Goal: Task Accomplishment & Management: Use online tool/utility

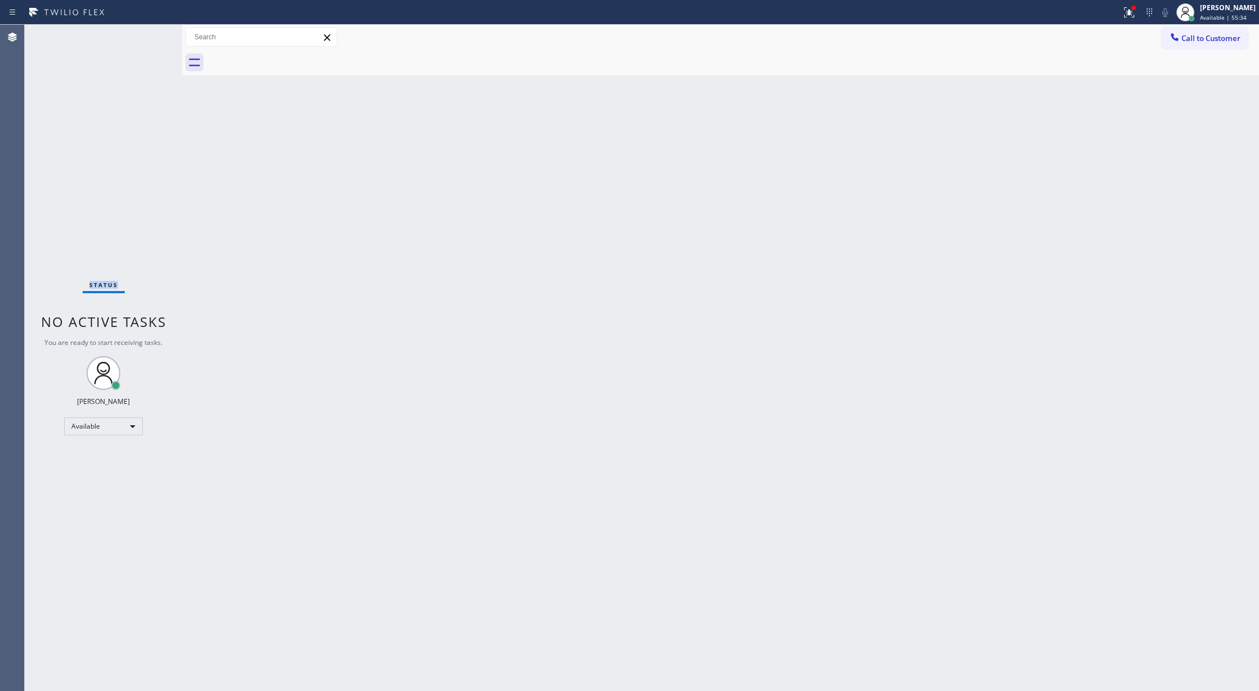
click at [142, 39] on div "Status No active tasks You are ready to start receiving tasks. [PERSON_NAME] Av…" at bounding box center [103, 358] width 157 height 667
click at [152, 37] on div "Status No active tasks You are ready to start receiving tasks. [PERSON_NAME] Av…" at bounding box center [103, 358] width 157 height 667
click at [149, 37] on div "Status No active tasks You are ready to start receiving tasks. [PERSON_NAME] Av…" at bounding box center [103, 358] width 157 height 667
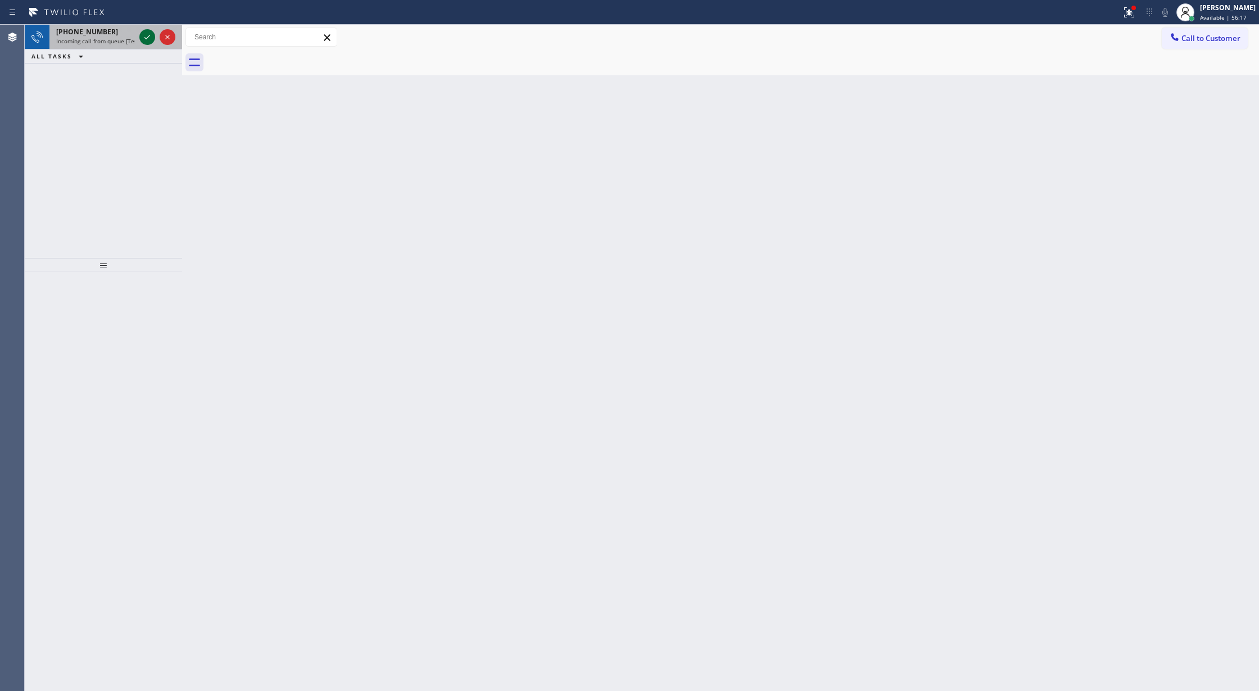
click at [145, 33] on icon at bounding box center [147, 36] width 13 height 13
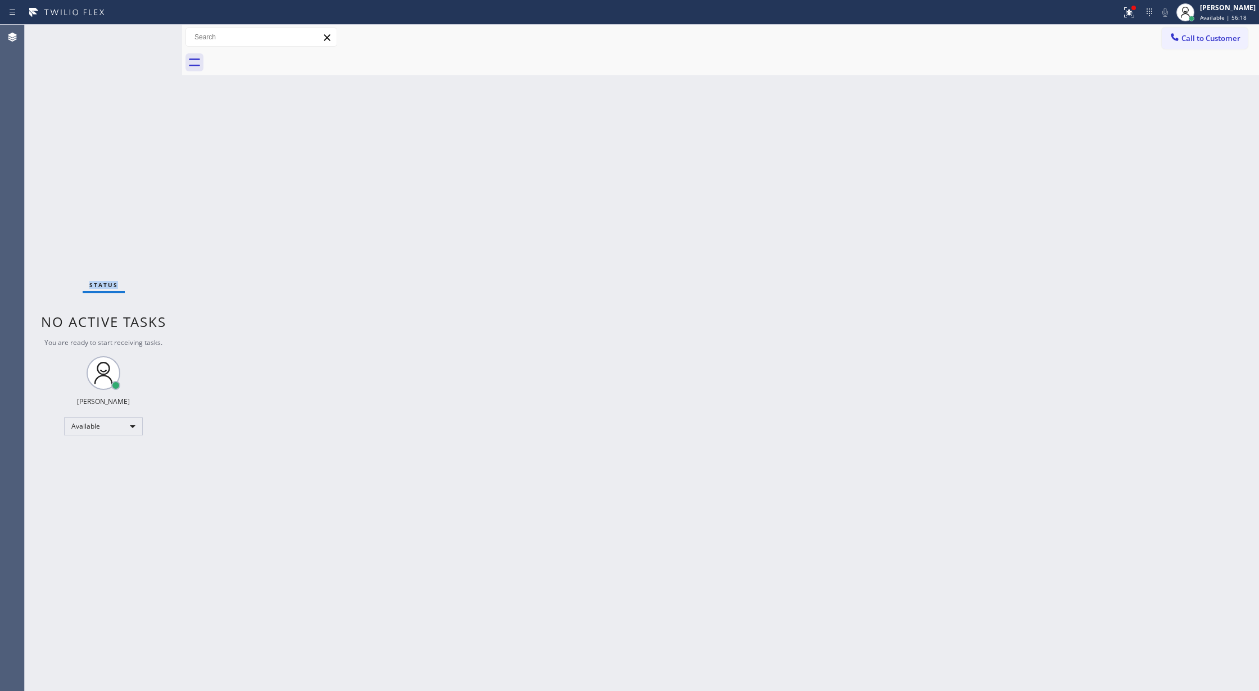
click at [144, 34] on div "Status No active tasks You are ready to start receiving tasks. [PERSON_NAME] Av…" at bounding box center [103, 358] width 157 height 667
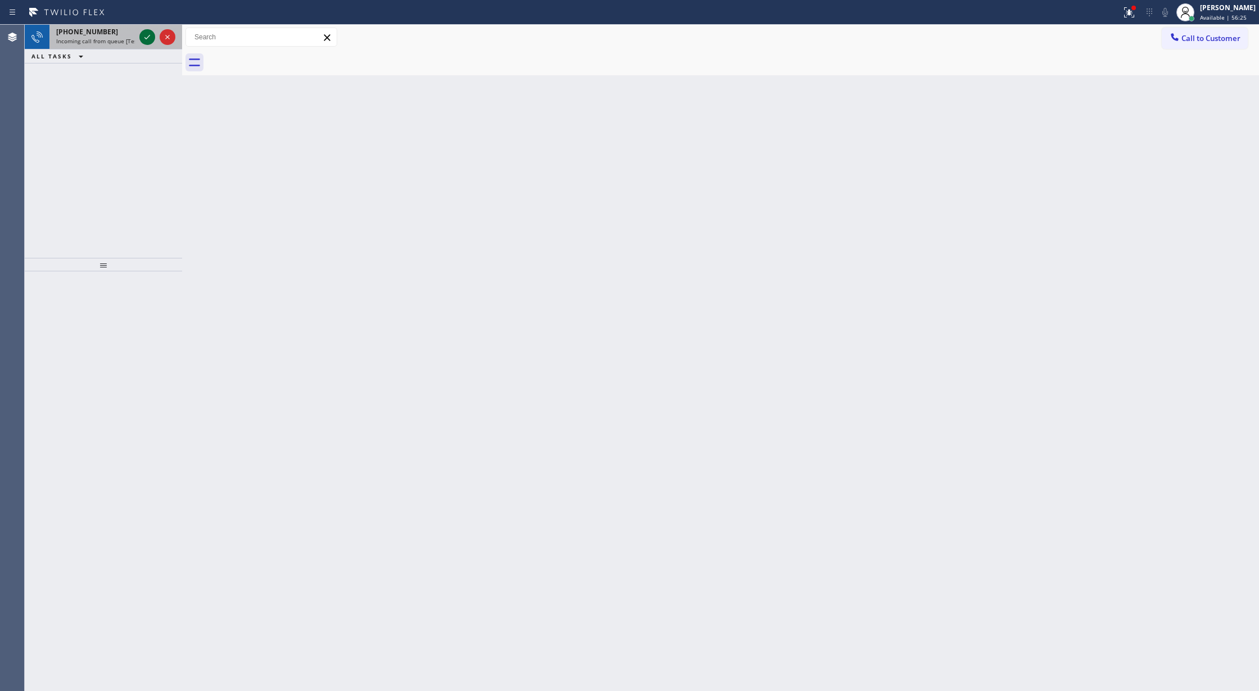
click at [142, 34] on icon at bounding box center [147, 36] width 13 height 13
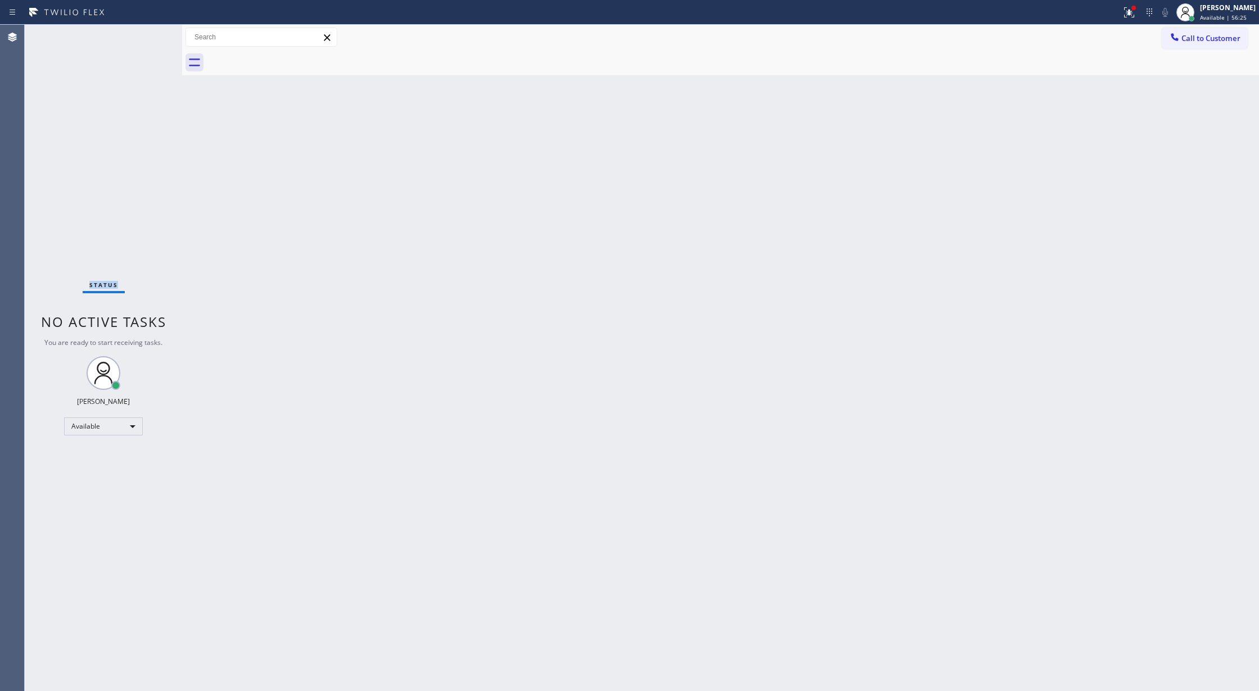
click at [145, 39] on div "Status No active tasks You are ready to start receiving tasks. [PERSON_NAME] Av…" at bounding box center [103, 358] width 157 height 667
click at [153, 31] on div "Status No active tasks You are ready to start receiving tasks. [PERSON_NAME] Av…" at bounding box center [103, 358] width 157 height 667
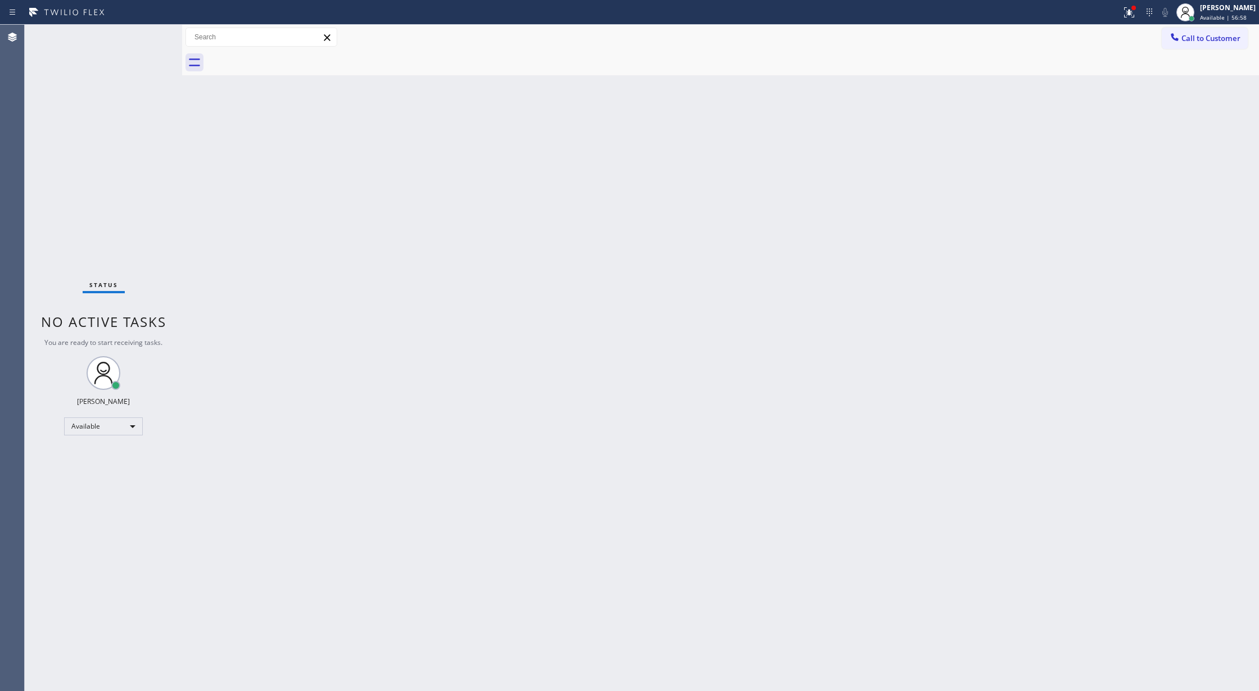
click at [153, 31] on div "Status No active tasks You are ready to start receiving tasks. [PERSON_NAME] Av…" at bounding box center [103, 358] width 157 height 667
click at [152, 31] on div "Status No active tasks You are ready to start receiving tasks. [PERSON_NAME] Av…" at bounding box center [103, 358] width 157 height 667
click at [148, 27] on div "Status No active tasks You are ready to start receiving tasks. [PERSON_NAME] Av…" at bounding box center [103, 358] width 157 height 667
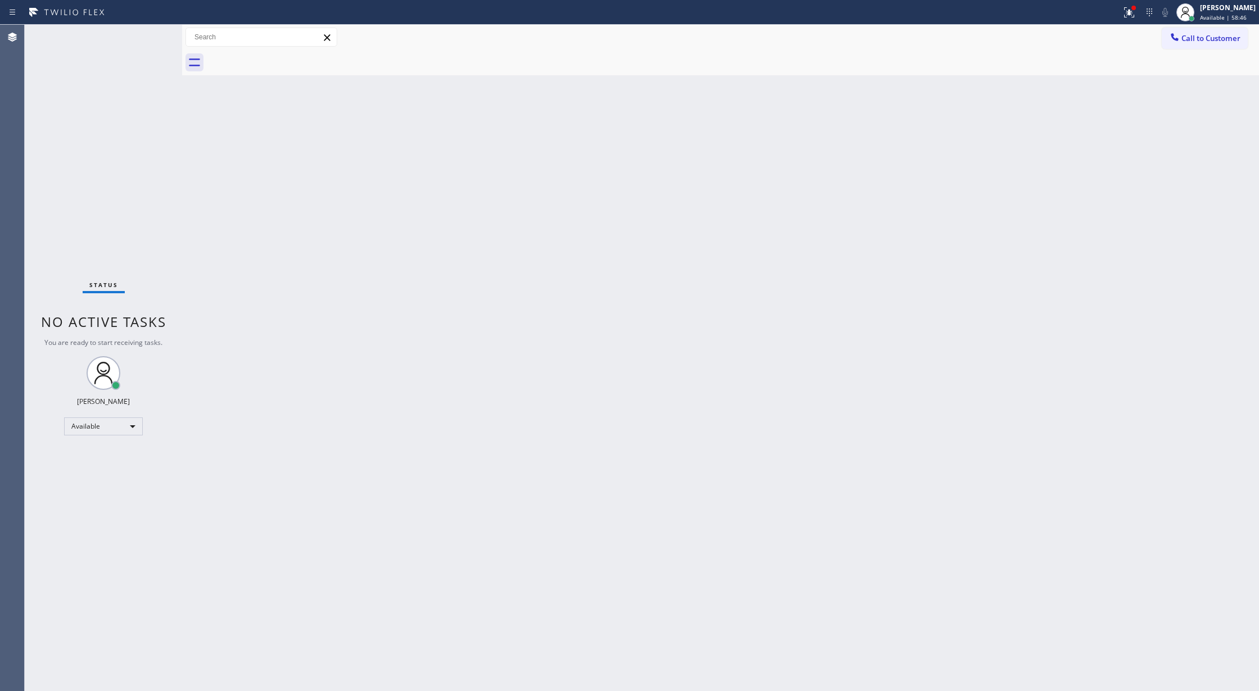
click at [148, 31] on div "Status No active tasks You are ready to start receiving tasks. [PERSON_NAME] Av…" at bounding box center [103, 358] width 157 height 667
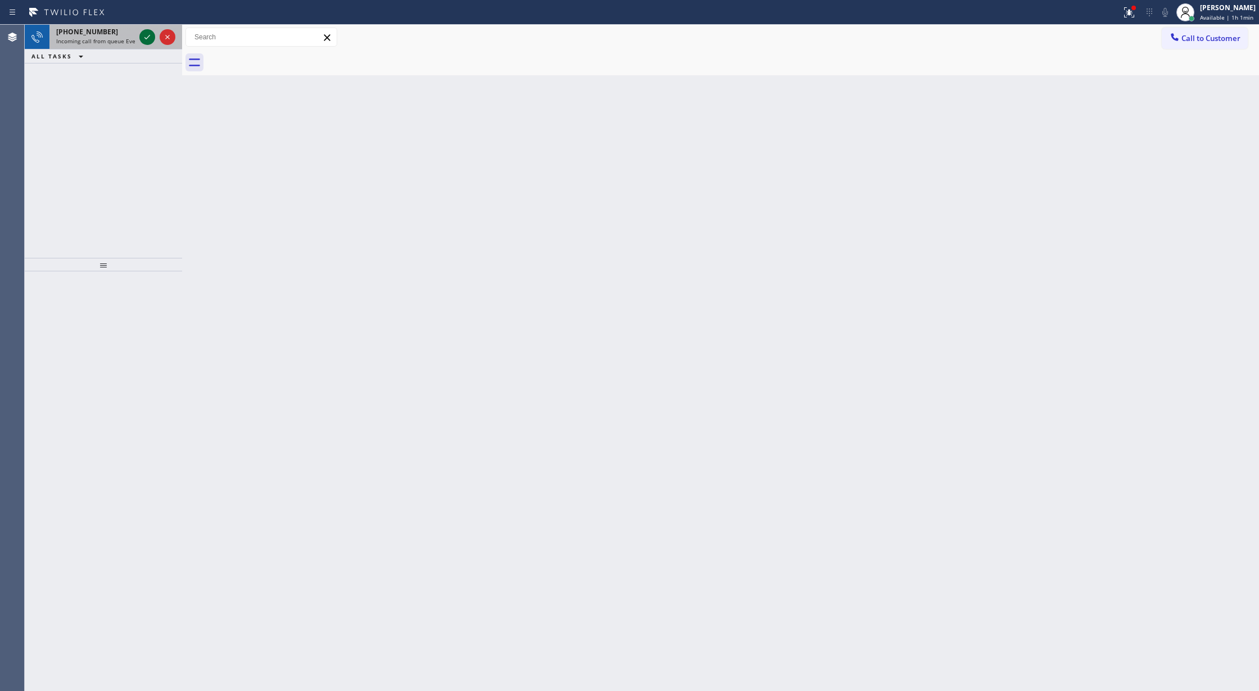
click at [151, 34] on icon at bounding box center [147, 36] width 13 height 13
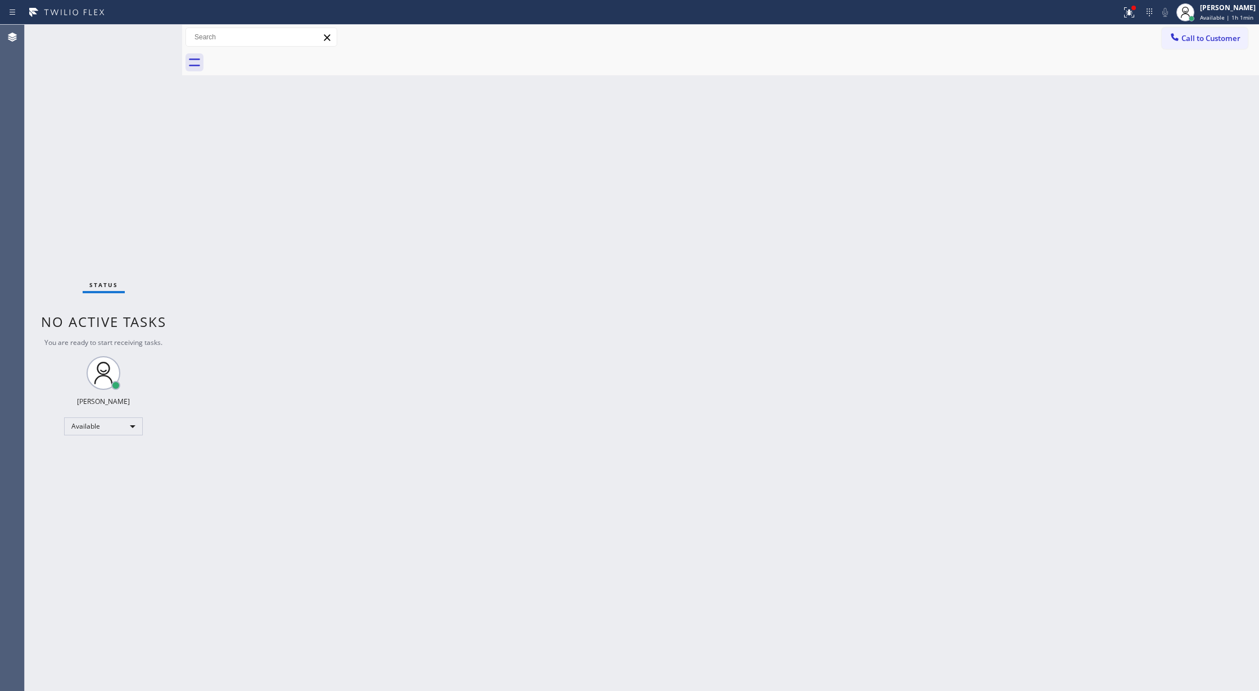
click at [151, 34] on div "Status No active tasks You are ready to start receiving tasks. [PERSON_NAME] Av…" at bounding box center [103, 358] width 157 height 667
click at [143, 43] on div "Status No active tasks You are ready to start receiving tasks. [PERSON_NAME] Av…" at bounding box center [103, 358] width 157 height 667
click at [155, 49] on div "Status No active tasks You are ready to start receiving tasks. [PERSON_NAME] Av…" at bounding box center [103, 358] width 157 height 667
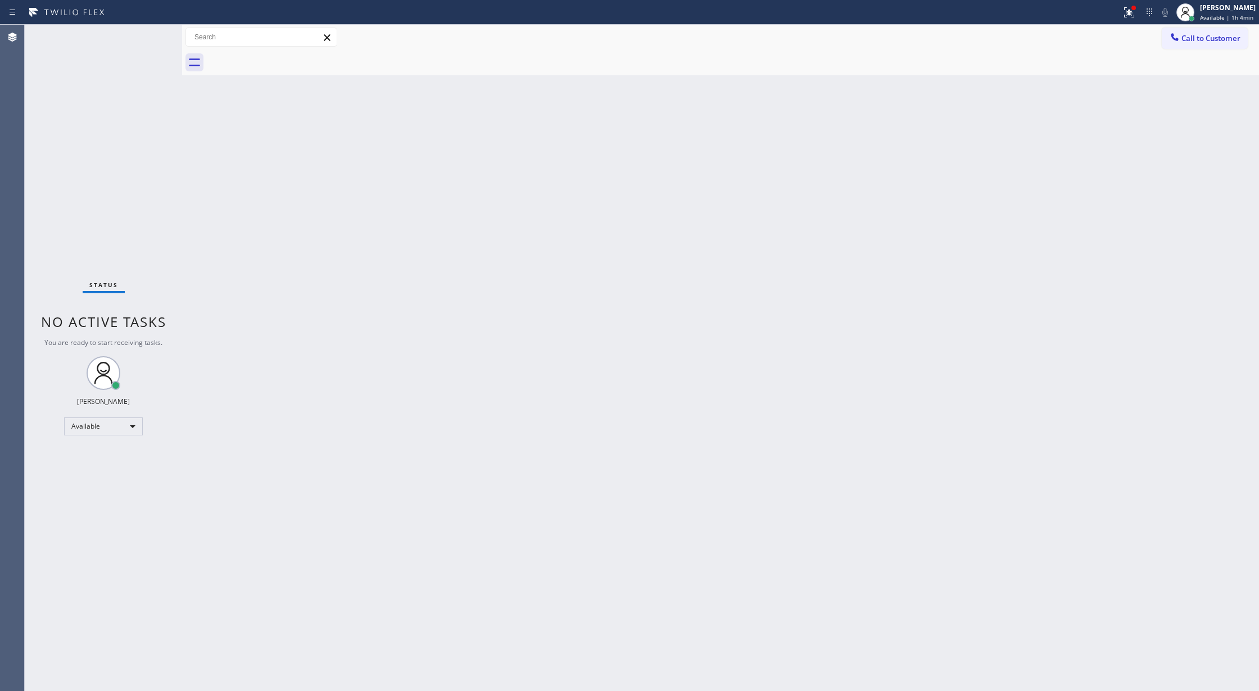
click at [155, 45] on div "Status No active tasks You are ready to start receiving tasks. [PERSON_NAME] Av…" at bounding box center [103, 358] width 157 height 667
click at [154, 44] on div "Status No active tasks You are ready to start receiving tasks. [PERSON_NAME] Av…" at bounding box center [103, 358] width 157 height 667
click at [138, 34] on div "Status No active tasks You are ready to start receiving tasks. [PERSON_NAME] Av…" at bounding box center [103, 358] width 157 height 667
click at [139, 37] on div "Status No active tasks You are ready to start receiving tasks. [PERSON_NAME] Av…" at bounding box center [103, 358] width 157 height 667
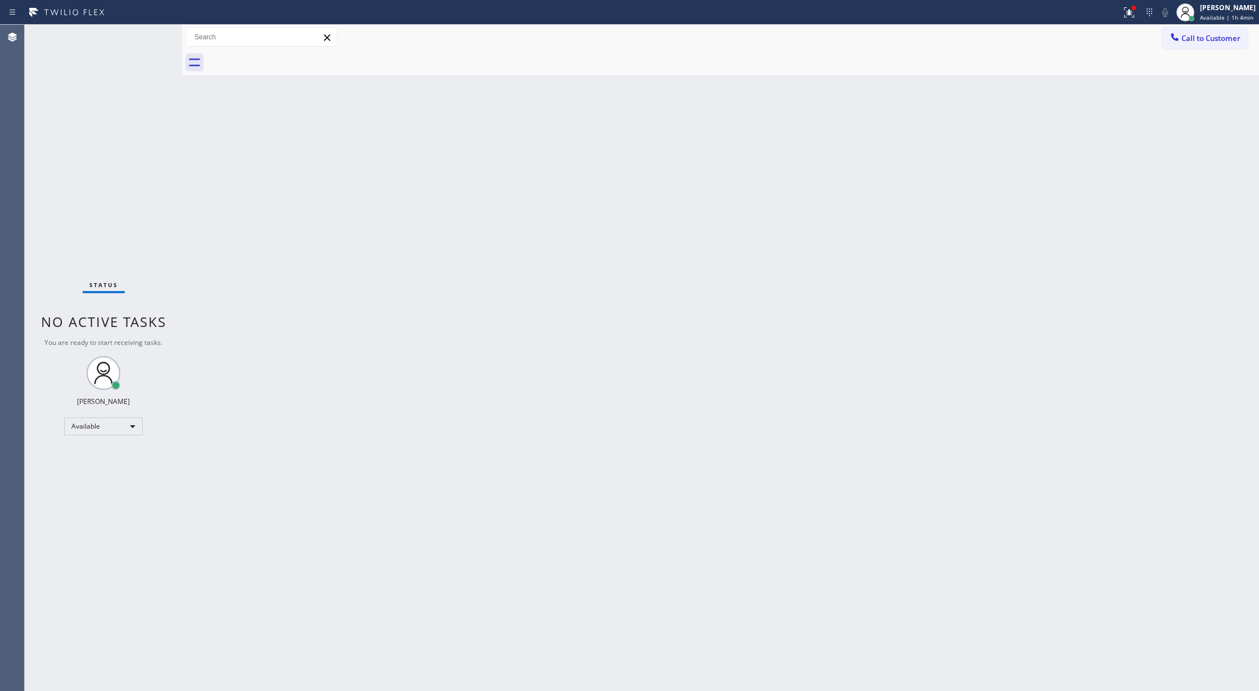
click at [149, 34] on div "Status No active tasks You are ready to start receiving tasks. [PERSON_NAME] Av…" at bounding box center [103, 358] width 157 height 667
click at [151, 37] on div "Status No active tasks You are ready to start receiving tasks. [PERSON_NAME] Av…" at bounding box center [103, 358] width 157 height 667
click at [150, 36] on div "Status No active tasks You are ready to start receiving tasks. [PERSON_NAME] Av…" at bounding box center [103, 358] width 157 height 667
click at [150, 38] on div "Status No active tasks You are ready to start receiving tasks. [PERSON_NAME] Av…" at bounding box center [103, 358] width 157 height 667
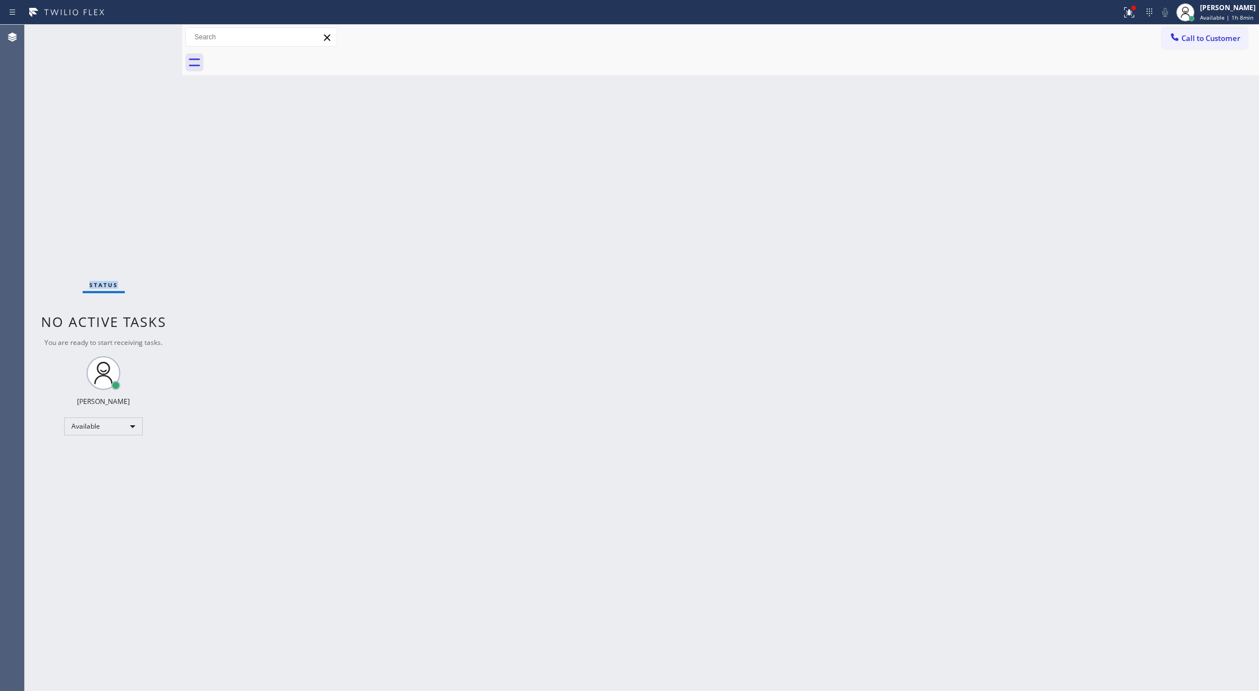
click at [150, 38] on div "Status No active tasks You are ready to start receiving tasks. [PERSON_NAME] Av…" at bounding box center [103, 358] width 157 height 667
click at [151, 38] on div "Status No active tasks You are ready to start receiving tasks. [PERSON_NAME] Av…" at bounding box center [103, 358] width 157 height 667
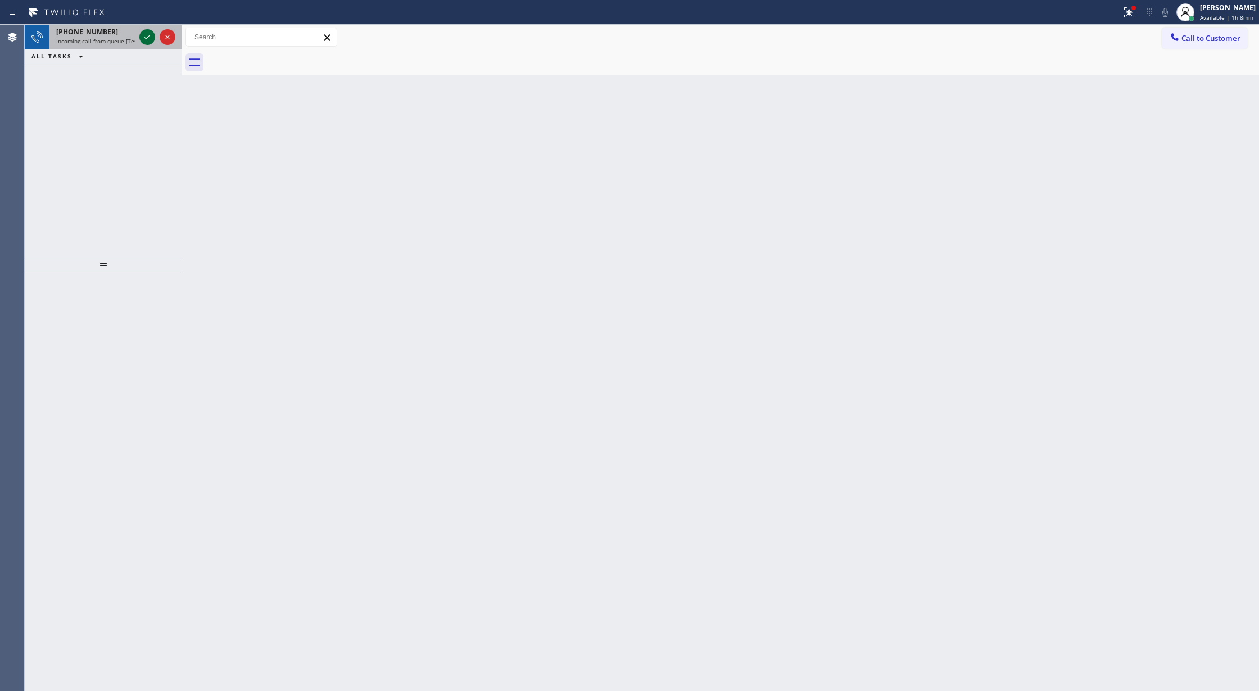
click at [151, 39] on icon at bounding box center [147, 36] width 13 height 13
click at [143, 41] on icon at bounding box center [147, 36] width 13 height 13
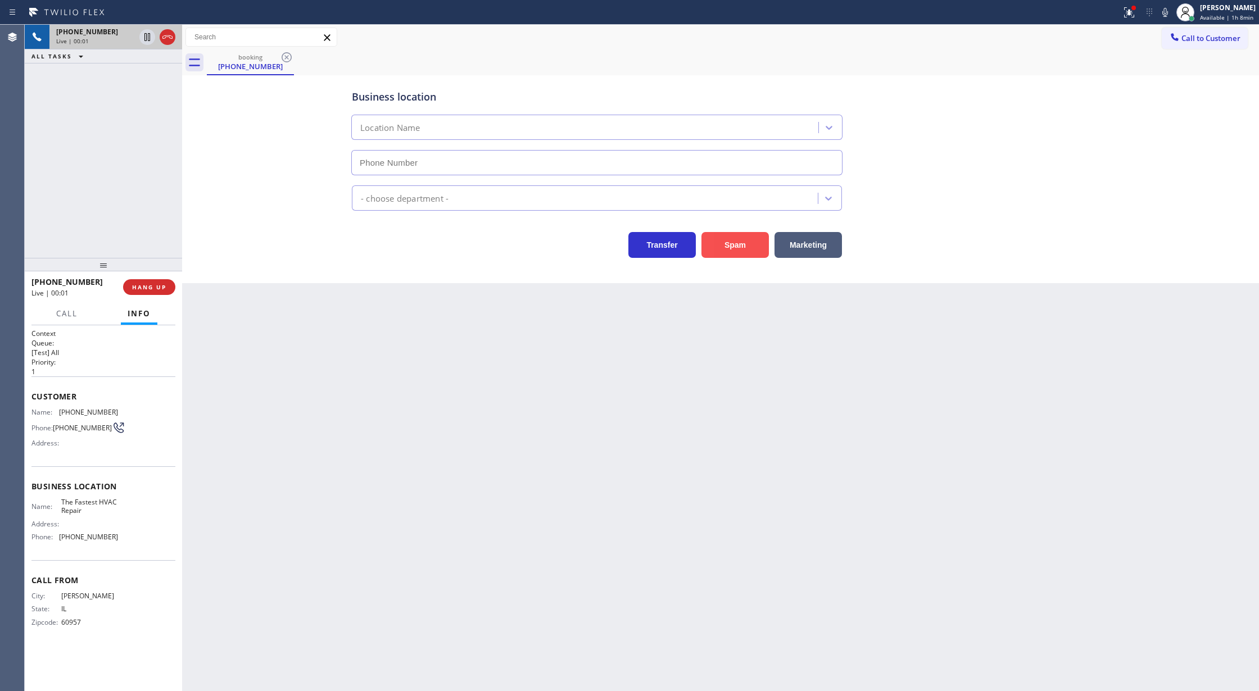
click at [737, 252] on button "Spam" at bounding box center [735, 245] width 67 height 26
click at [738, 255] on button "Spam" at bounding box center [735, 245] width 67 height 26
click at [737, 237] on button "Spam" at bounding box center [735, 245] width 67 height 26
click at [171, 34] on icon at bounding box center [167, 36] width 13 height 13
click at [734, 262] on div "Business location Location Name - choose department - Transfer Spam Marketing" at bounding box center [720, 179] width 1077 height 208
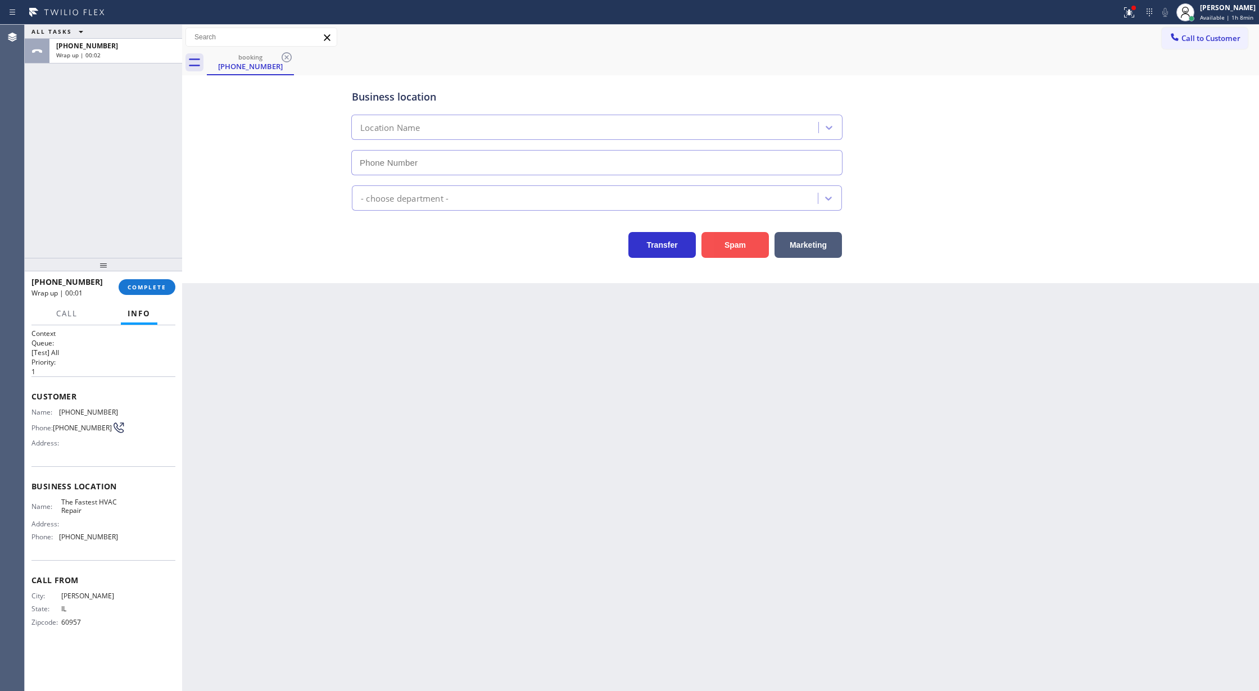
click at [733, 247] on button "Spam" at bounding box center [735, 245] width 67 height 26
click at [142, 286] on span "COMPLETE" at bounding box center [147, 287] width 39 height 8
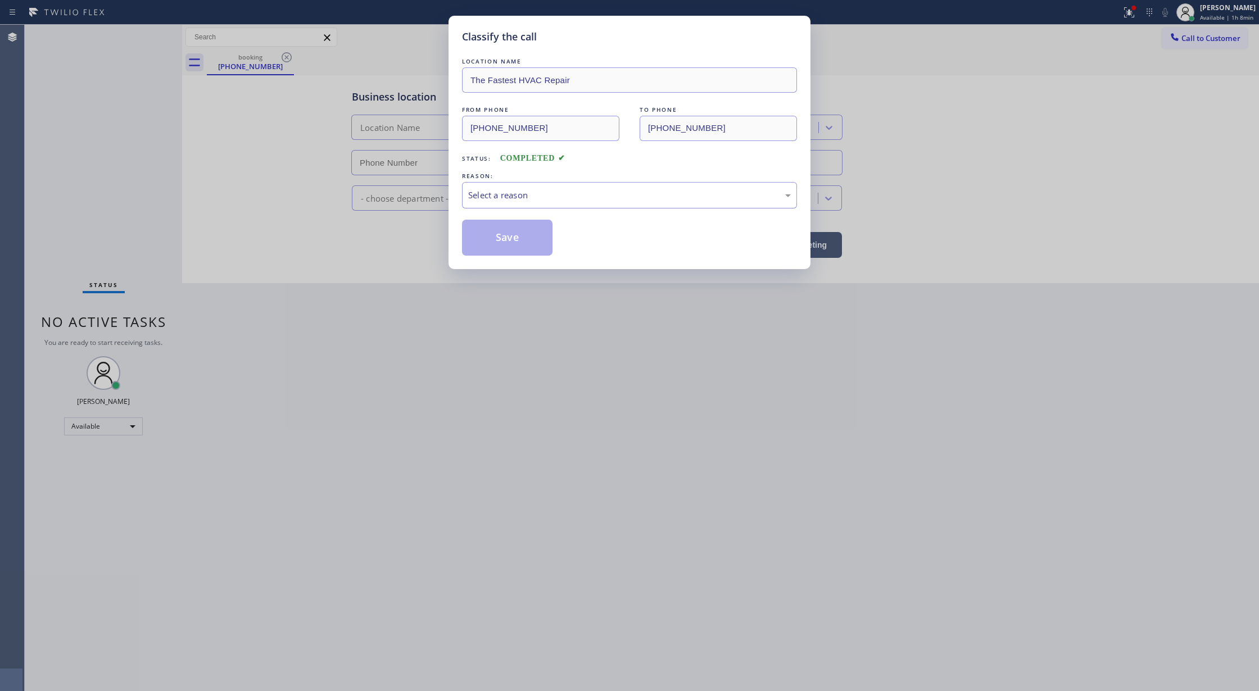
click at [605, 197] on div "Select a reason" at bounding box center [629, 195] width 323 height 13
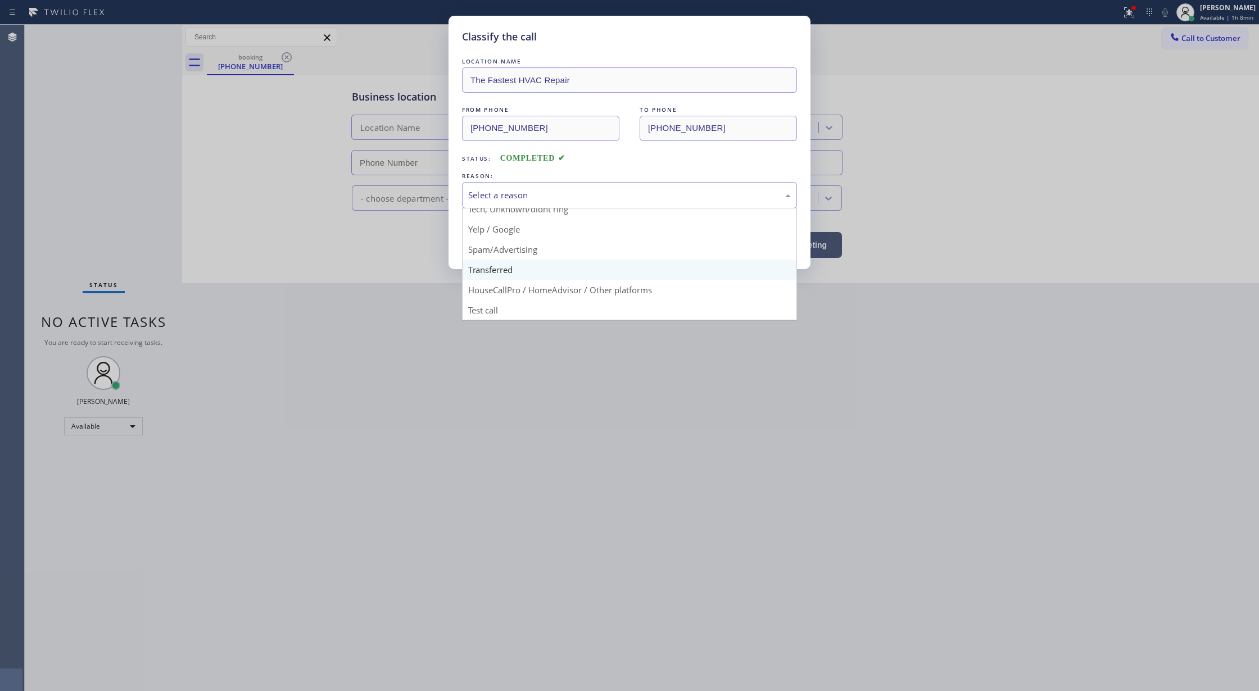
scroll to position [71, 0]
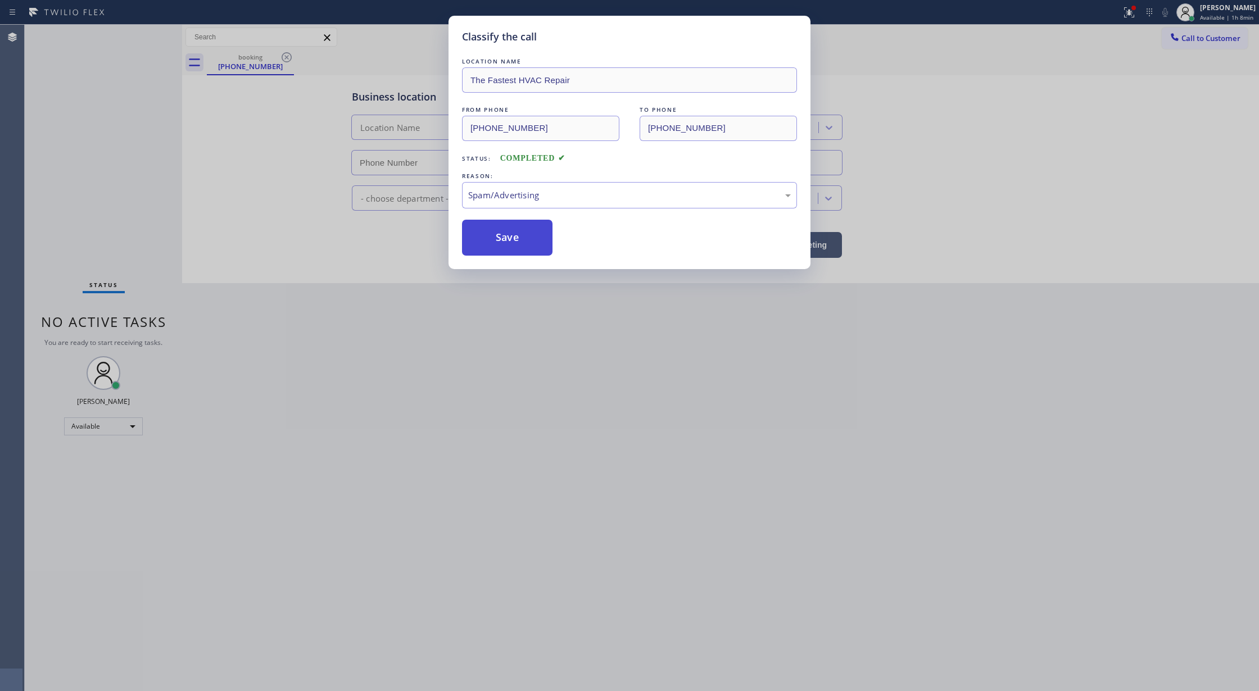
click at [508, 248] on button "Save" at bounding box center [507, 238] width 90 height 36
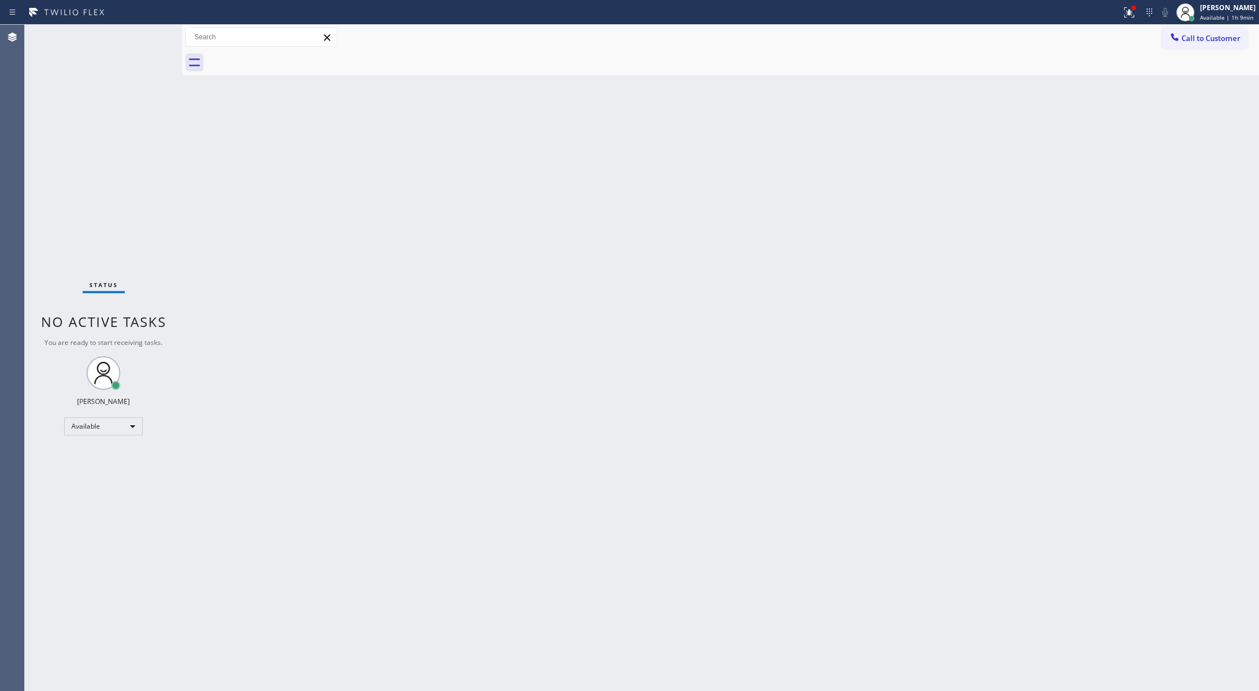
click at [142, 31] on div "Status No active tasks You are ready to start receiving tasks. [PERSON_NAME] Av…" at bounding box center [103, 358] width 157 height 667
click at [307, 291] on div "Back to Dashboard Change Sender ID Customers Technicians Select a contact Outbo…" at bounding box center [720, 358] width 1077 height 667
click at [127, 430] on div "Offline" at bounding box center [103, 431] width 79 height 18
click at [119, 462] on li "Available" at bounding box center [103, 460] width 76 height 13
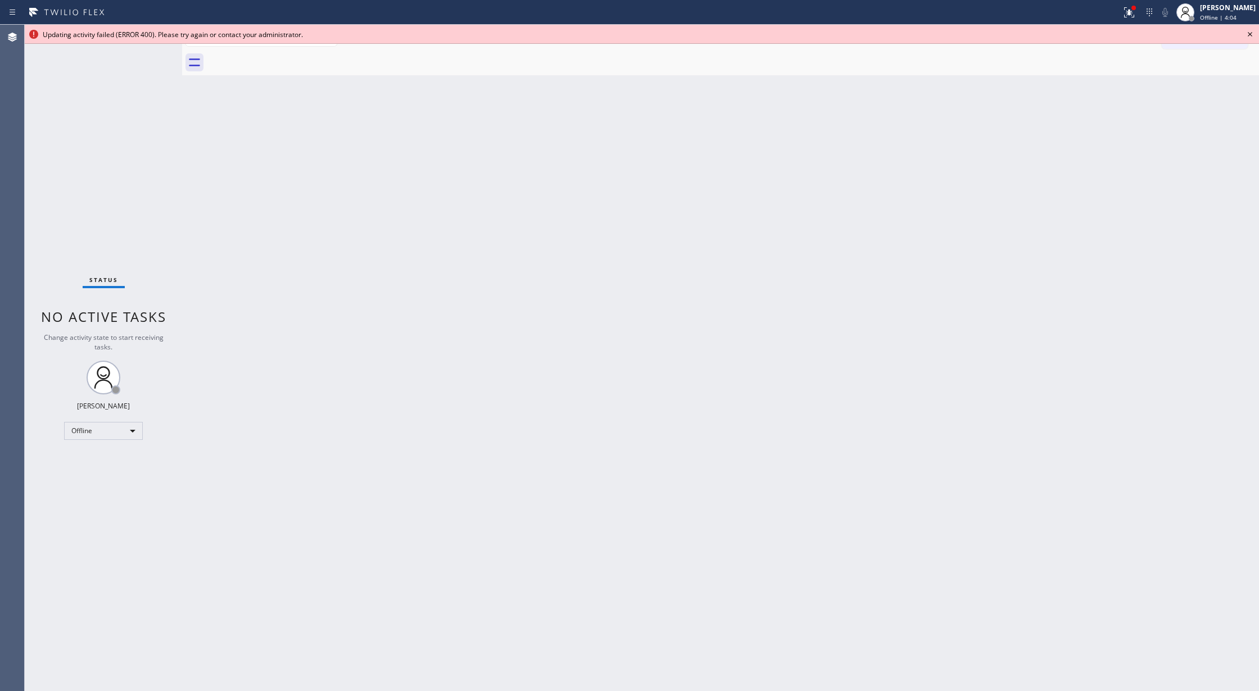
click at [1251, 30] on icon at bounding box center [1249, 34] width 13 height 13
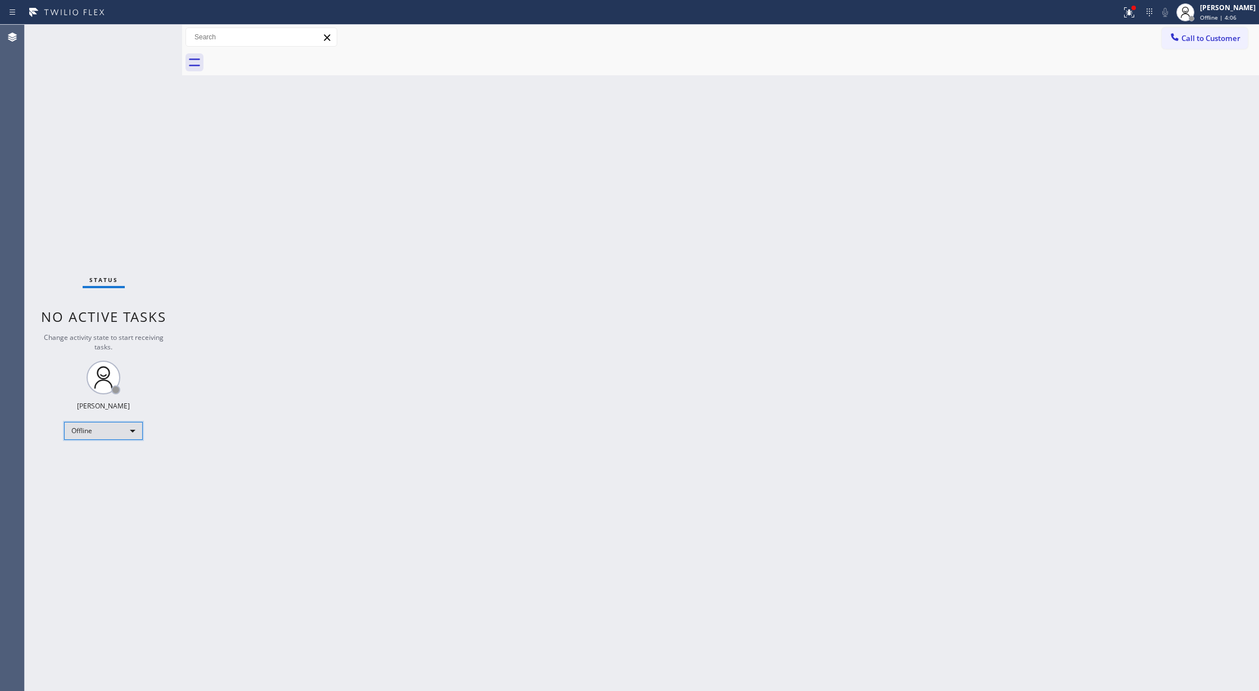
click at [111, 431] on div "Offline" at bounding box center [103, 431] width 79 height 18
click at [106, 458] on li "Available" at bounding box center [103, 460] width 76 height 13
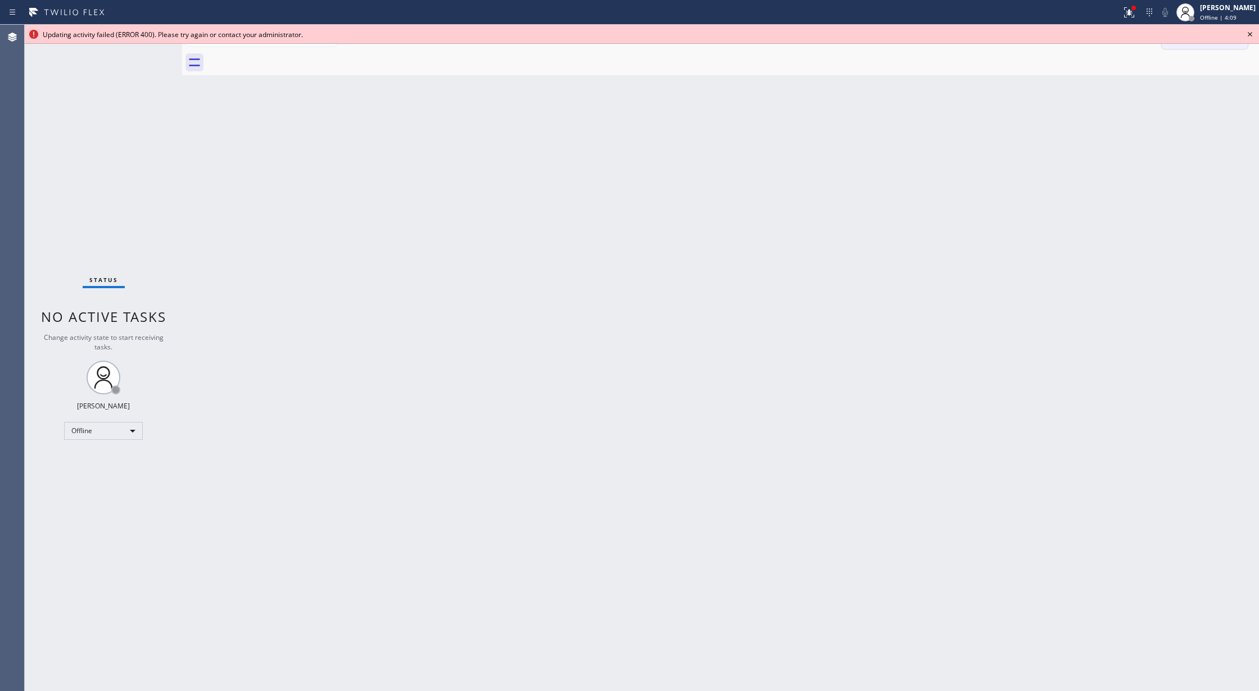
click at [1246, 34] on icon at bounding box center [1249, 34] width 13 height 13
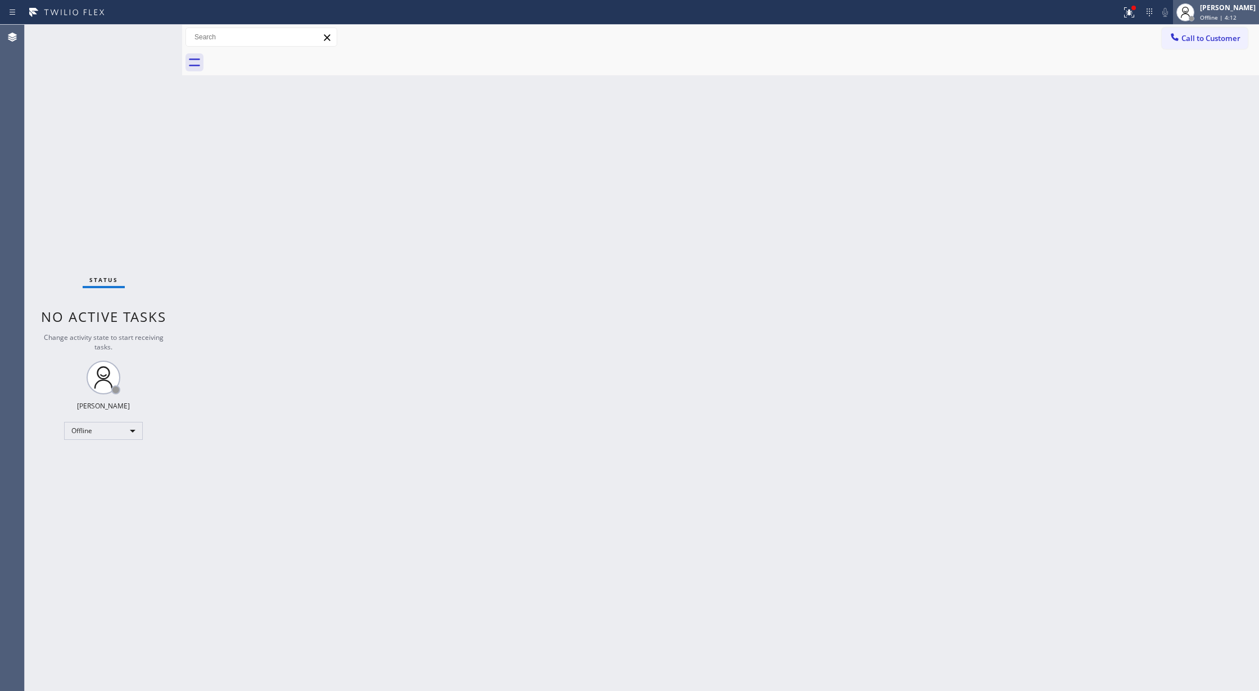
click at [1215, 15] on span "Offline | 4:12" at bounding box center [1218, 17] width 37 height 8
click at [1180, 60] on button "Available" at bounding box center [1203, 59] width 112 height 15
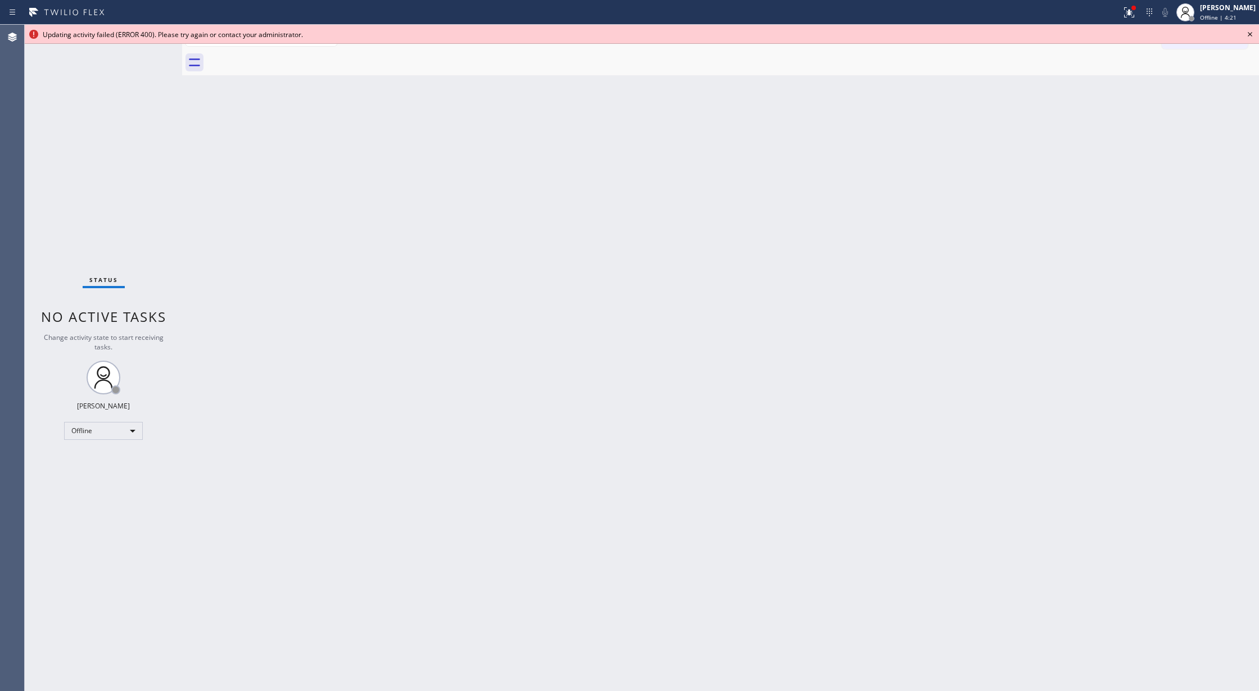
click at [1249, 31] on icon at bounding box center [1249, 34] width 13 height 13
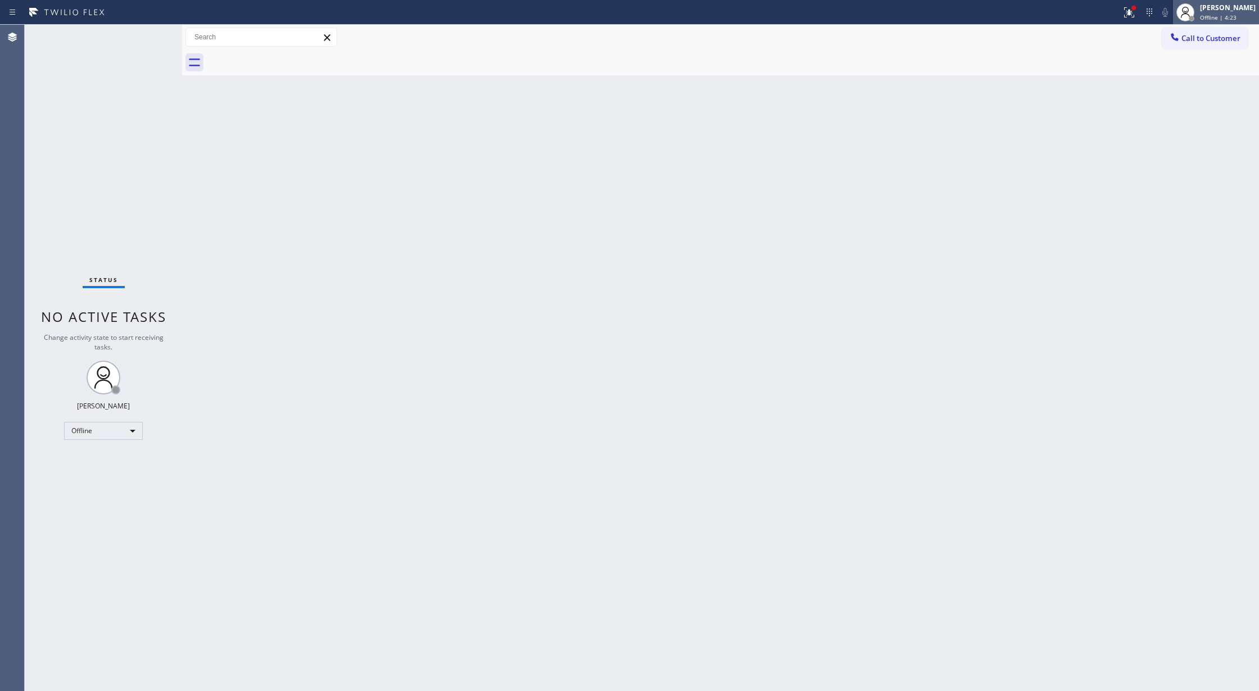
click at [1220, 14] on span "Offline | 4:23" at bounding box center [1218, 17] width 37 height 8
click at [120, 433] on div "Offline" at bounding box center [103, 431] width 79 height 18
click at [119, 465] on li "Available" at bounding box center [103, 460] width 76 height 13
click at [156, 33] on div "Status No active tasks You are ready to start receiving tasks. [PERSON_NAME] Av…" at bounding box center [103, 358] width 157 height 667
click at [151, 34] on div "Status No active tasks You are ready to start receiving tasks. [PERSON_NAME] Av…" at bounding box center [103, 358] width 157 height 667
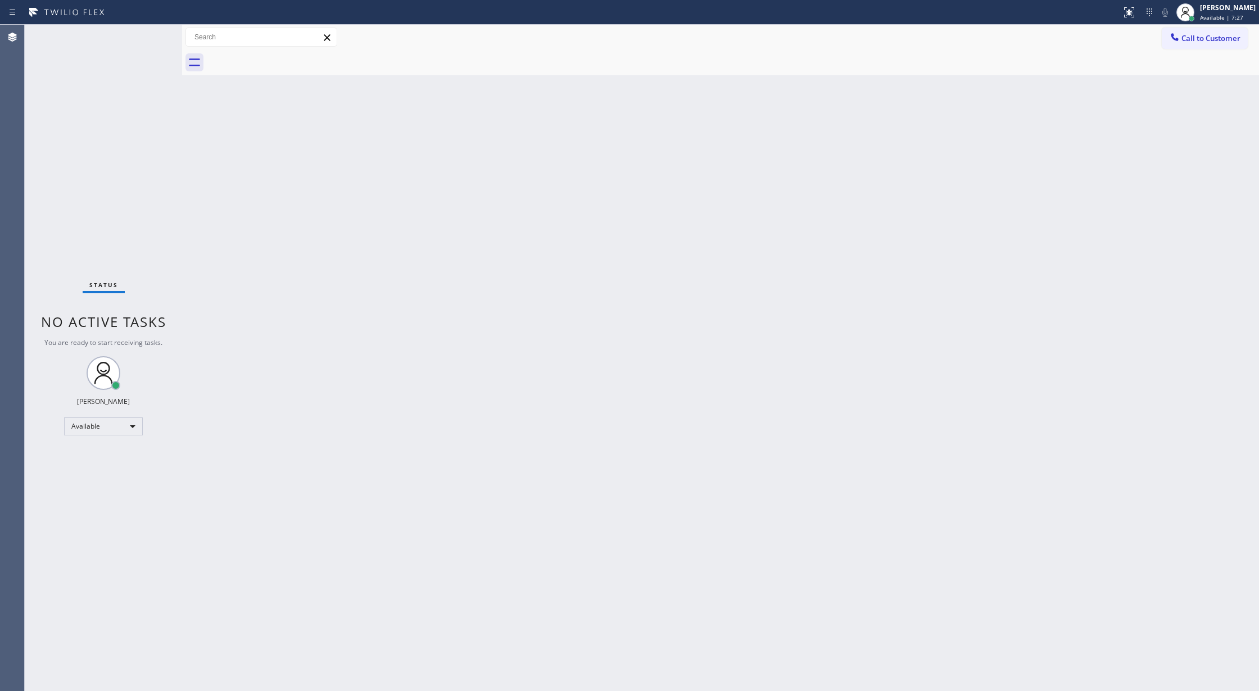
click at [148, 29] on div "Status No active tasks You are ready to start receiving tasks. [PERSON_NAME] Av…" at bounding box center [103, 358] width 157 height 667
drag, startPoint x: 126, startPoint y: 28, endPoint x: 135, endPoint y: 72, distance: 44.9
click at [118, 33] on div "[PHONE_NUMBER]" at bounding box center [95, 32] width 79 height 10
click at [143, 43] on div "Status No active tasks You are ready to start receiving tasks. [PERSON_NAME] Av…" at bounding box center [103, 358] width 157 height 667
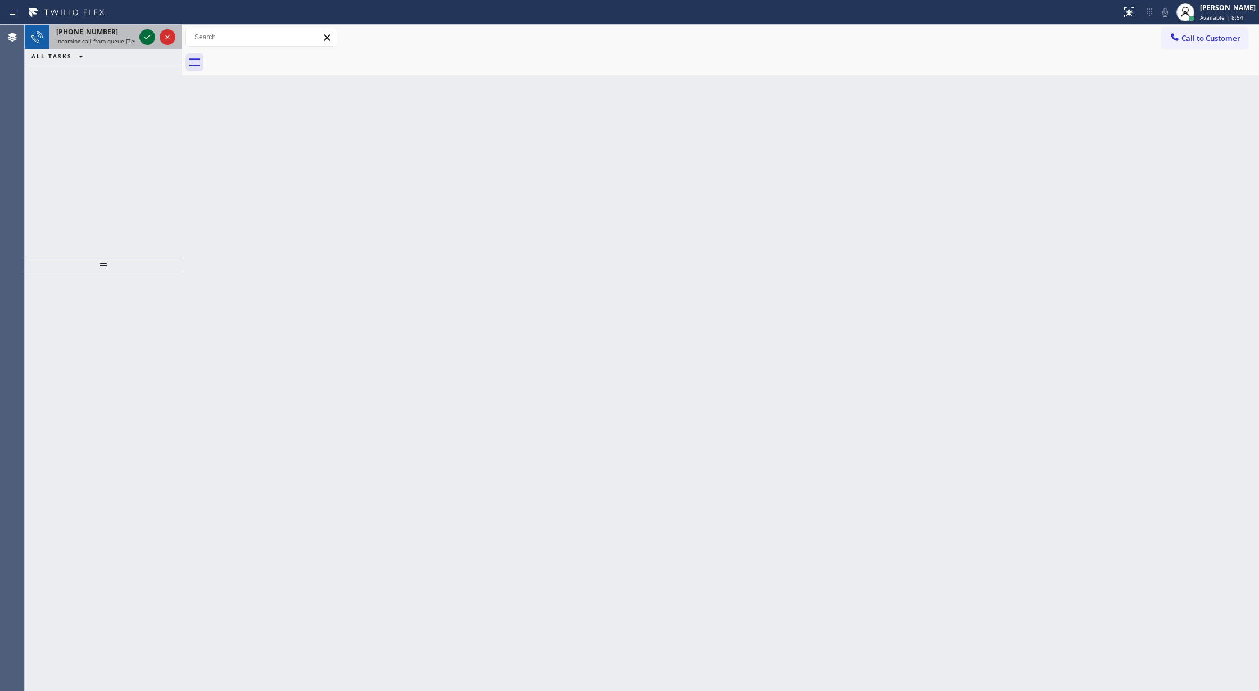
click at [144, 36] on icon at bounding box center [147, 36] width 13 height 13
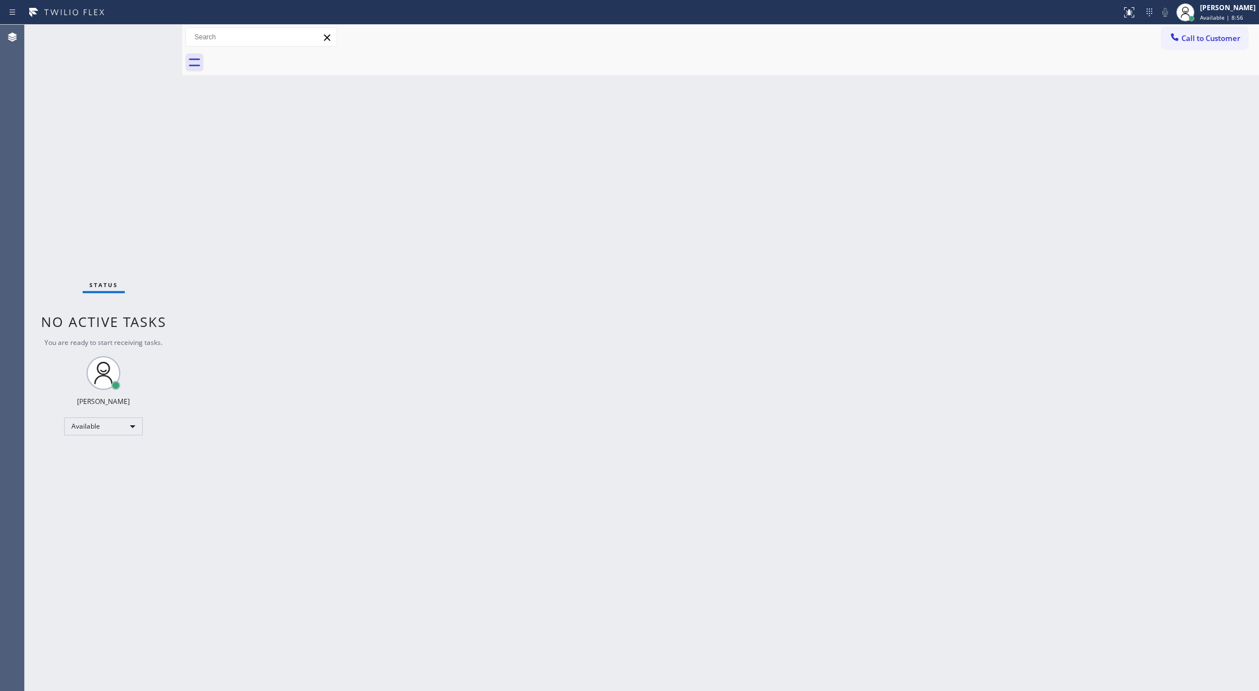
click at [146, 318] on span "No active tasks" at bounding box center [103, 322] width 125 height 19
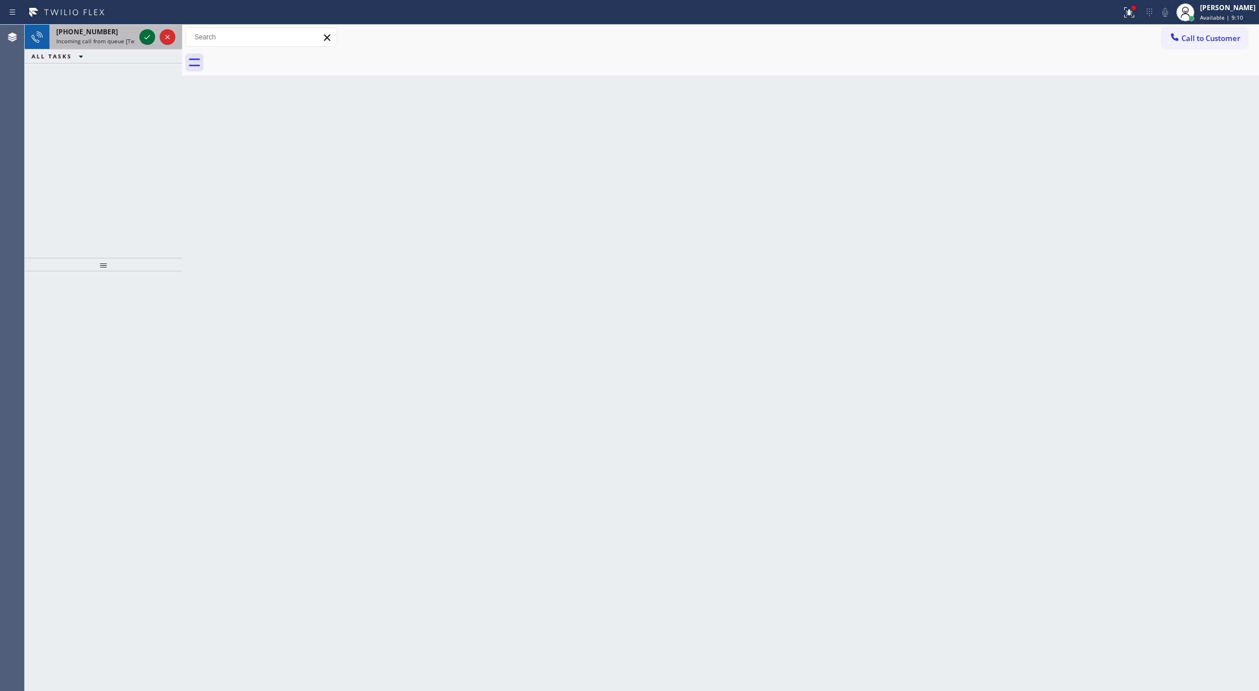
click at [146, 36] on icon at bounding box center [147, 36] width 13 height 13
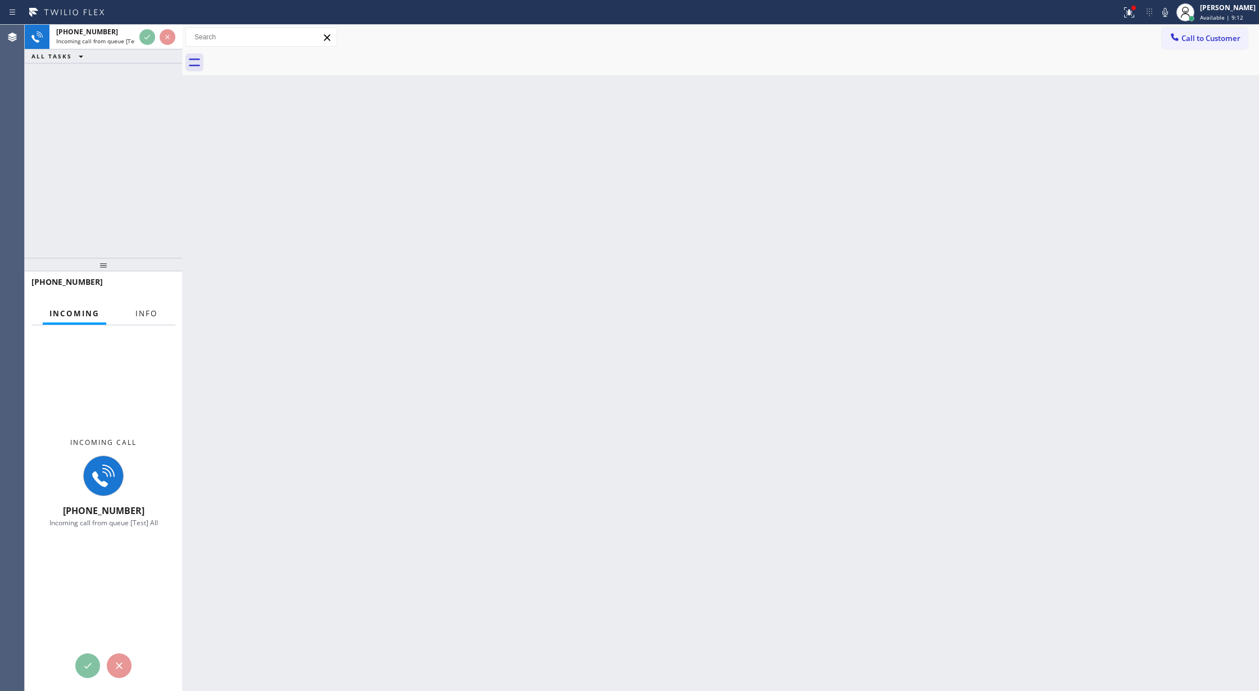
click at [140, 311] on span "Info" at bounding box center [146, 314] width 22 height 10
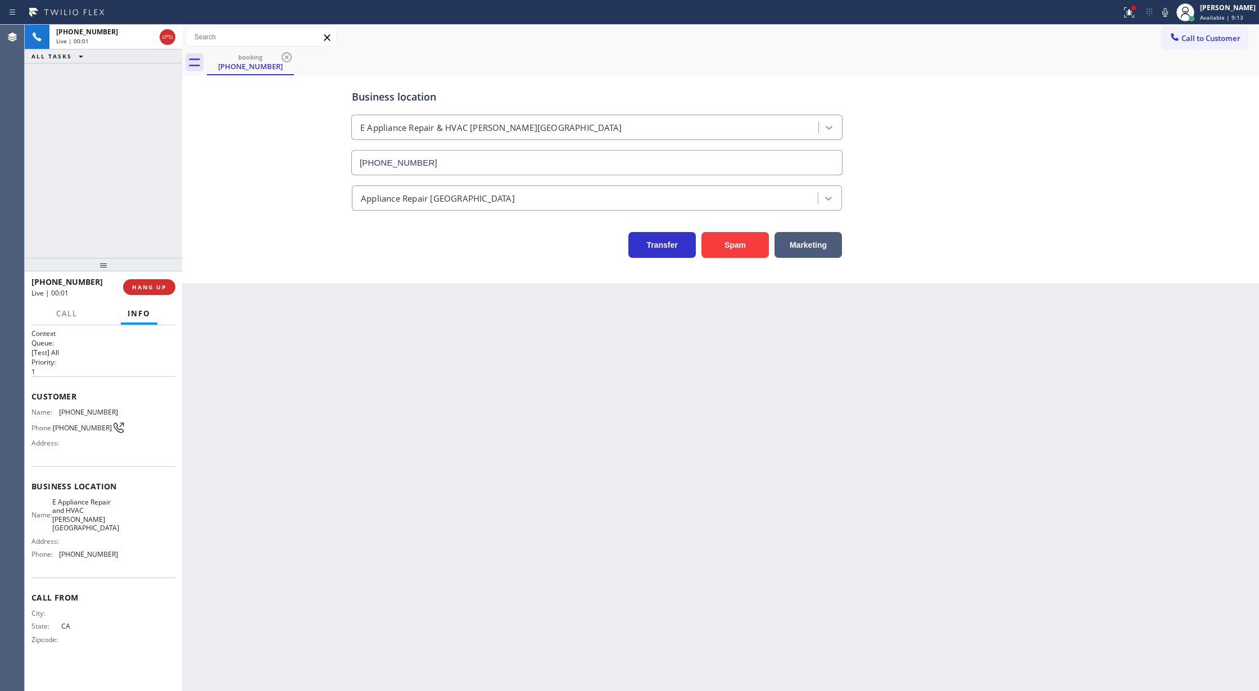
type input "[PHONE_NUMBER]"
click at [740, 248] on button "Spam" at bounding box center [735, 245] width 67 height 26
drag, startPoint x: 732, startPoint y: 244, endPoint x: 567, endPoint y: 251, distance: 165.4
click at [725, 243] on button "Spam" at bounding box center [735, 245] width 67 height 26
click at [148, 282] on button "COMPLETE" at bounding box center [147, 287] width 57 height 16
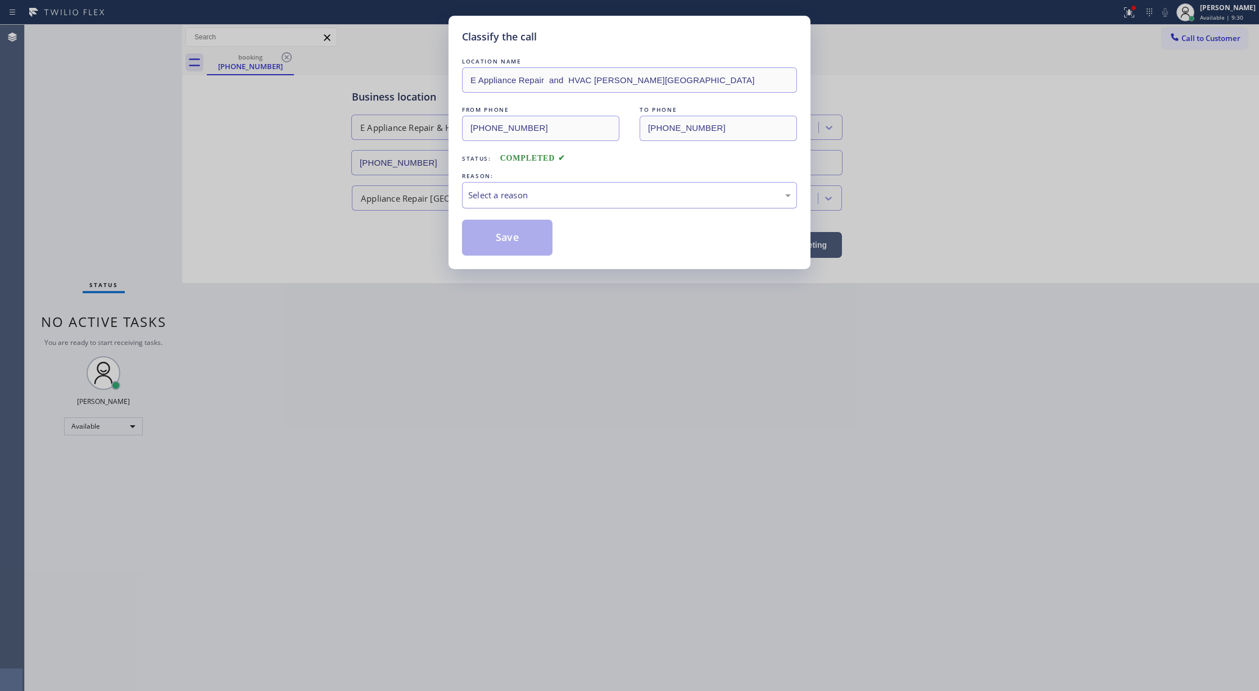
click at [526, 193] on div "Select a reason" at bounding box center [629, 195] width 323 height 13
click at [500, 239] on button "Save" at bounding box center [507, 238] width 90 height 36
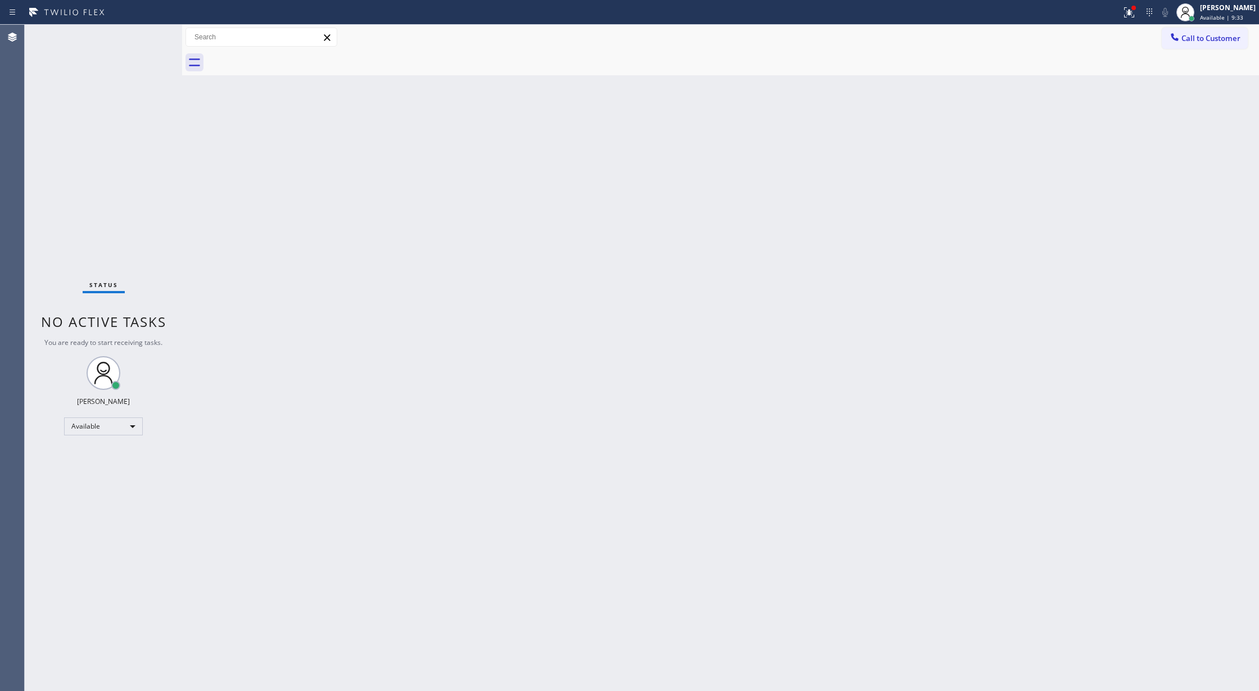
click at [141, 34] on div "Status No active tasks You are ready to start receiving tasks. [PERSON_NAME] Av…" at bounding box center [103, 358] width 157 height 667
click at [144, 34] on div "Status No active tasks You are ready to start receiving tasks. [PERSON_NAME] Av…" at bounding box center [103, 358] width 157 height 667
click at [147, 34] on div "Status No active tasks You are ready to start receiving tasks. [PERSON_NAME] Av…" at bounding box center [103, 358] width 157 height 667
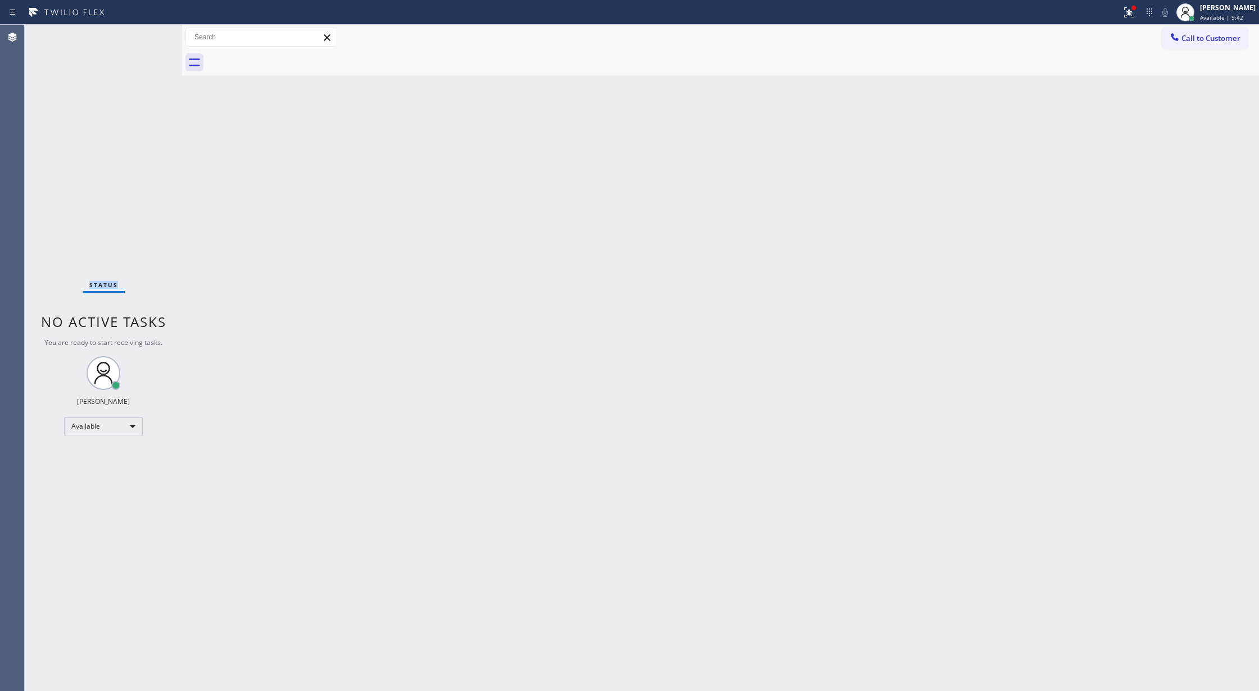
click at [147, 34] on div "Status No active tasks You are ready to start receiving tasks. [PERSON_NAME] Av…" at bounding box center [103, 358] width 157 height 667
click at [147, 42] on div "Status No active tasks You are ready to start receiving tasks. [PERSON_NAME] Av…" at bounding box center [103, 358] width 157 height 667
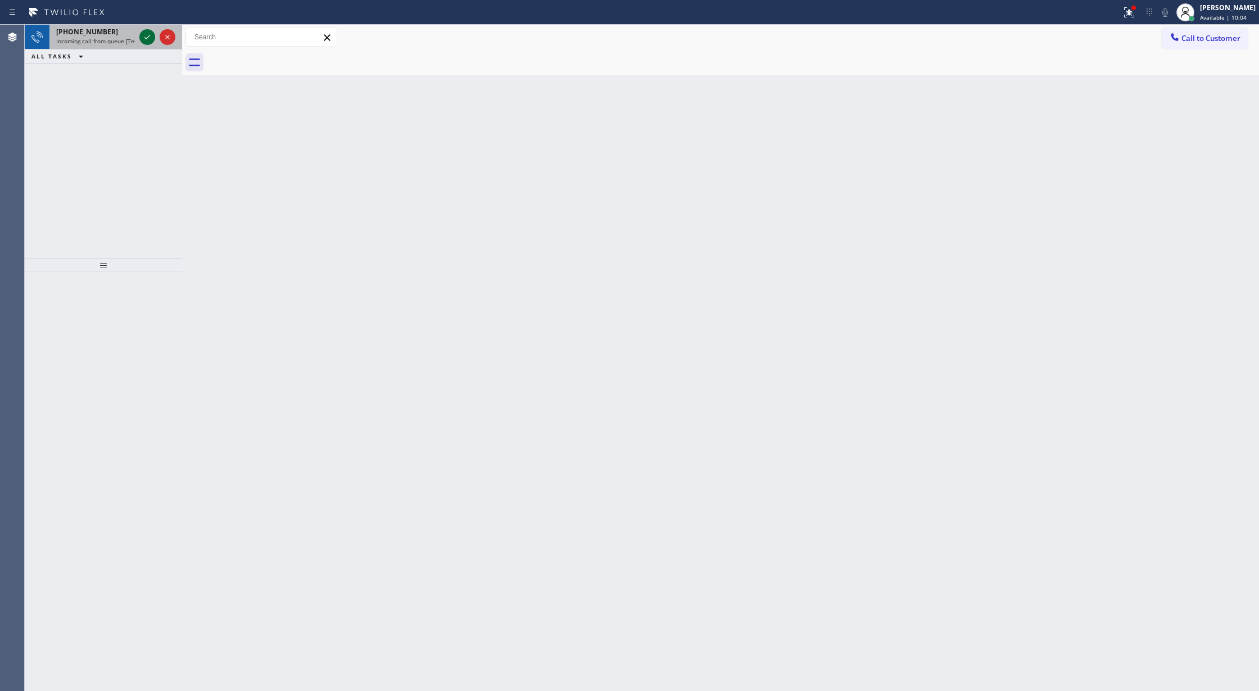
click at [144, 37] on icon at bounding box center [147, 37] width 6 height 4
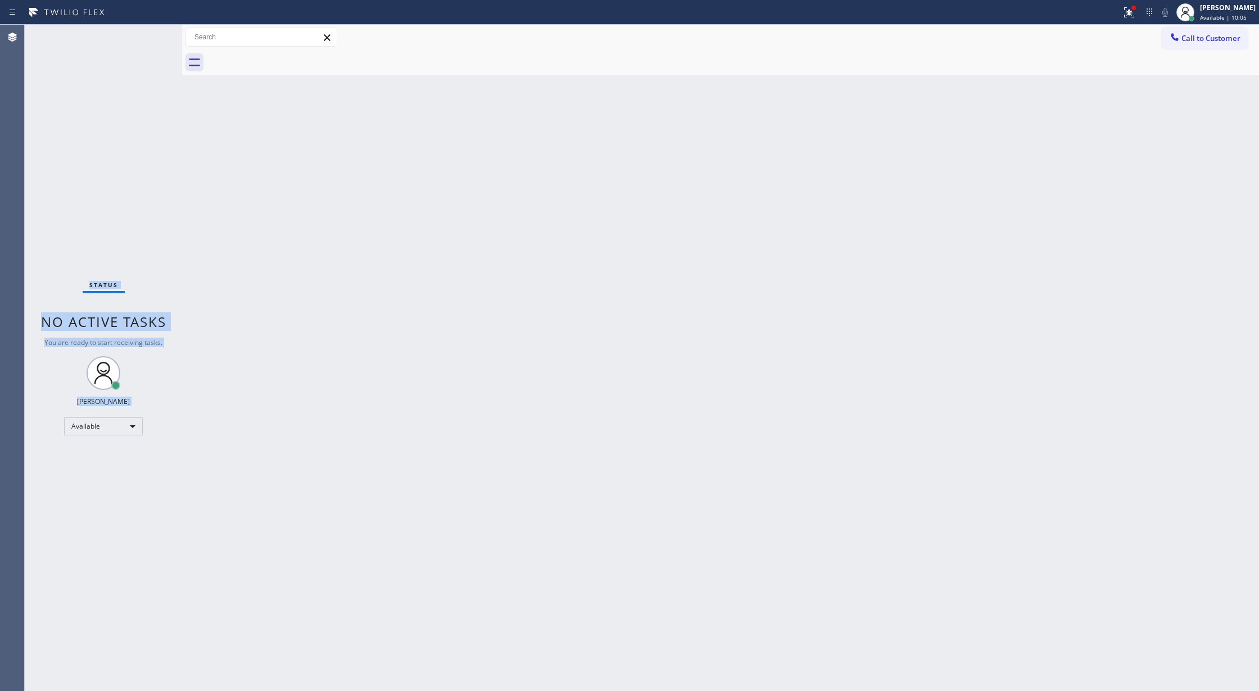
click at [144, 37] on div "Status No active tasks You are ready to start receiving tasks. [PERSON_NAME] Av…" at bounding box center [103, 358] width 157 height 667
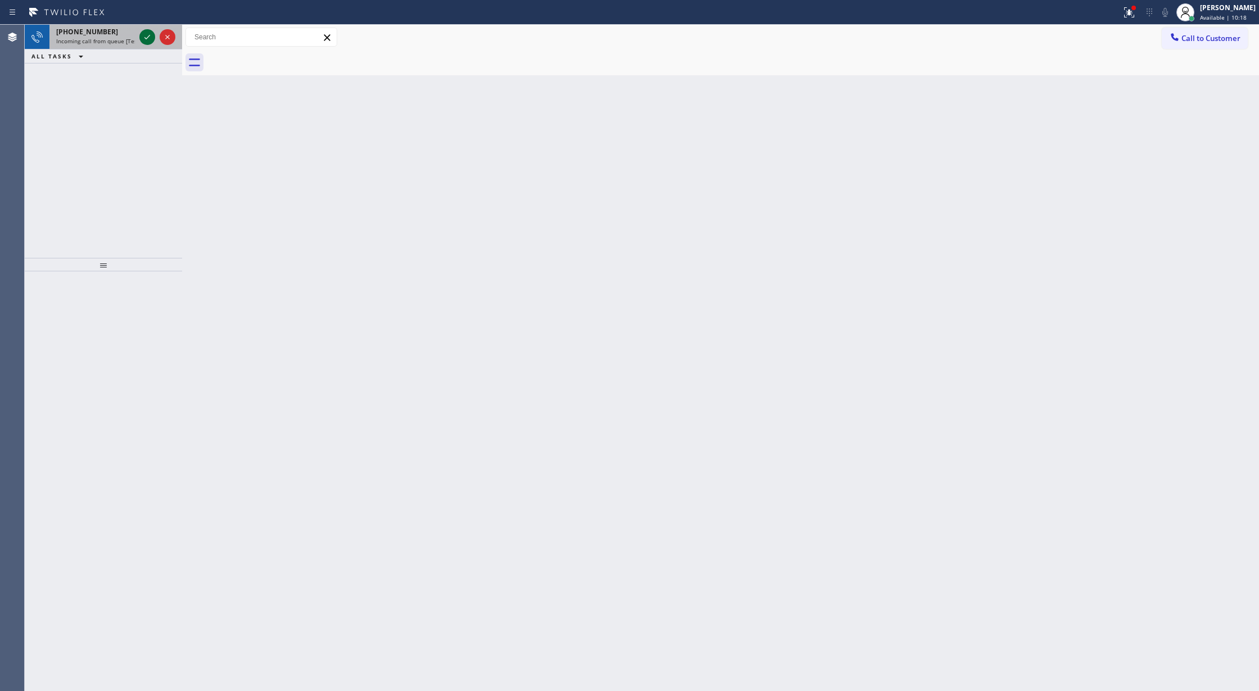
click at [144, 37] on icon at bounding box center [147, 36] width 13 height 13
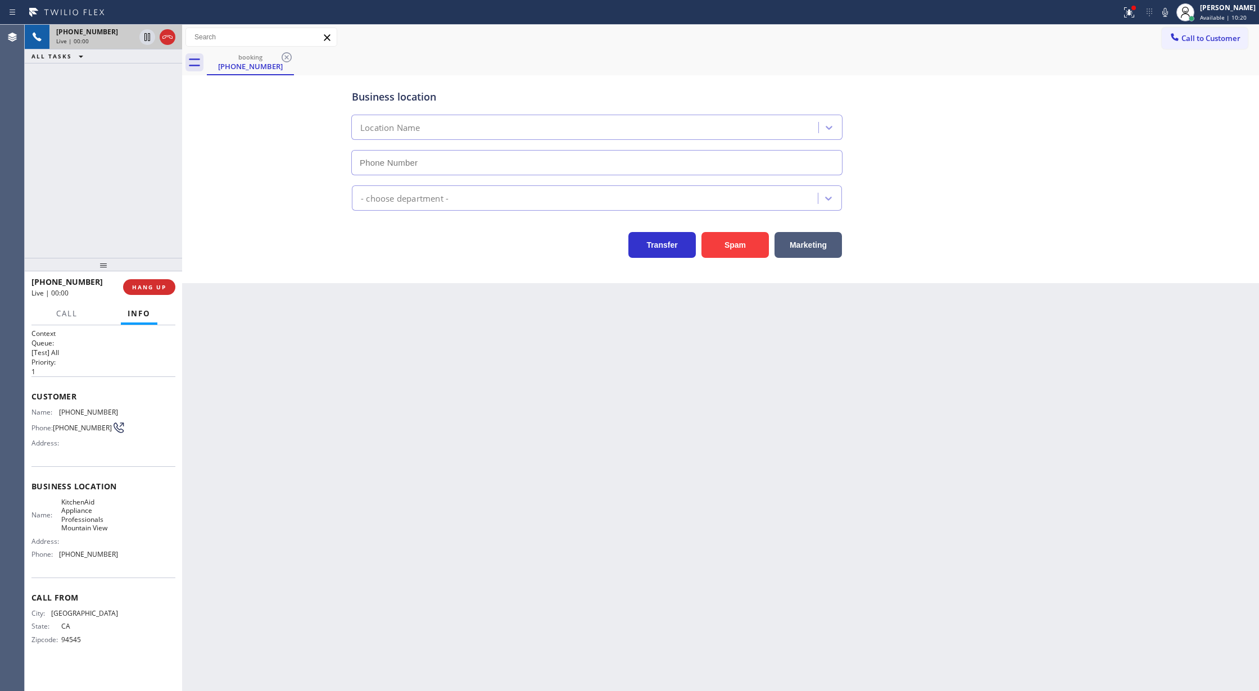
type input "[PHONE_NUMBER]"
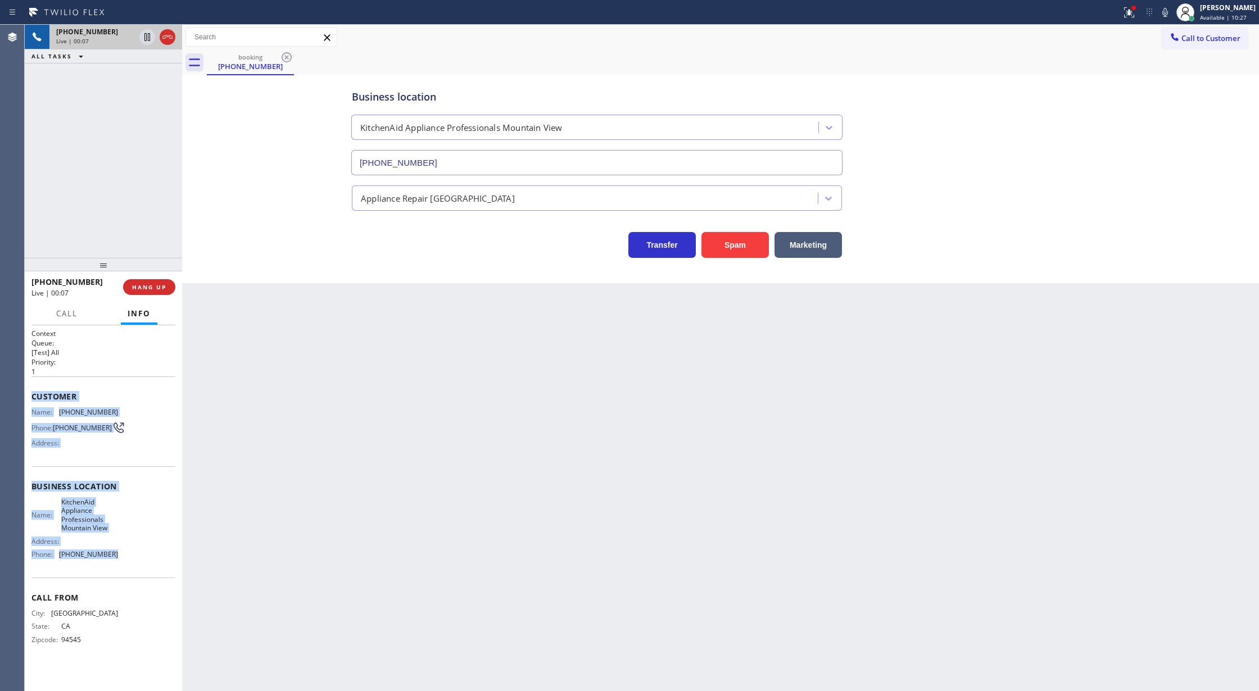
drag, startPoint x: 31, startPoint y: 393, endPoint x: 124, endPoint y: 559, distance: 189.5
click at [124, 559] on div "Context Queue: [Test] All Priority: 1 Customer Name: [PHONE_NUMBER] Phone: [PHO…" at bounding box center [103, 496] width 144 height 334
copy div "Customer Name: [PHONE_NUMBER] Phone: [PHONE_NUMBER] Address: Business location …"
drag, startPoint x: 165, startPoint y: 34, endPoint x: 190, endPoint y: 133, distance: 101.4
click at [165, 34] on icon at bounding box center [167, 36] width 13 height 13
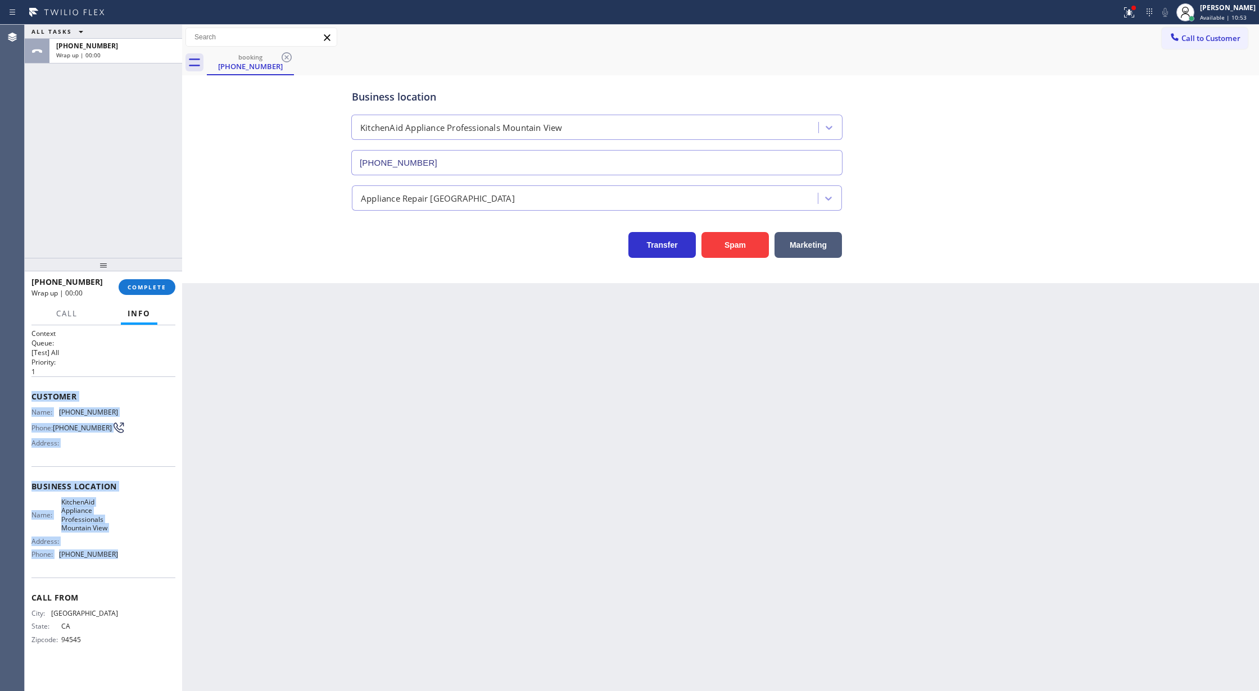
drag, startPoint x: 144, startPoint y: 288, endPoint x: 244, endPoint y: 304, distance: 100.7
click at [144, 288] on span "COMPLETE" at bounding box center [147, 287] width 39 height 8
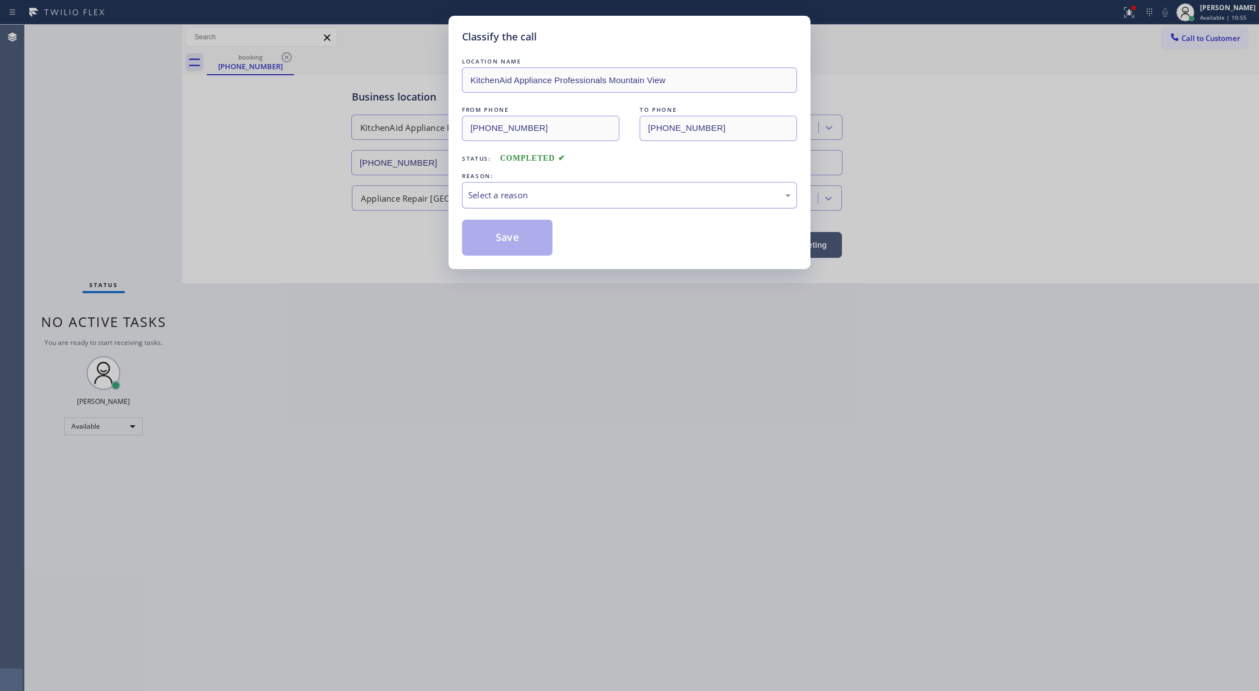
click at [559, 192] on div "Select a reason" at bounding box center [629, 195] width 323 height 13
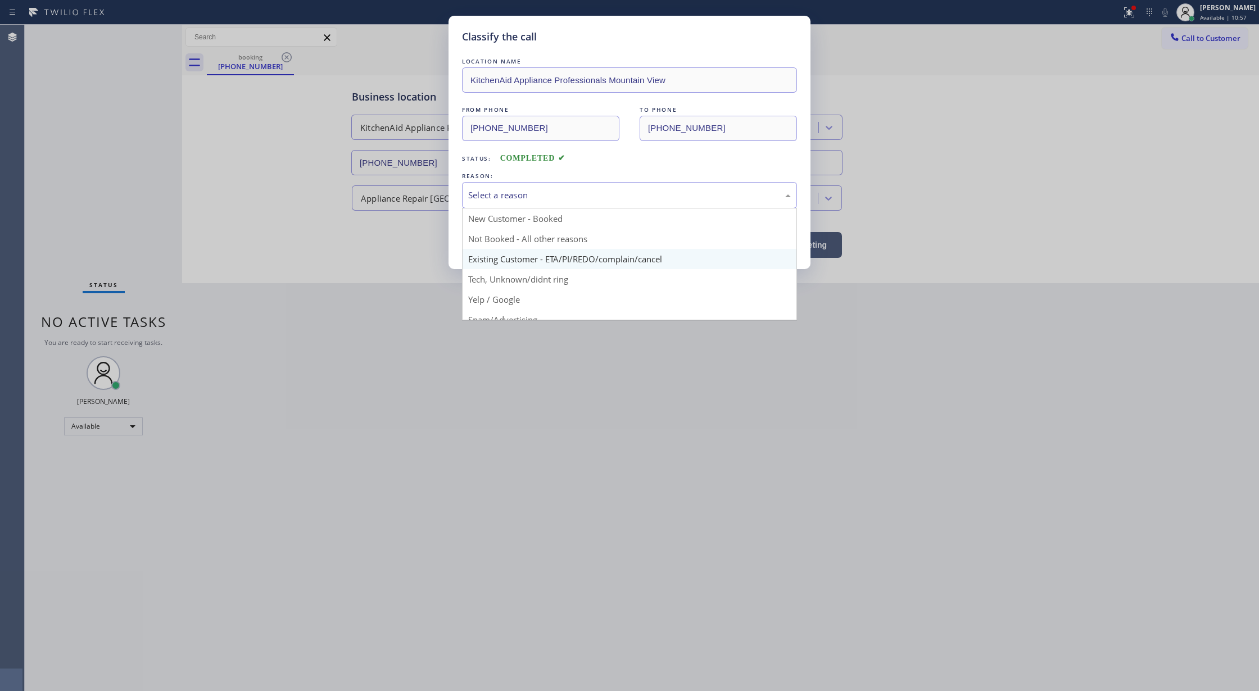
scroll to position [71, 0]
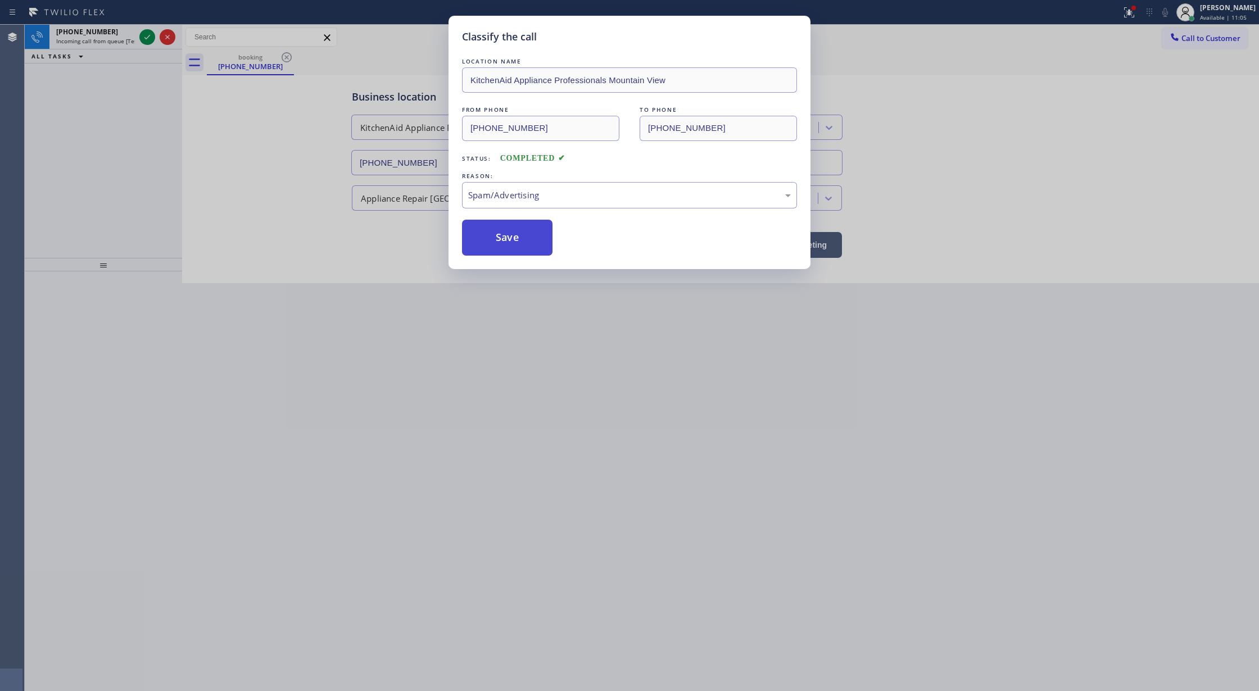
click at [501, 232] on button "Save" at bounding box center [507, 238] width 90 height 36
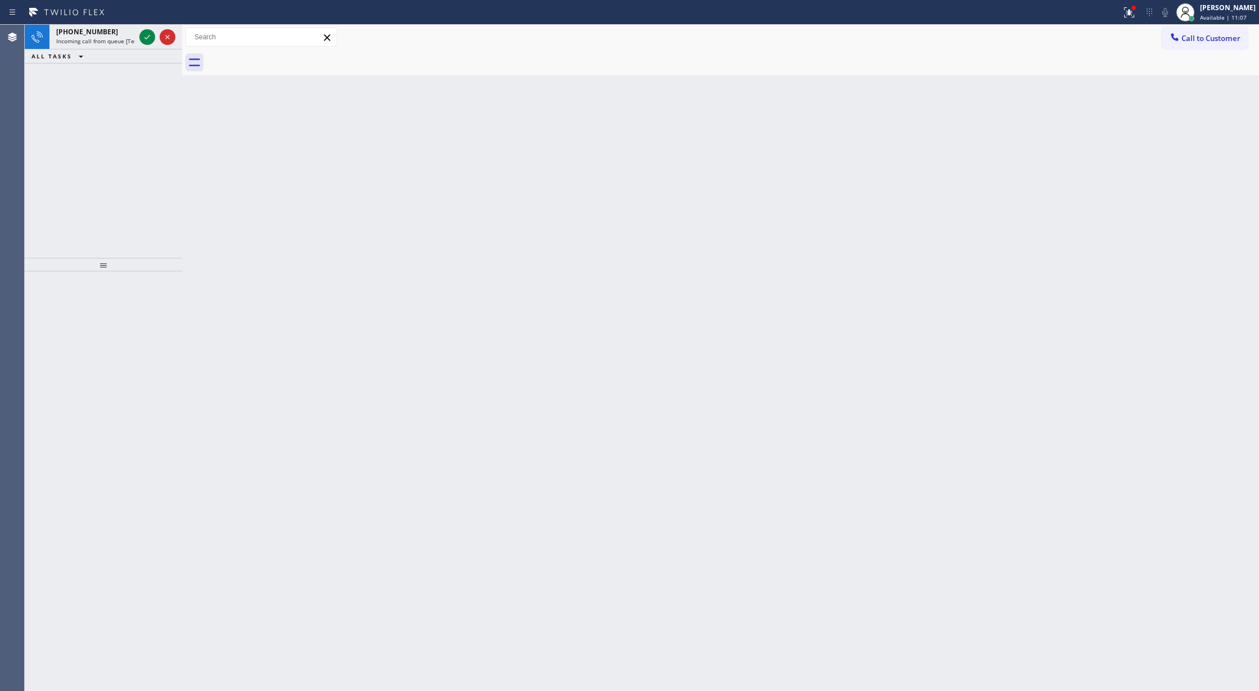
click at [146, 35] on icon at bounding box center [147, 36] width 13 height 13
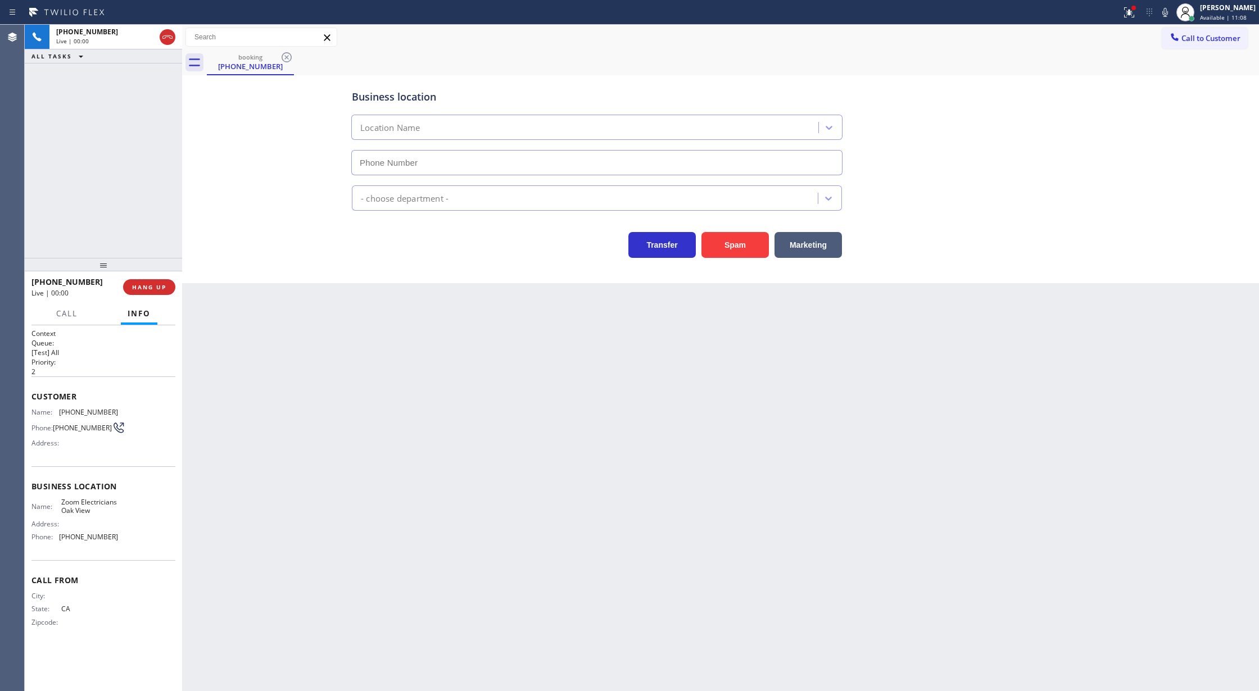
type input "[PHONE_NUMBER]"
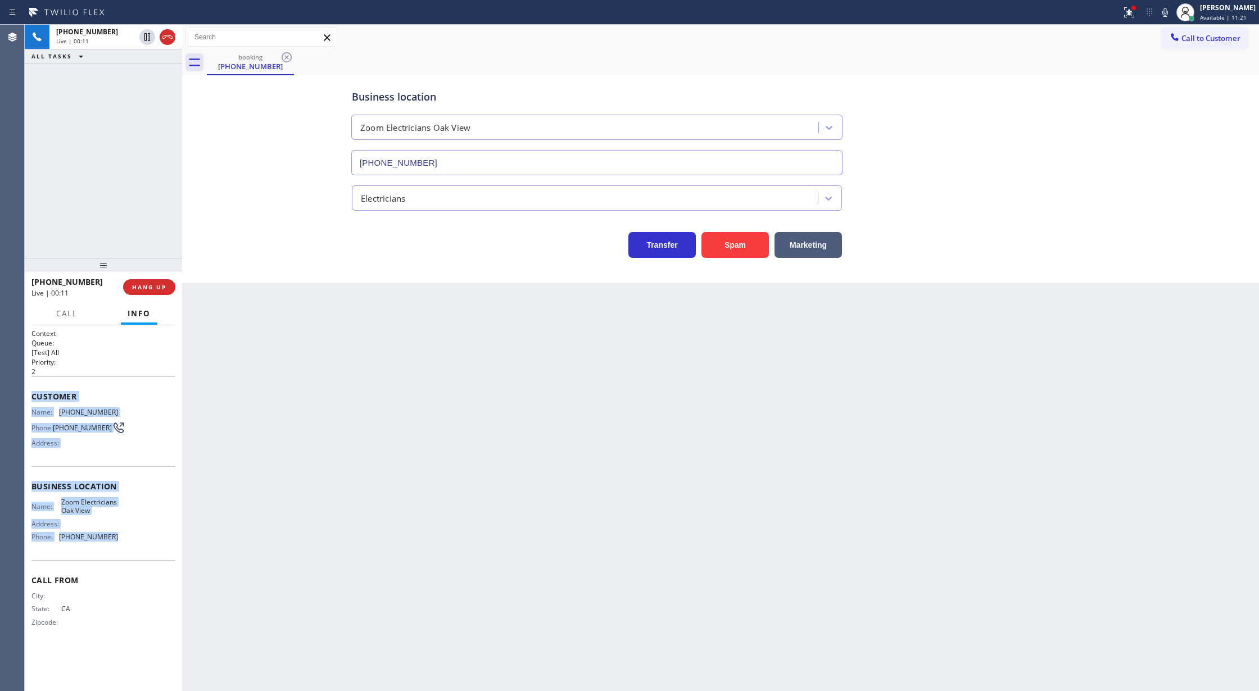
drag, startPoint x: 29, startPoint y: 396, endPoint x: 134, endPoint y: 545, distance: 182.4
click at [134, 545] on div "Context Queue: [Test] All Priority: 2 Customer Name: [PHONE_NUMBER] Phone: [PHO…" at bounding box center [103, 508] width 157 height 366
copy div "Customer Name: [PHONE_NUMBER] Phone: [PHONE_NUMBER] Address: Business location …"
click at [737, 248] on button "Spam" at bounding box center [735, 245] width 67 height 26
click at [144, 286] on span "COMPLETE" at bounding box center [147, 287] width 39 height 8
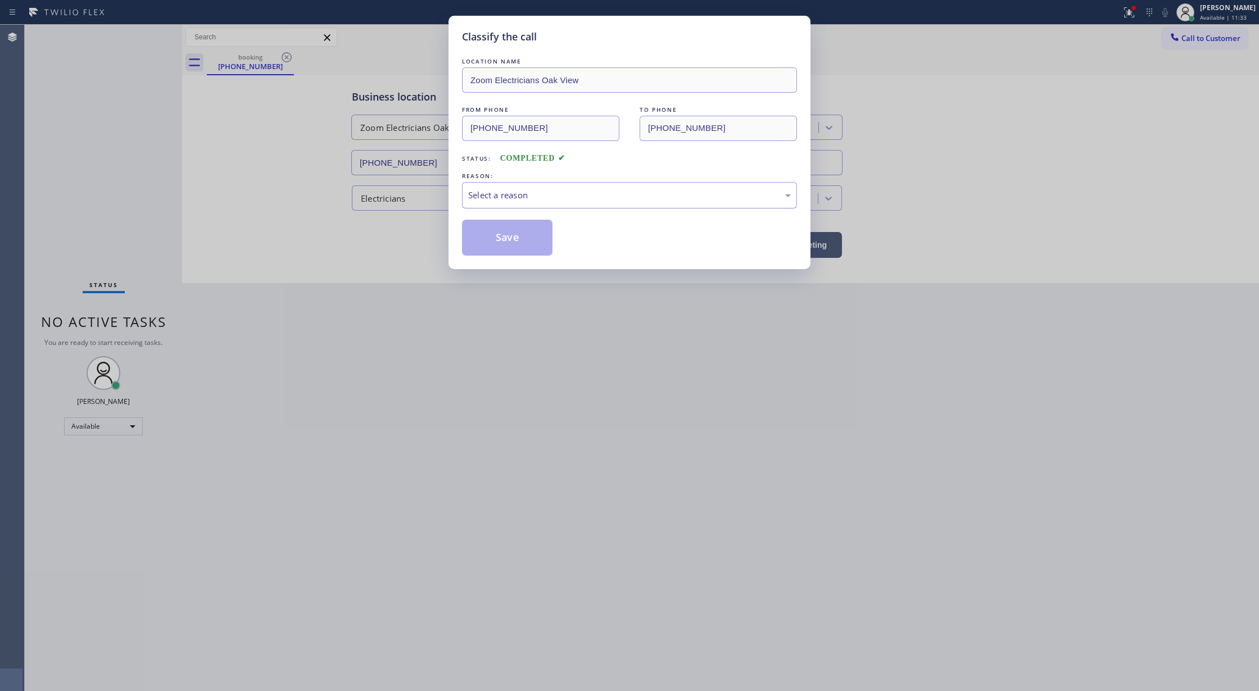
click at [504, 191] on div "Select a reason" at bounding box center [629, 195] width 323 height 13
click at [489, 244] on button "Save" at bounding box center [507, 238] width 90 height 36
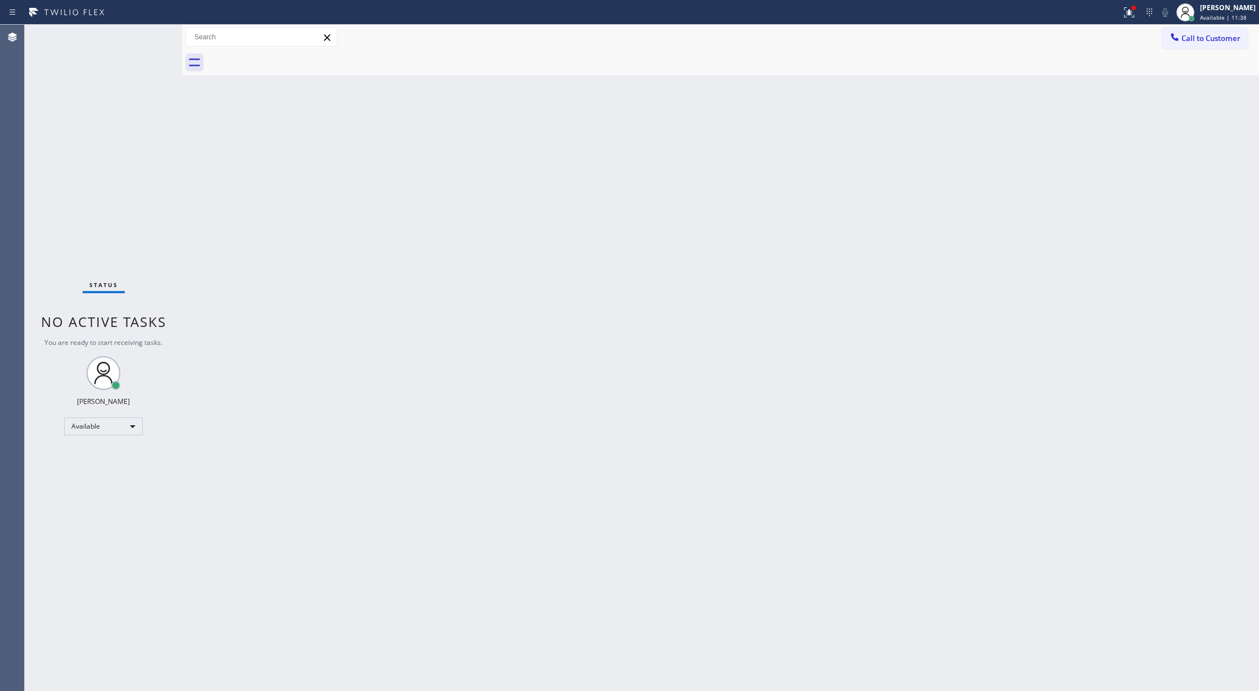
click at [154, 29] on div "Status No active tasks You are ready to start receiving tasks. [PERSON_NAME] Av…" at bounding box center [103, 358] width 157 height 667
click at [147, 30] on div "Status No active tasks You are ready to start receiving tasks. [PERSON_NAME] Av…" at bounding box center [103, 358] width 157 height 667
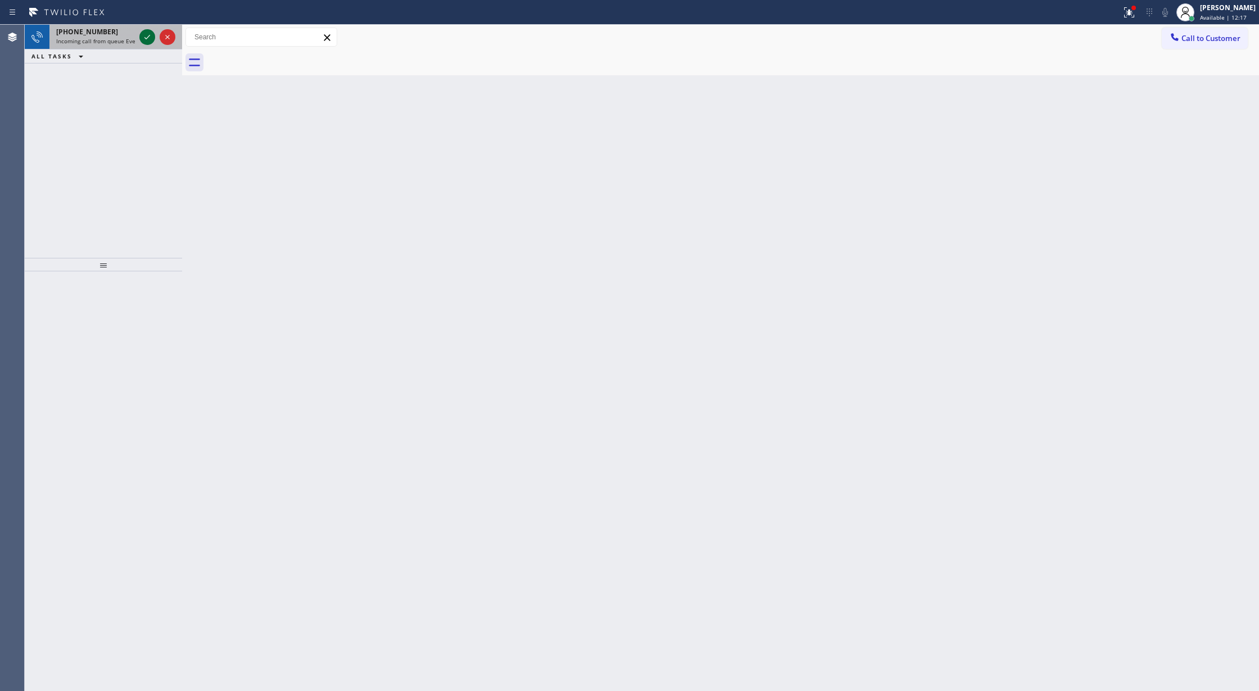
click at [148, 32] on icon at bounding box center [147, 36] width 13 height 13
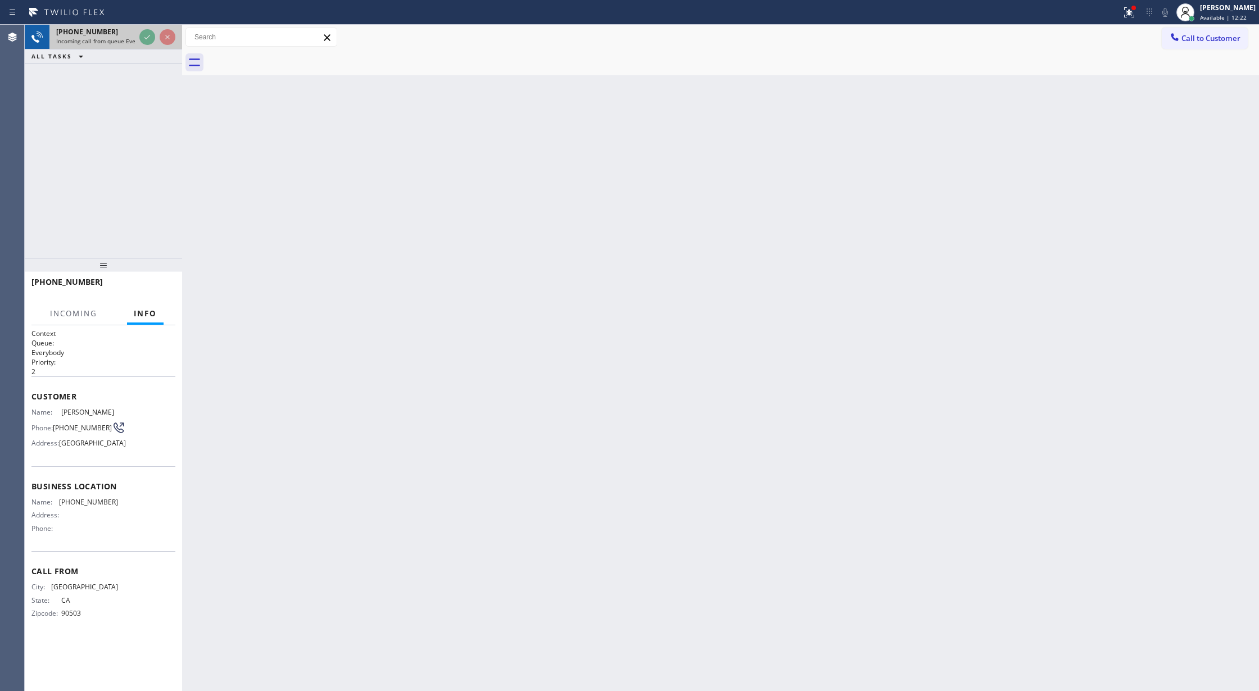
click at [149, 34] on icon at bounding box center [147, 36] width 13 height 13
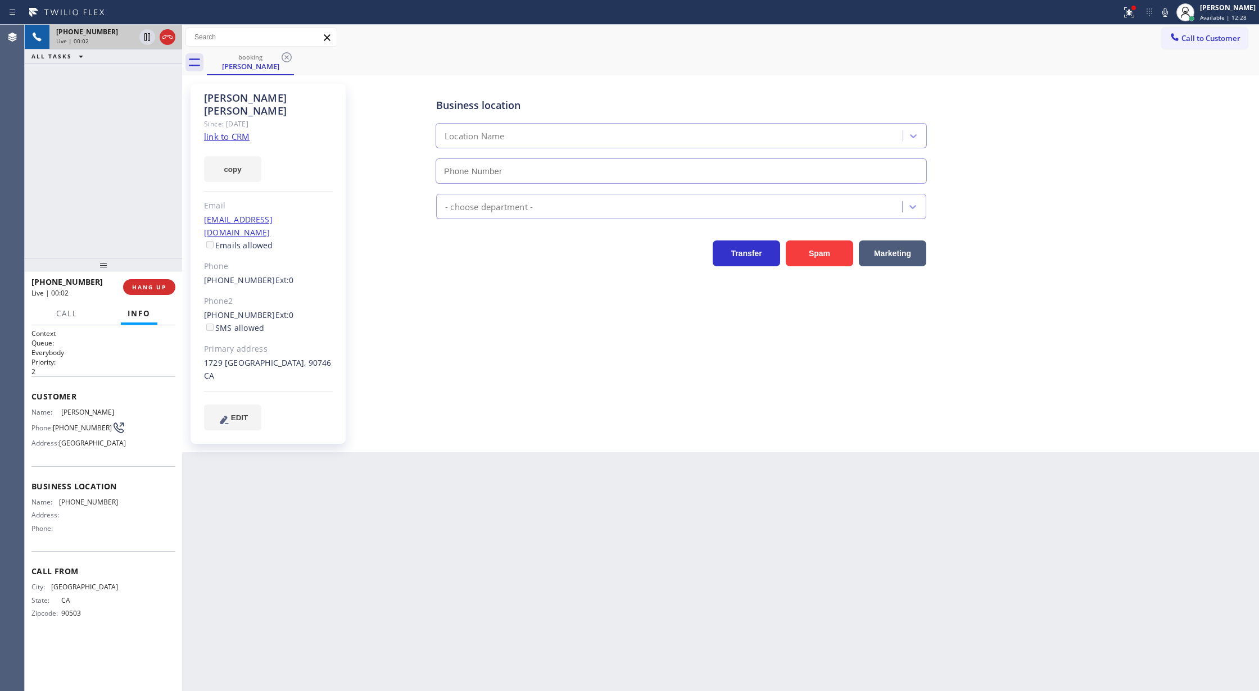
click at [223, 131] on link "link to CRM" at bounding box center [227, 136] width 46 height 11
copy div "Customer Name: [PERSON_NAME] Phone: [PHONE_NUMBER] Address: [GEOGRAPHIC_DATA] B…"
drag, startPoint x: 32, startPoint y: 399, endPoint x: 134, endPoint y: 542, distance: 176.2
click at [134, 542] on div "Context Queue: Everybody Priority: 2 Customer Name: [PERSON_NAME] Phone: [PHONE…" at bounding box center [103, 483] width 144 height 308
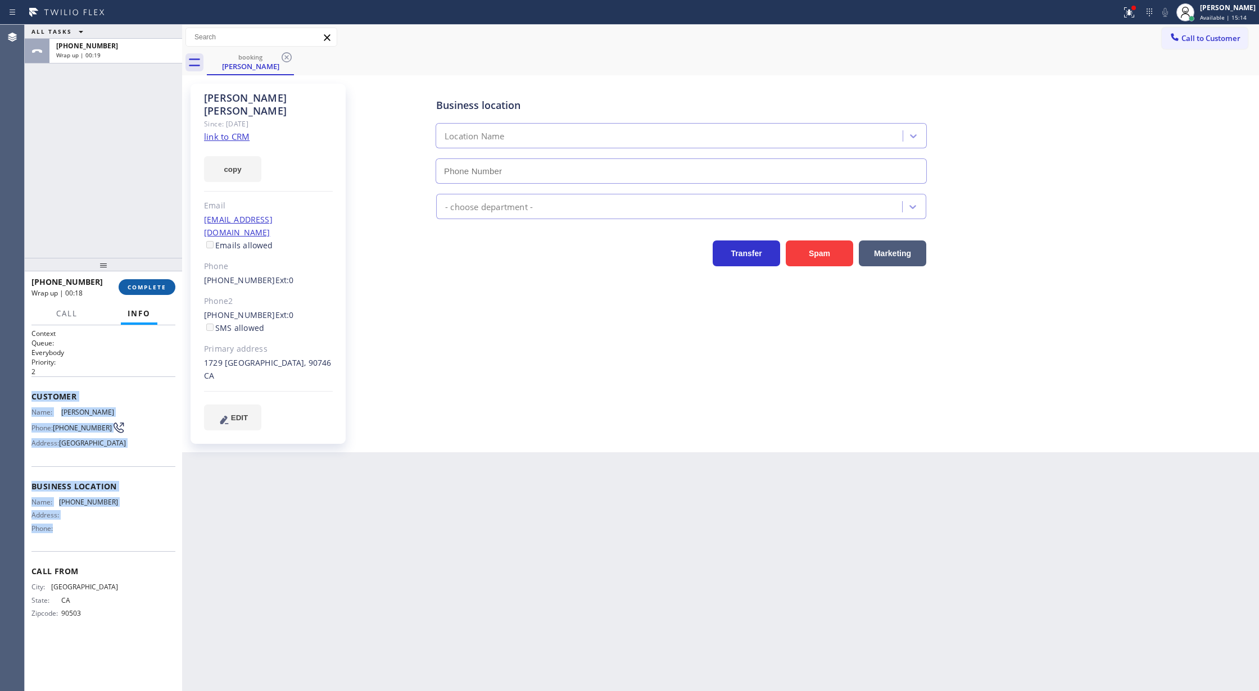
click at [156, 287] on span "COMPLETE" at bounding box center [147, 287] width 39 height 8
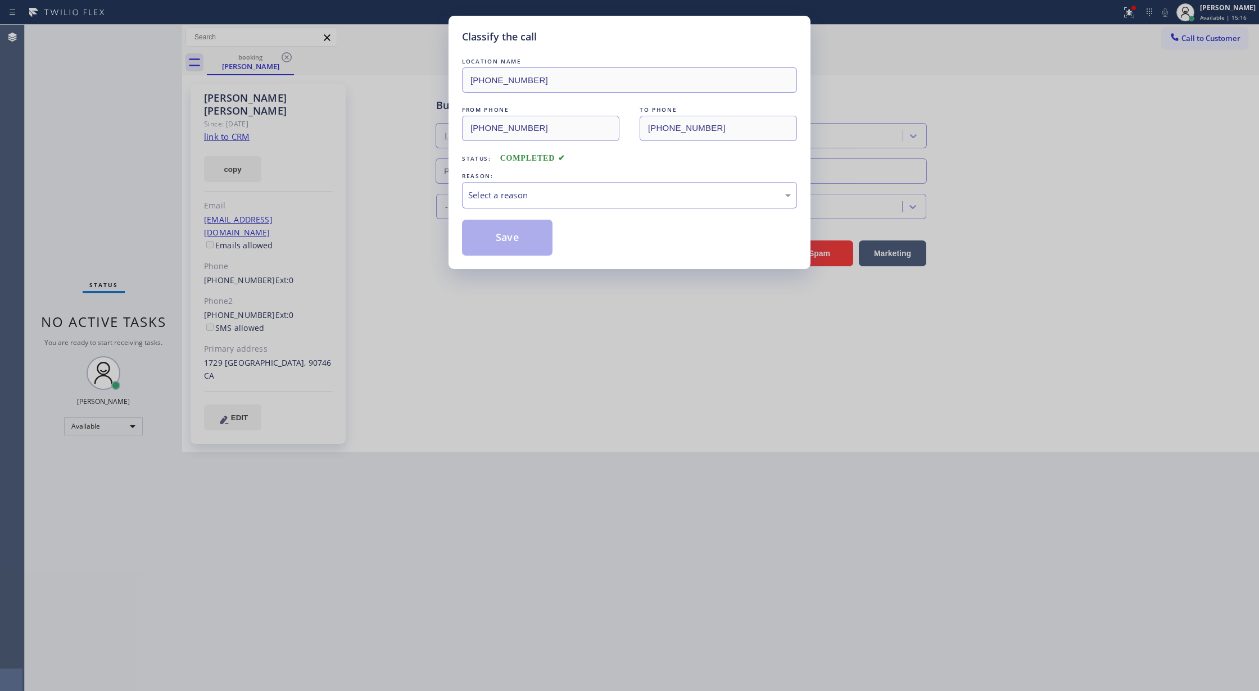
click at [567, 197] on div "Select a reason" at bounding box center [629, 195] width 323 height 13
click at [495, 243] on button "Save" at bounding box center [507, 238] width 90 height 36
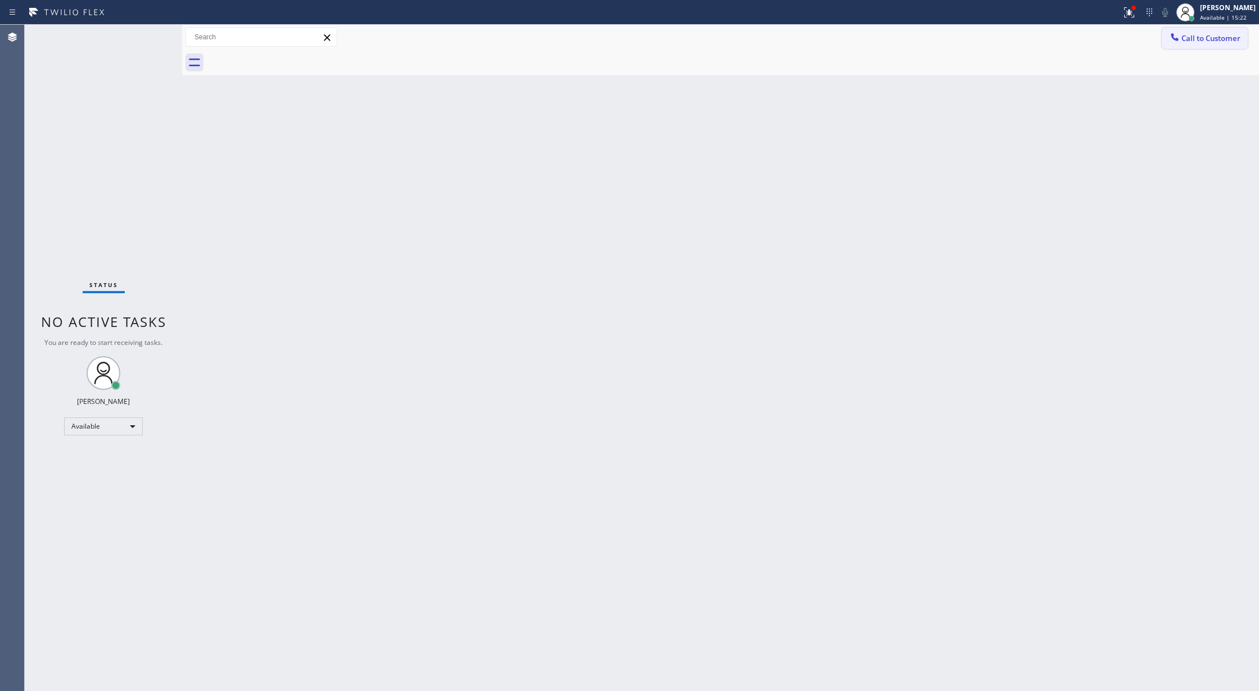
click at [1204, 38] on span "Call to Customer" at bounding box center [1211, 38] width 59 height 10
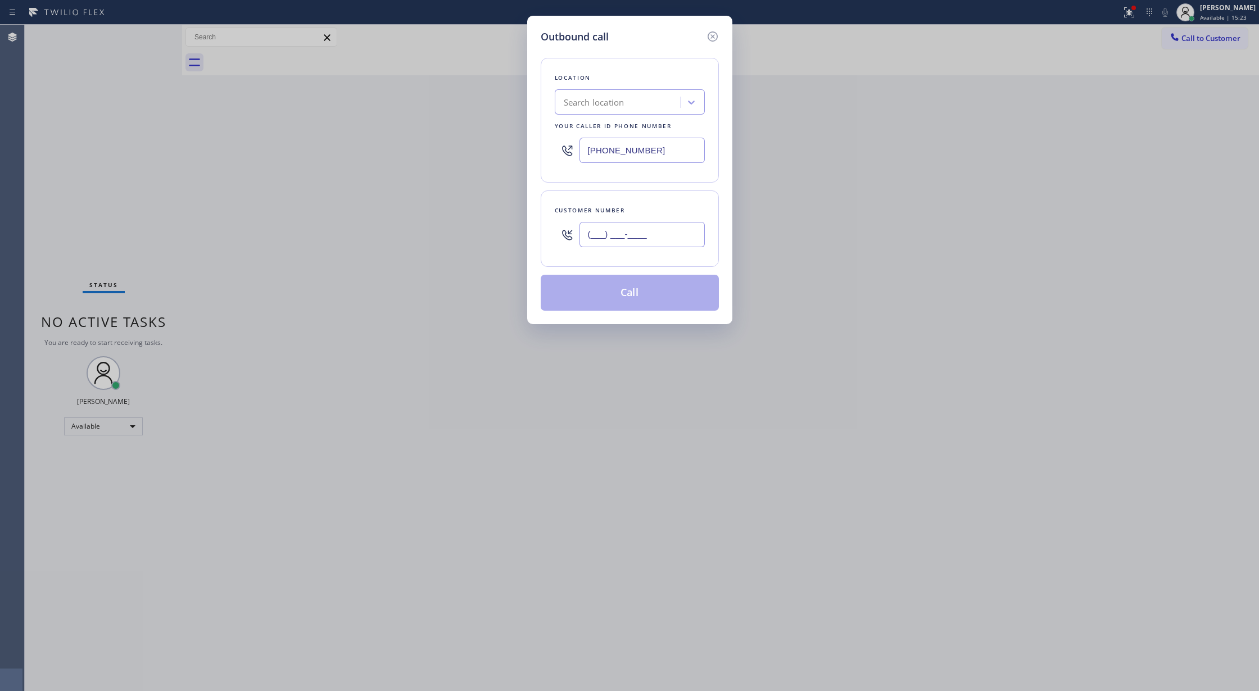
click at [588, 238] on input "(___) ___-____" at bounding box center [642, 234] width 125 height 25
paste input "310) 488-4744"
type input "[PHONE_NUMBER]"
drag, startPoint x: 651, startPoint y: 146, endPoint x: 470, endPoint y: 137, distance: 180.7
click at [472, 138] on div "Outbound call Location Search location Your caller id phone number [PHONE_NUMBE…" at bounding box center [629, 345] width 1259 height 691
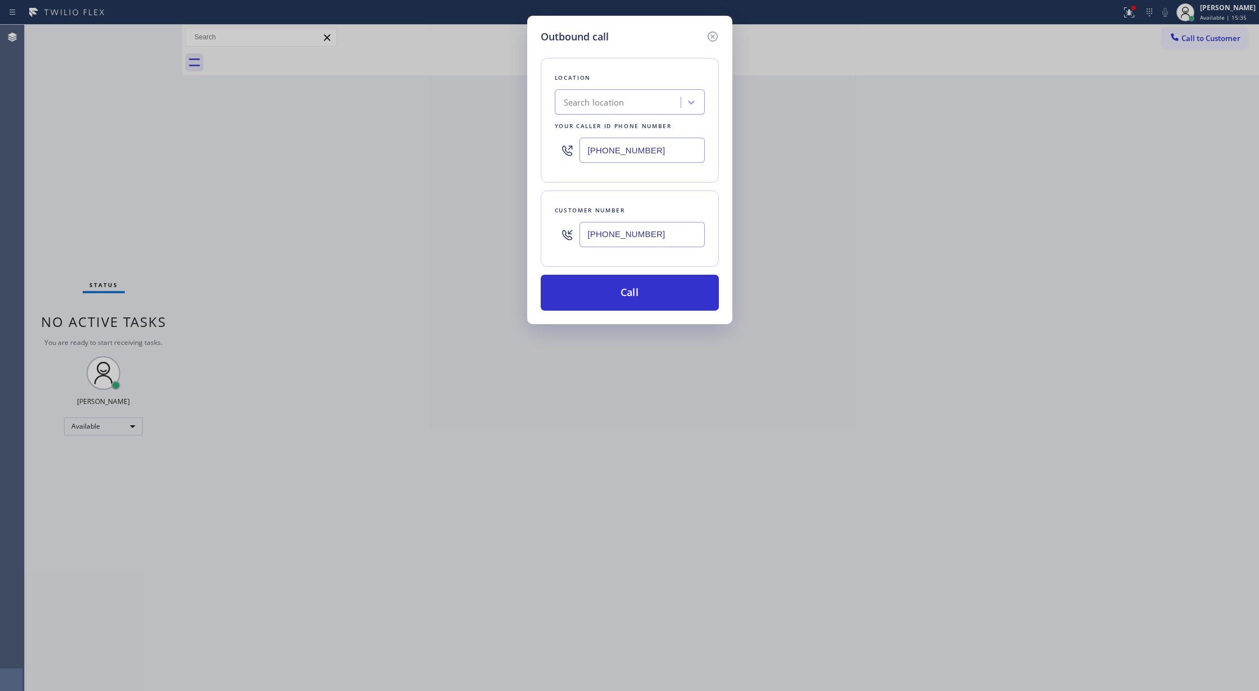
type input "[PHONE_NUMBER]"
drag, startPoint x: 862, startPoint y: 547, endPoint x: 846, endPoint y: 516, distance: 35.0
click at [862, 547] on div "Outbound call Location Search location Your caller id phone number [PHONE_NUMBE…" at bounding box center [629, 345] width 1259 height 691
click at [635, 290] on button "Call" at bounding box center [630, 293] width 178 height 36
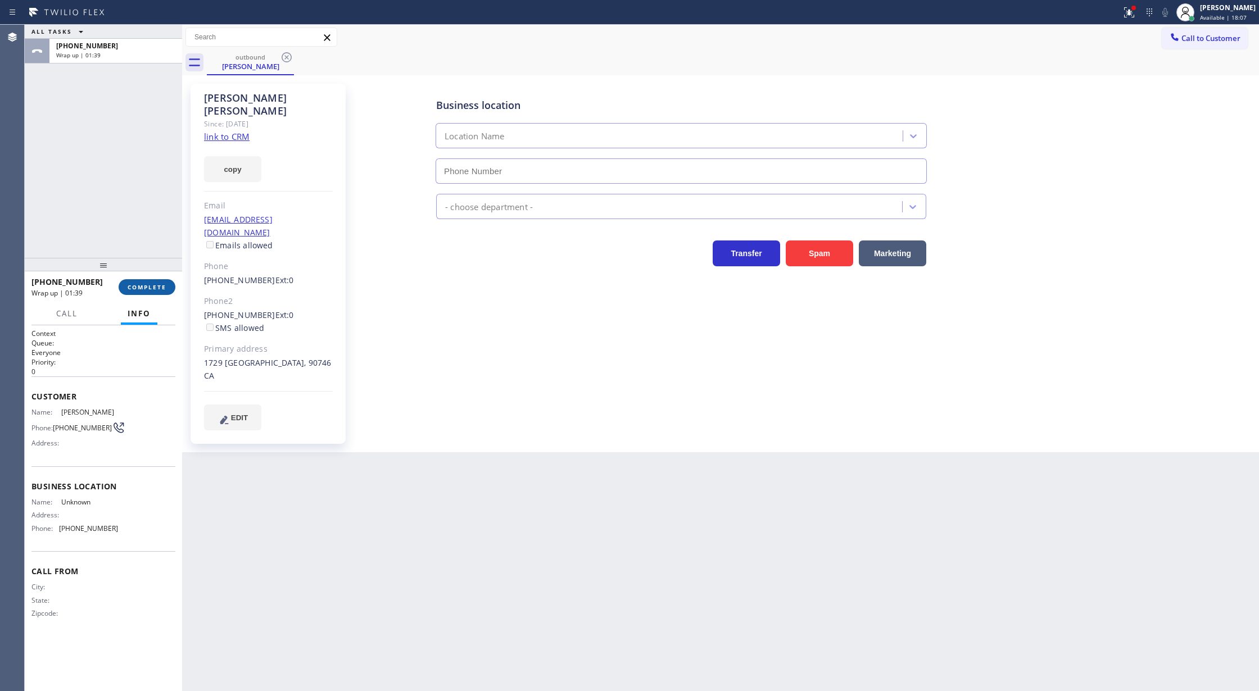
click at [137, 286] on span "COMPLETE" at bounding box center [147, 287] width 39 height 8
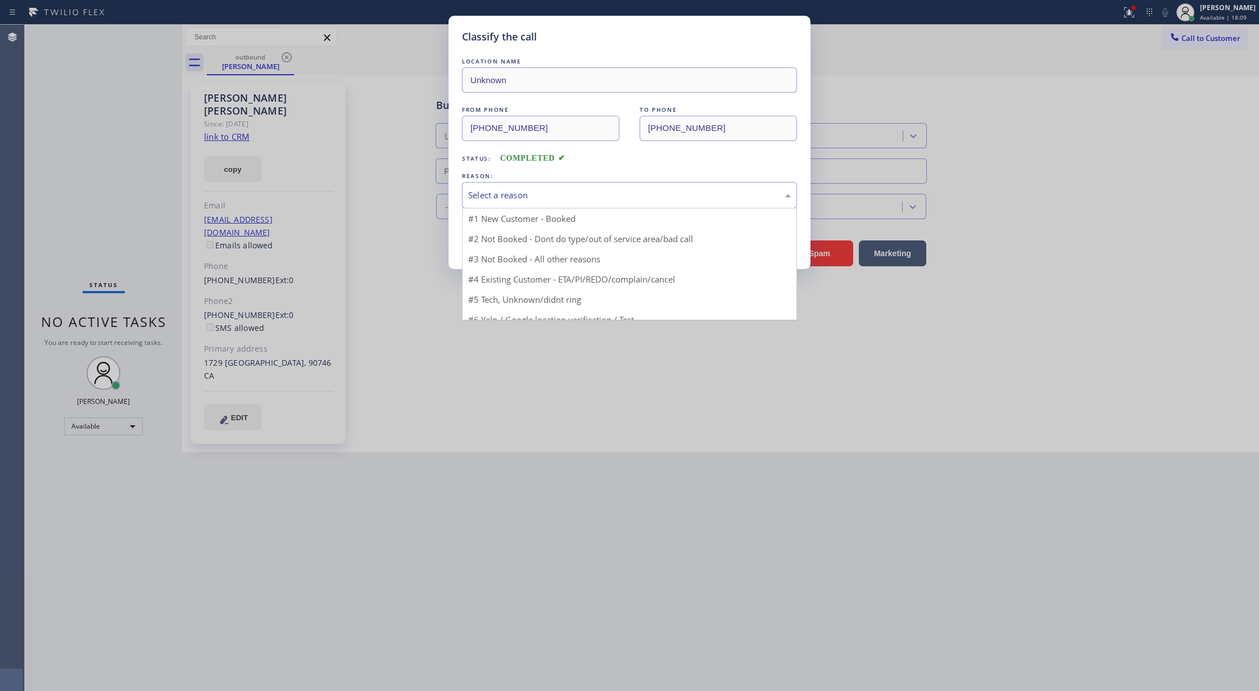
click at [508, 197] on div "Select a reason" at bounding box center [629, 195] width 323 height 13
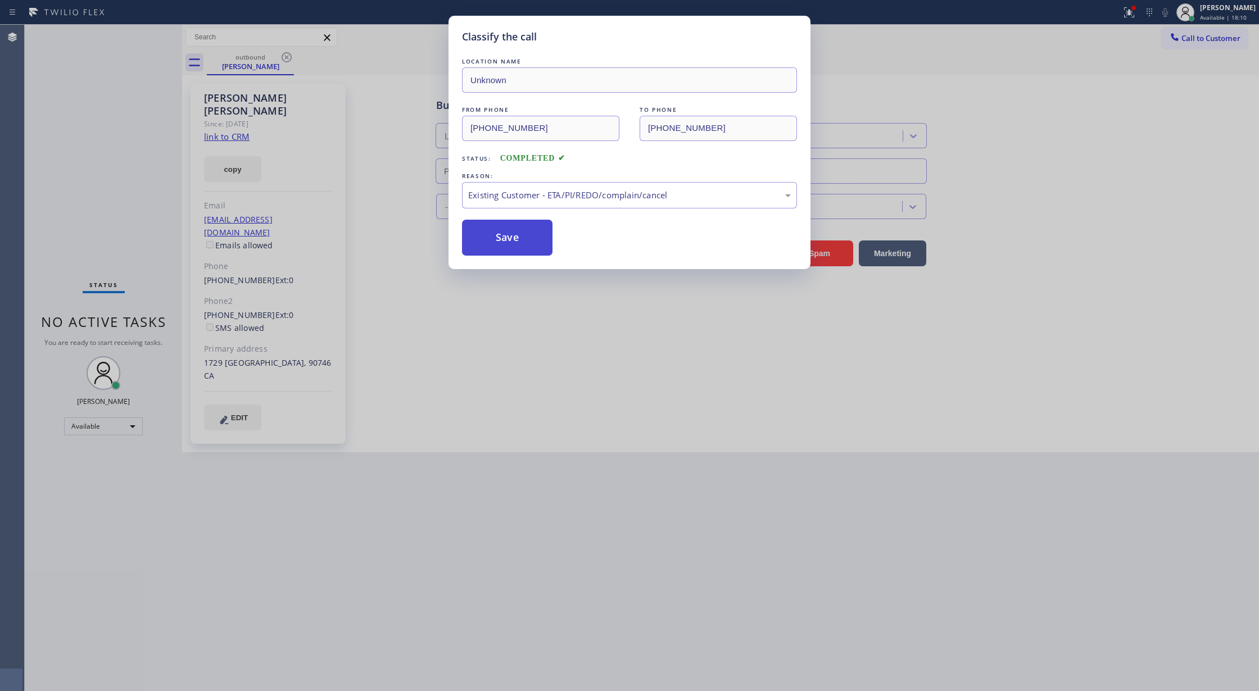
click at [499, 238] on button "Save" at bounding box center [507, 238] width 90 height 36
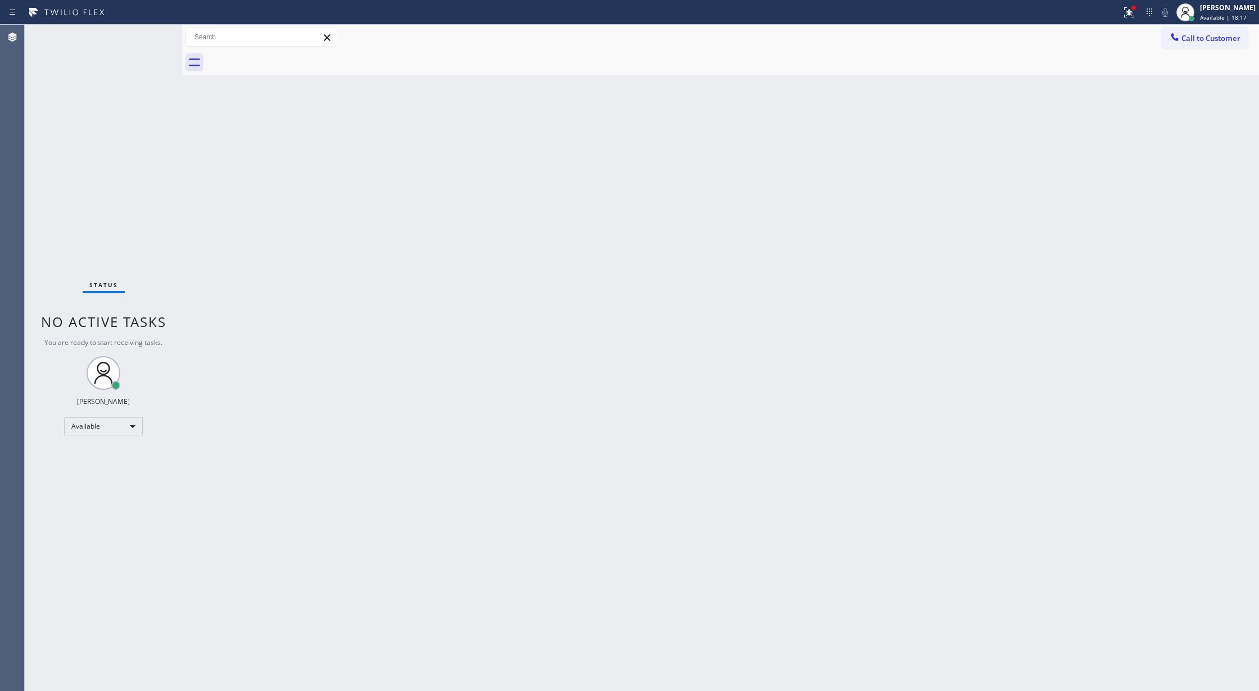
drag, startPoint x: 1206, startPoint y: 39, endPoint x: 1194, endPoint y: 40, distance: 11.9
click at [1206, 39] on span "Call to Customer" at bounding box center [1211, 38] width 59 height 10
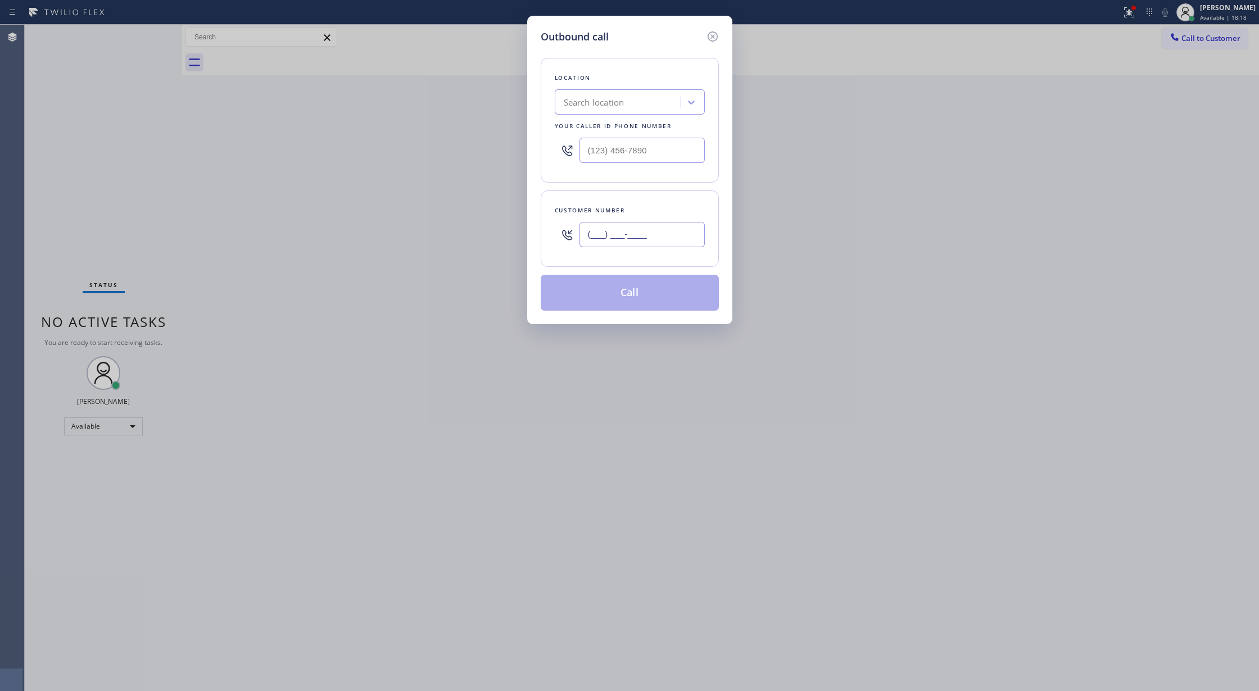
click at [592, 233] on input "(___) ___-____" at bounding box center [642, 234] width 125 height 25
paste input "310) 488-4744"
type input "[PHONE_NUMBER]"
click at [715, 39] on icon at bounding box center [712, 36] width 13 height 13
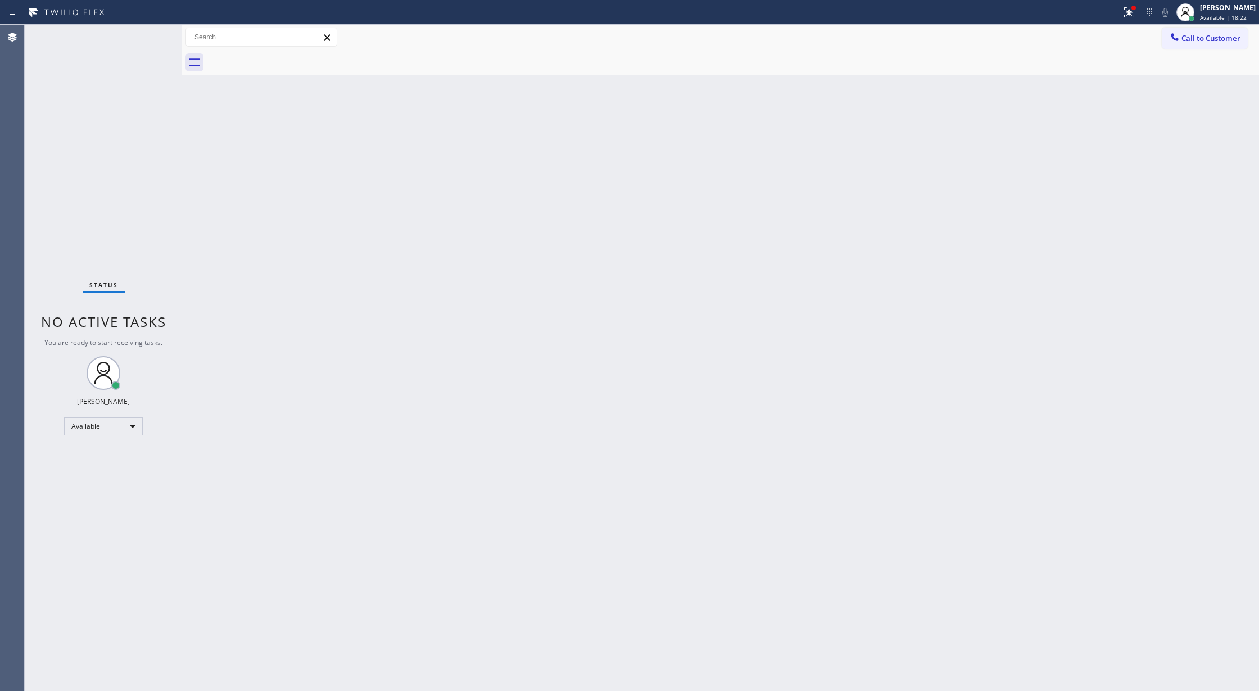
click at [148, 37] on div "Status No active tasks You are ready to start receiving tasks. [PERSON_NAME] Av…" at bounding box center [103, 358] width 157 height 667
click at [144, 33] on icon at bounding box center [147, 36] width 13 height 13
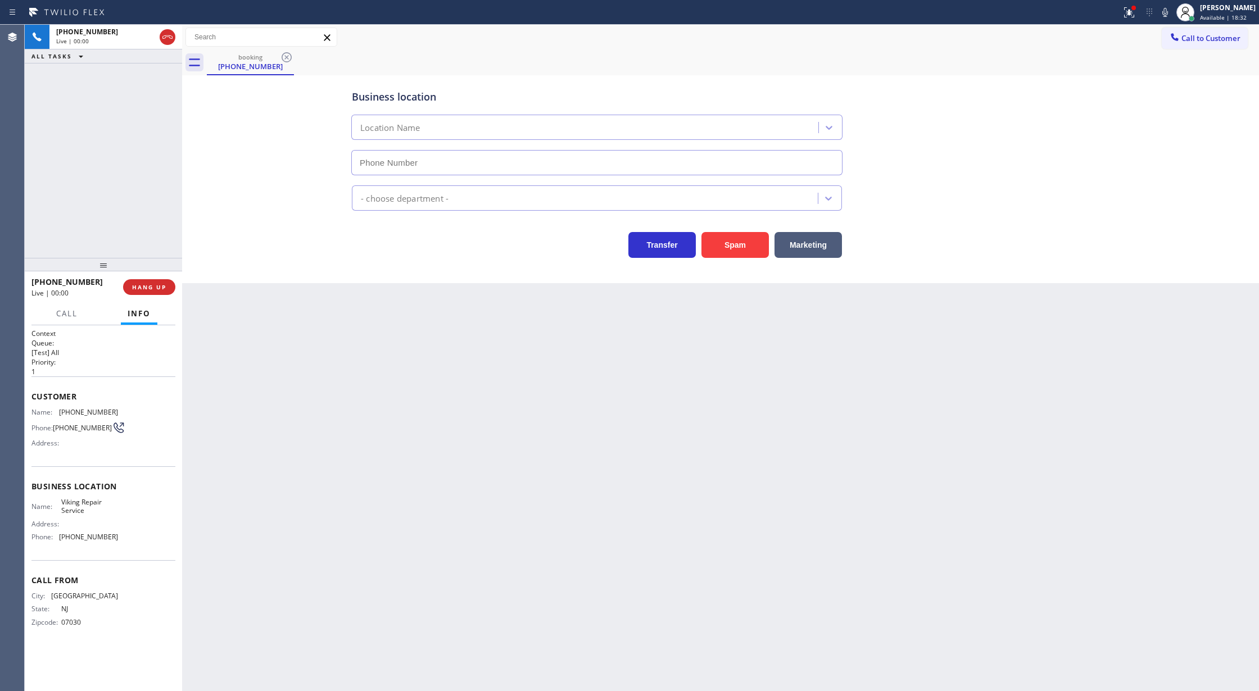
type input "[PHONE_NUMBER]"
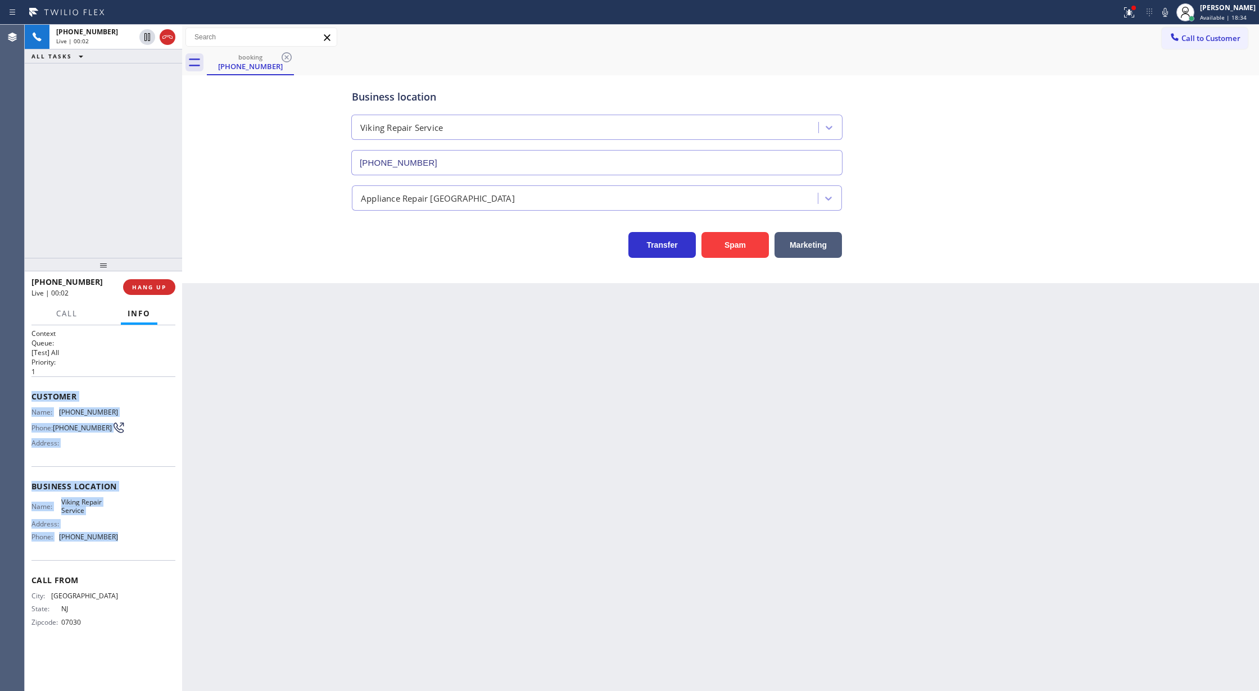
drag, startPoint x: 90, startPoint y: 415, endPoint x: 156, endPoint y: 542, distance: 142.8
click at [156, 542] on div "Context Queue: [Test] All Priority: 1 Customer Name: [PHONE_NUMBER] Phone: [PHO…" at bounding box center [103, 508] width 157 height 366
copy div "Customer Name: [PHONE_NUMBER] Phone: [PHONE_NUMBER] Address: Business location …"
click at [140, 469] on div "Business location Name: Viking Repair Service Address: Phone: [PHONE_NUMBER]" at bounding box center [103, 514] width 144 height 94
copy div "Customer Name: [PHONE_NUMBER] Phone: [PHONE_NUMBER] Address: Business location …"
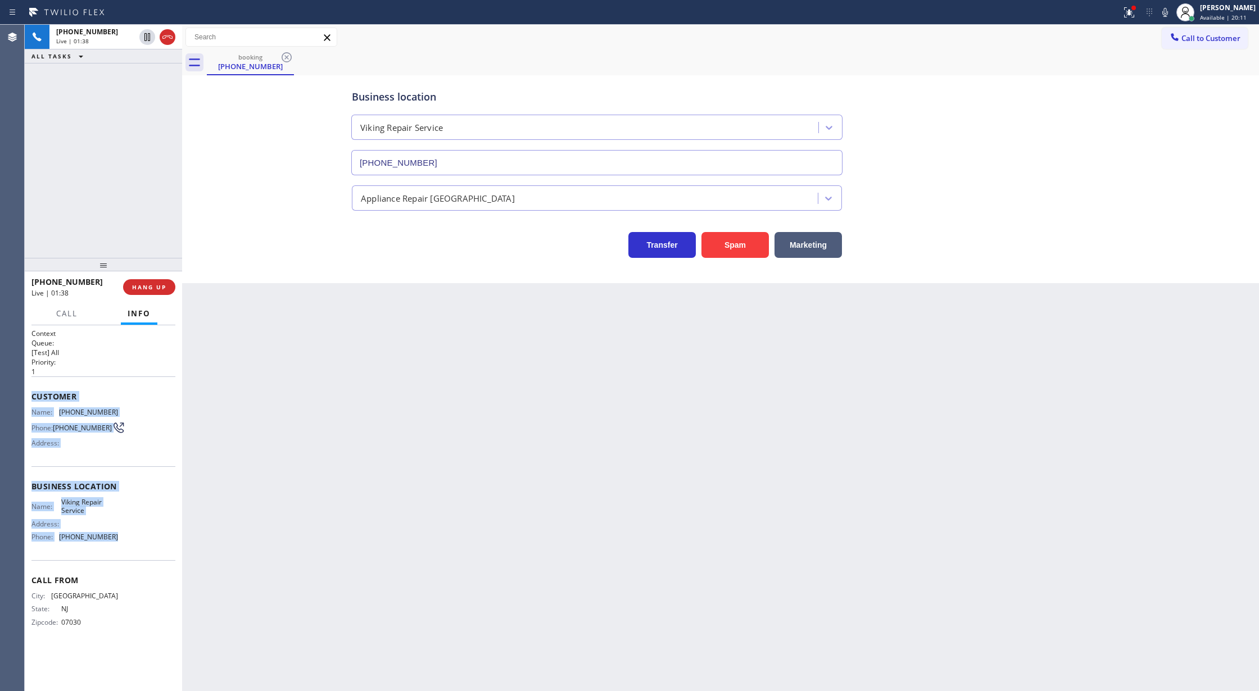
drag, startPoint x: 27, startPoint y: 396, endPoint x: 127, endPoint y: 536, distance: 172.0
click at [127, 536] on div "Context Queue: [Test] All Priority: 1 Customer Name: [PHONE_NUMBER] Phone: [PHO…" at bounding box center [103, 508] width 157 height 366
click at [64, 309] on span "Call" at bounding box center [66, 314] width 21 height 10
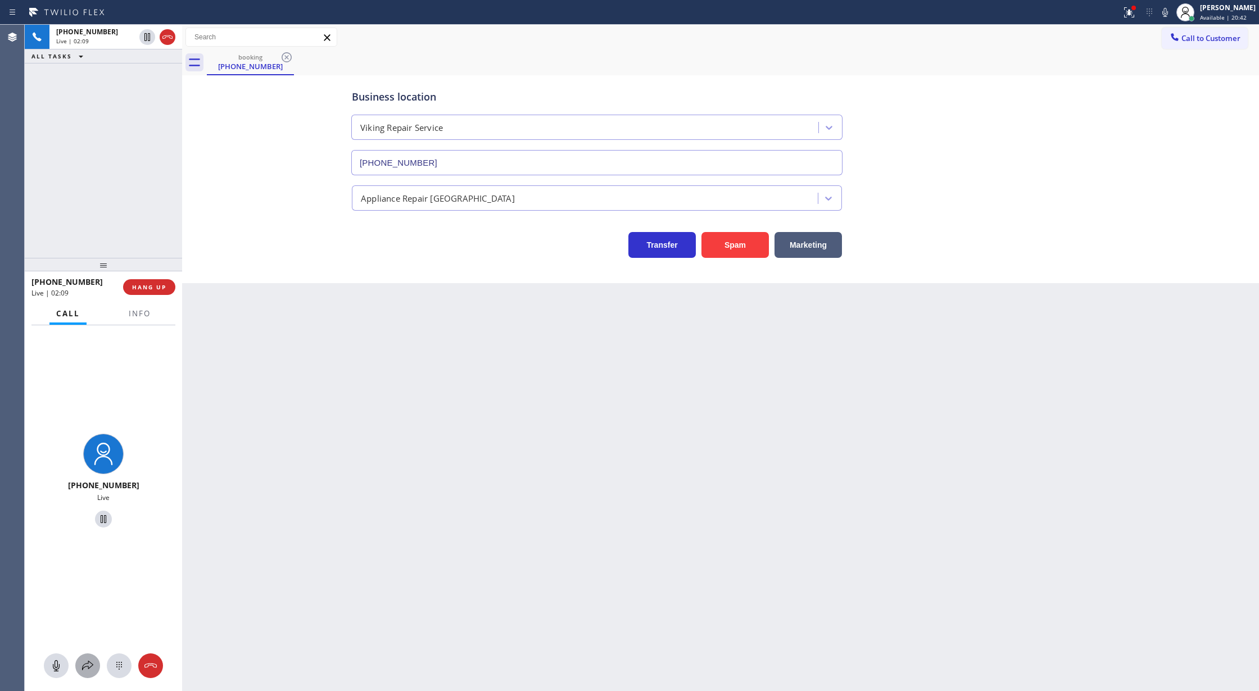
click at [84, 666] on icon at bounding box center [87, 665] width 13 height 13
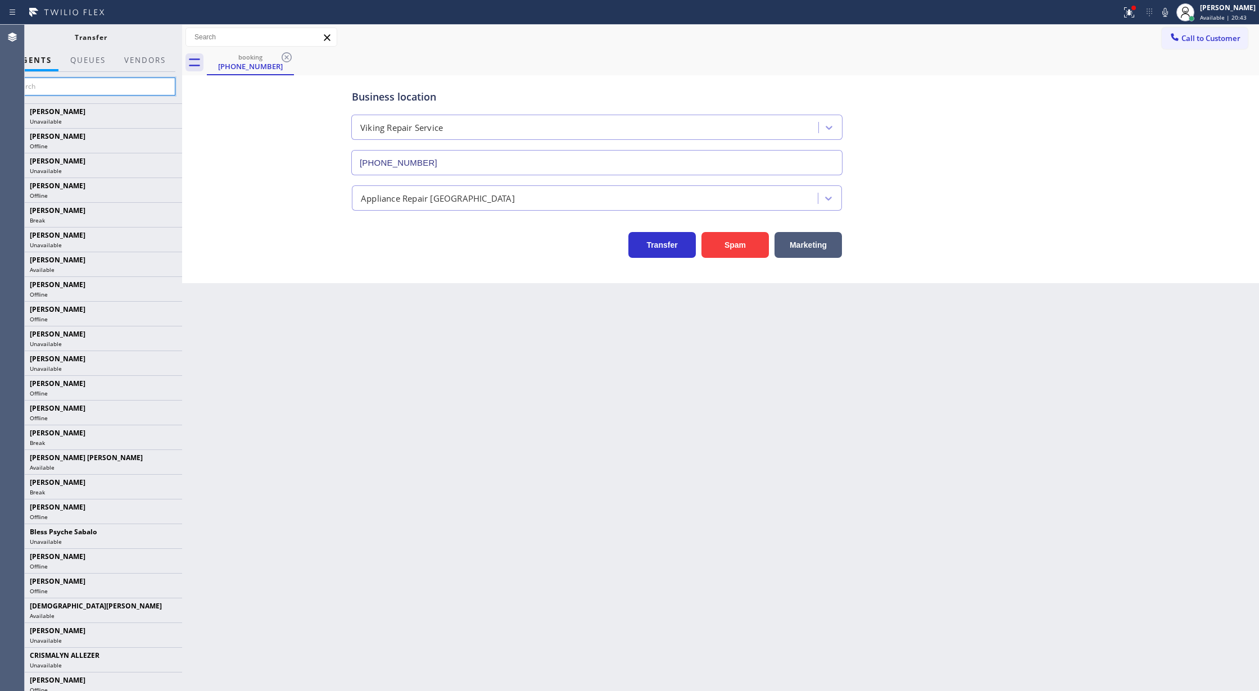
click at [59, 87] on input "text" at bounding box center [90, 87] width 169 height 18
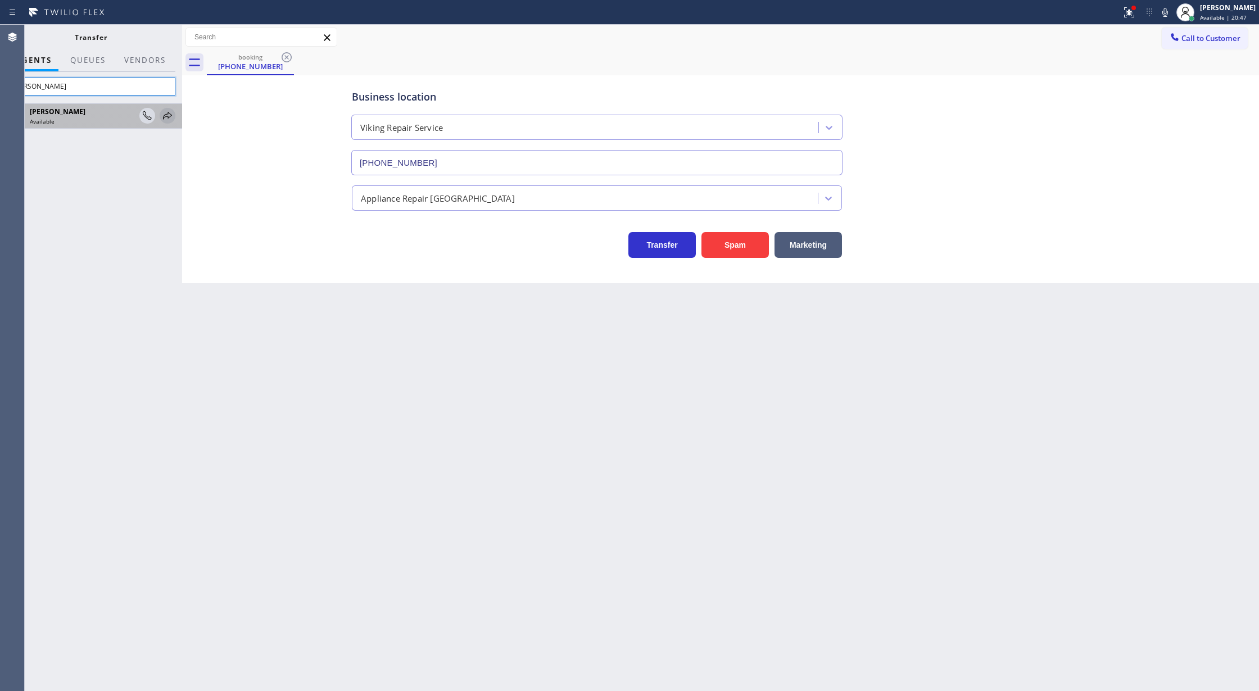
type input "[PERSON_NAME]"
click at [169, 115] on icon at bounding box center [167, 115] width 13 height 13
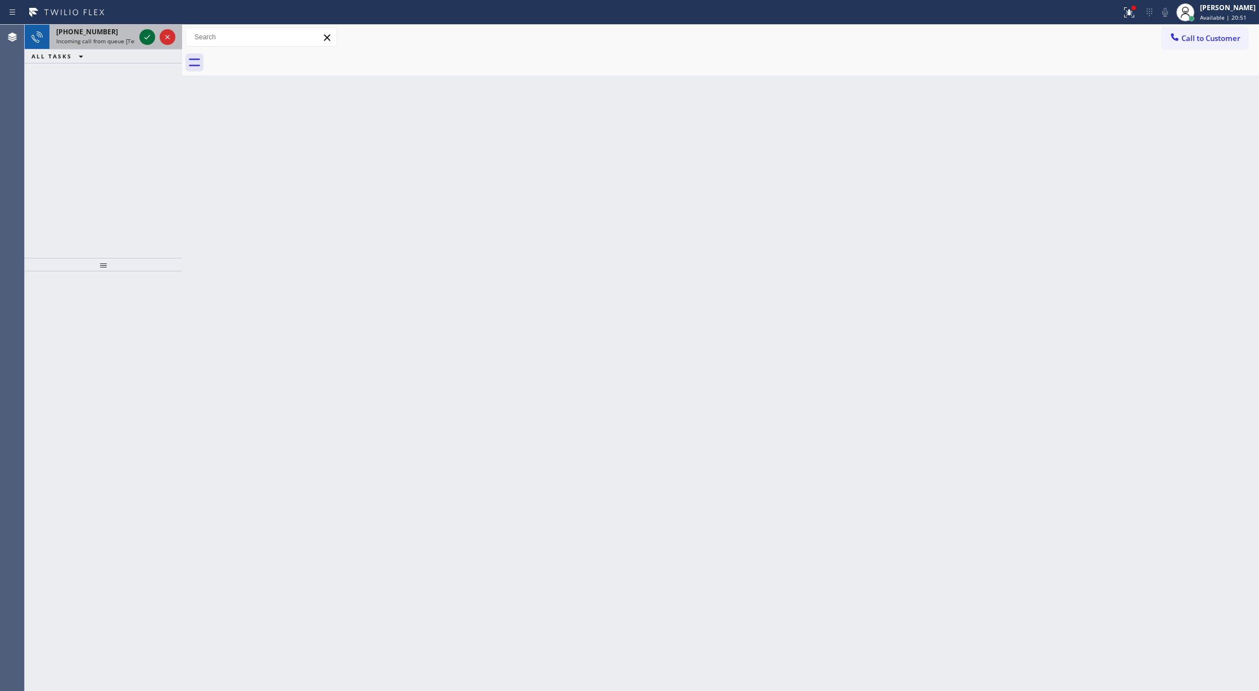
click at [144, 34] on icon at bounding box center [147, 36] width 13 height 13
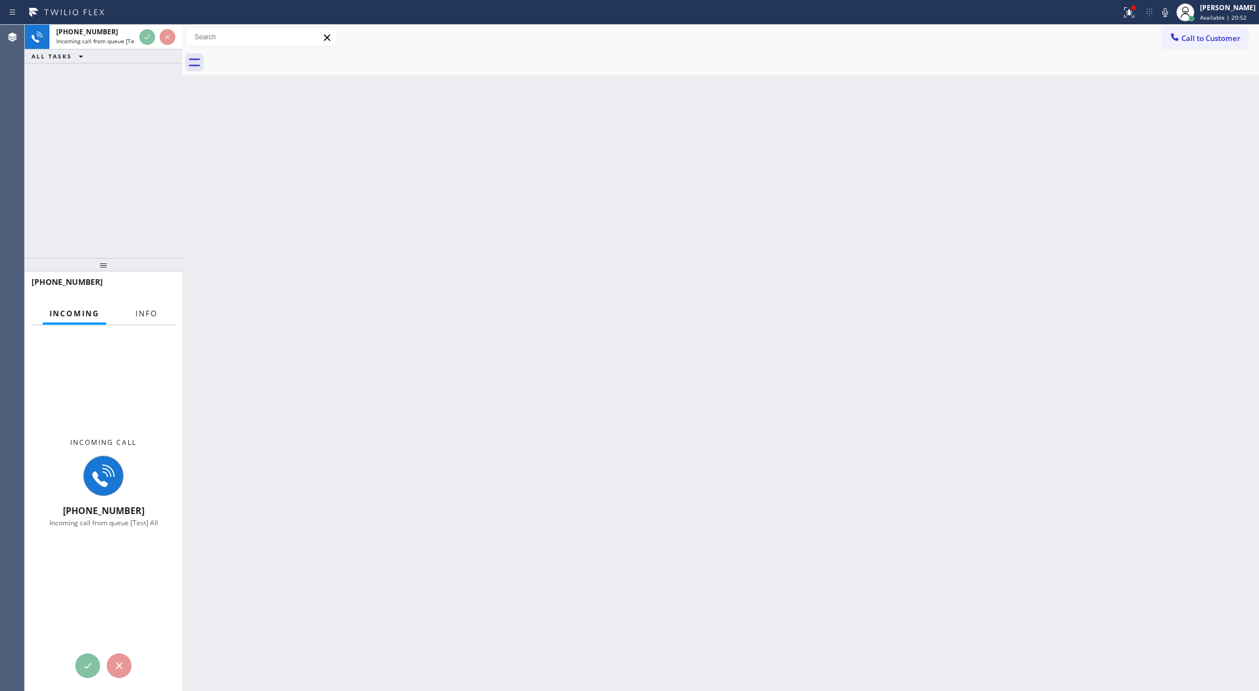
click at [142, 318] on span "Info" at bounding box center [146, 314] width 22 height 10
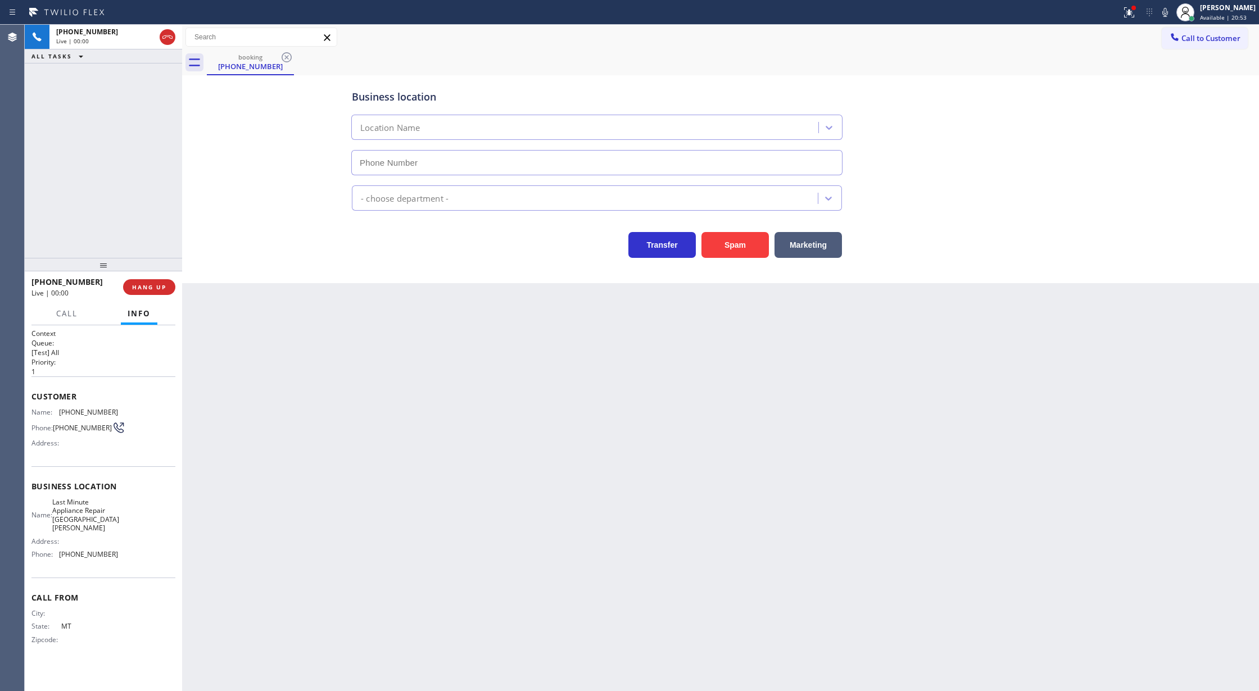
type input "[PHONE_NUMBER]"
click at [731, 246] on button "Spam" at bounding box center [735, 245] width 67 height 26
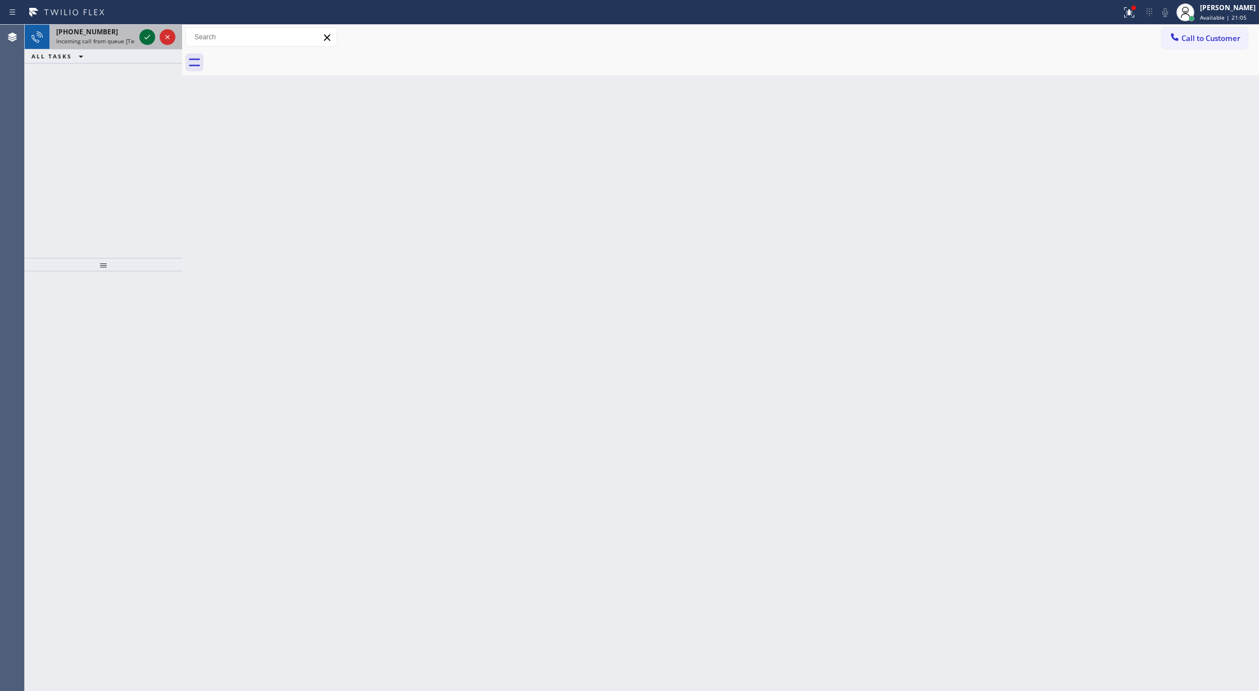
click at [144, 36] on icon at bounding box center [147, 36] width 13 height 13
click at [147, 35] on icon at bounding box center [147, 36] width 13 height 13
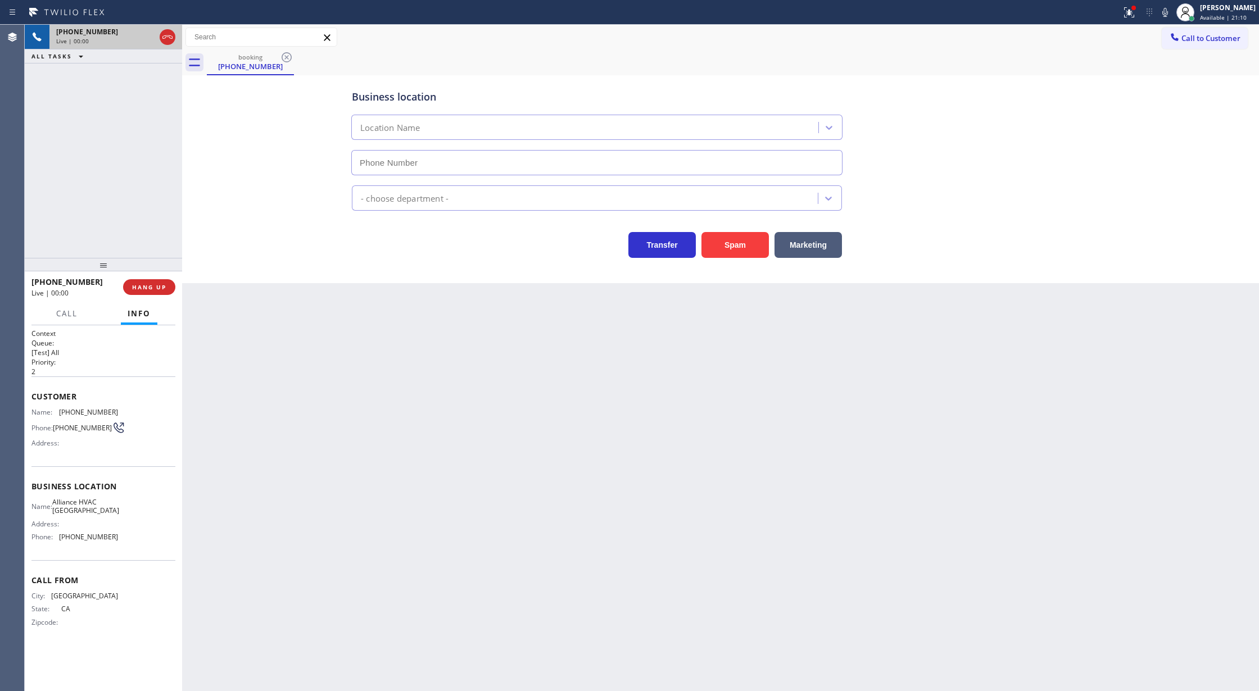
type input "[PHONE_NUMBER]"
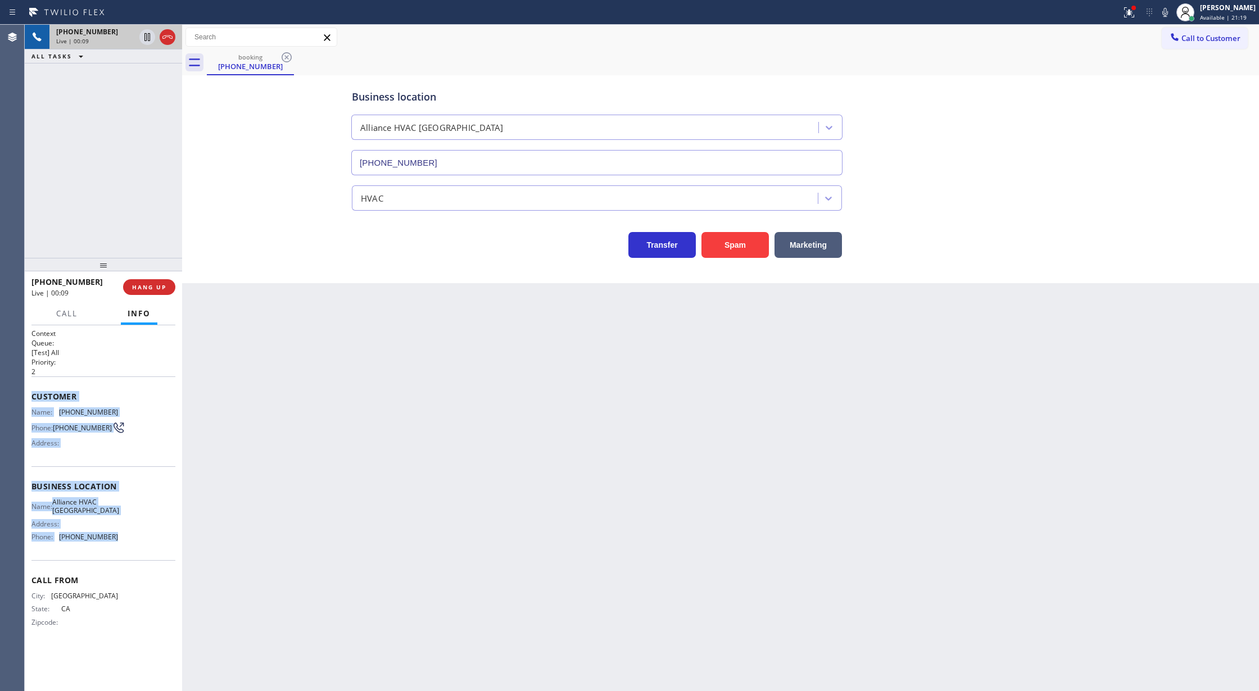
drag, startPoint x: 33, startPoint y: 398, endPoint x: 136, endPoint y: 542, distance: 177.7
click at [136, 542] on div "Context Queue: [Test] All Priority: 2 Customer Name: [PHONE_NUMBER] Phone: [PHO…" at bounding box center [103, 487] width 144 height 316
copy div "Customer Name: [PHONE_NUMBER] Phone: [PHONE_NUMBER] Address: Business location …"
click at [171, 42] on icon at bounding box center [167, 36] width 13 height 13
click at [152, 289] on span "COMPLETE" at bounding box center [147, 287] width 39 height 8
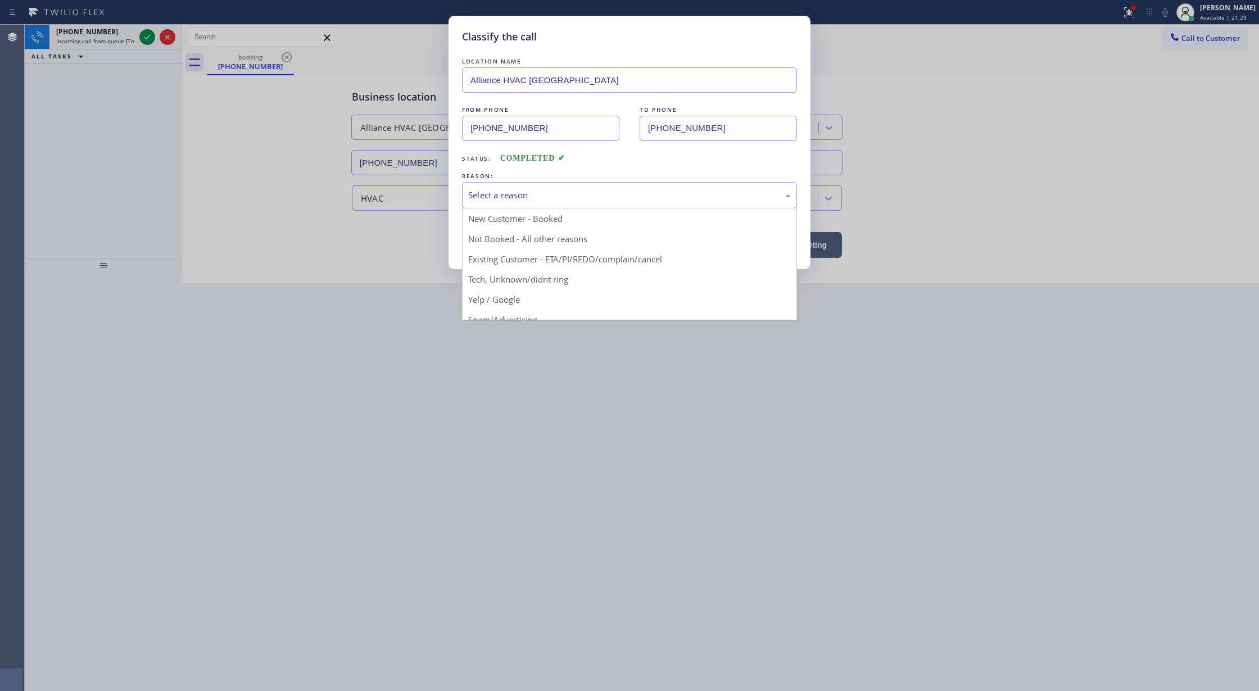
click at [529, 194] on div "Select a reason" at bounding box center [629, 195] width 323 height 13
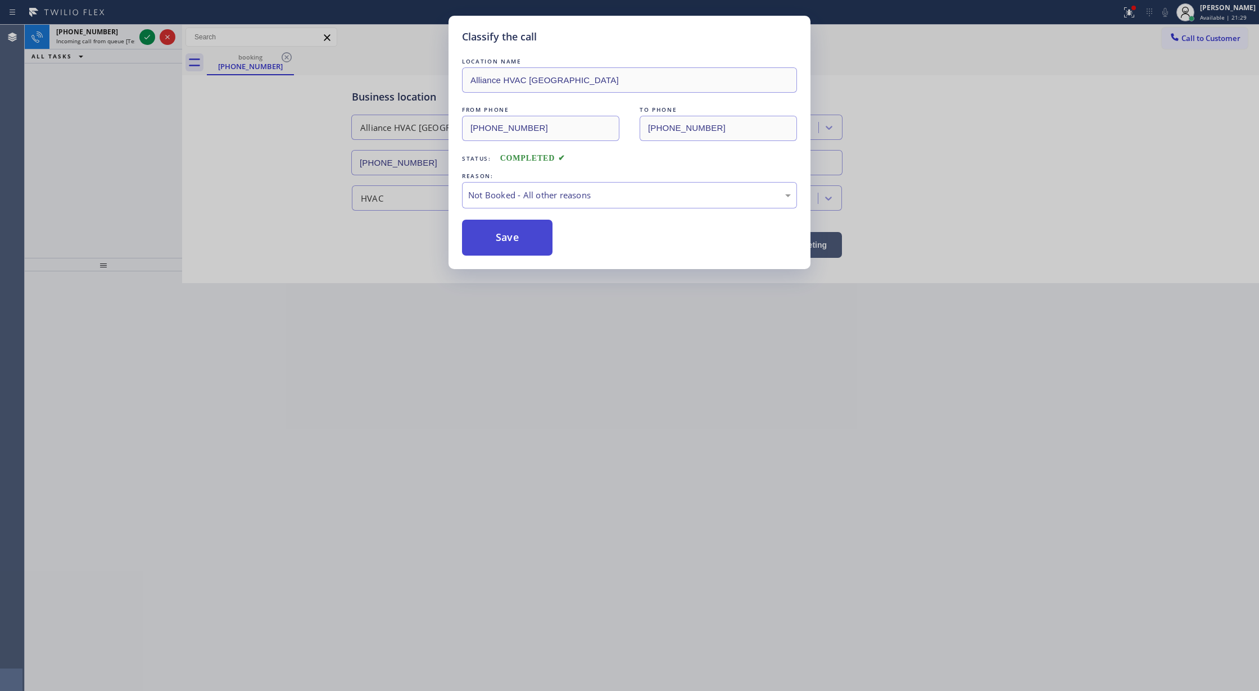
click at [511, 241] on button "Save" at bounding box center [507, 238] width 90 height 36
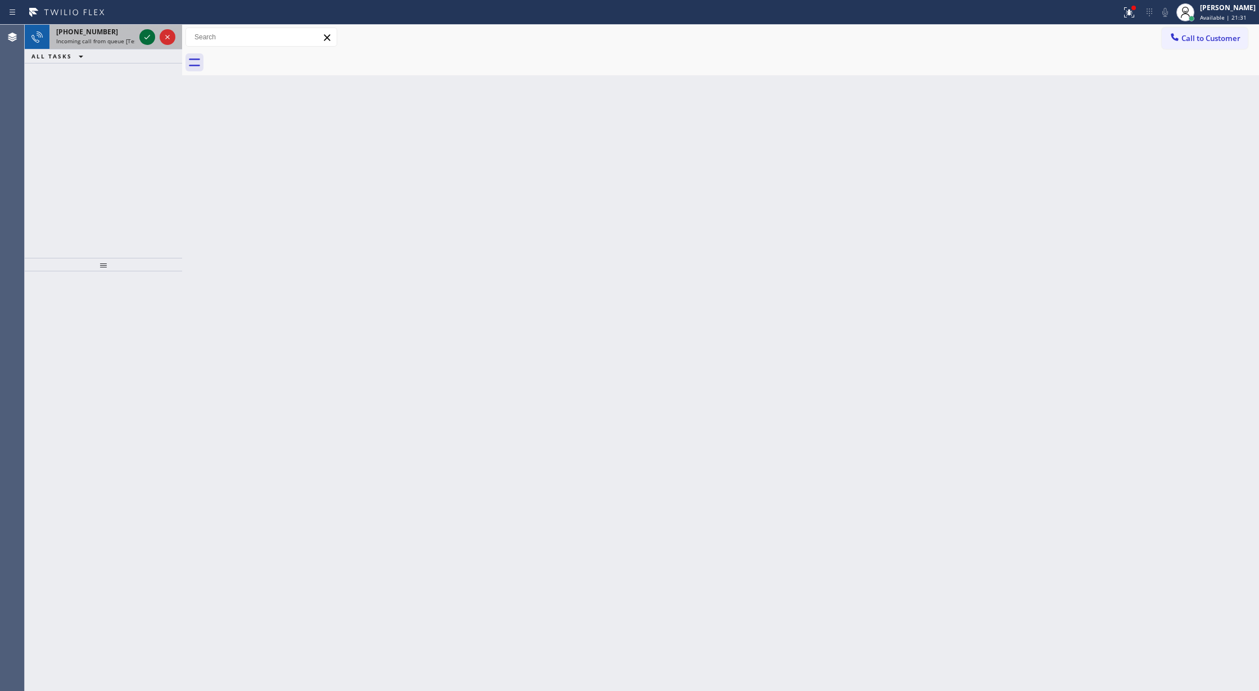
click at [148, 37] on icon at bounding box center [147, 36] width 13 height 13
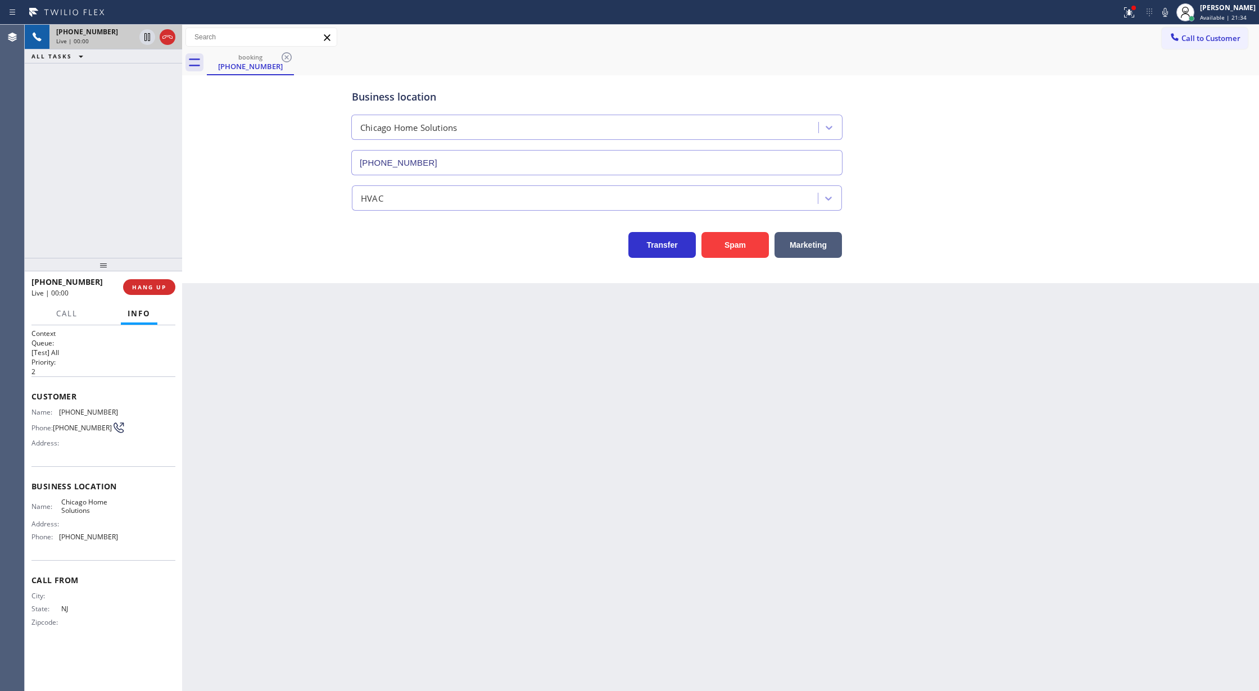
type input "[PHONE_NUMBER]"
click at [736, 247] on button "Spam" at bounding box center [735, 245] width 67 height 26
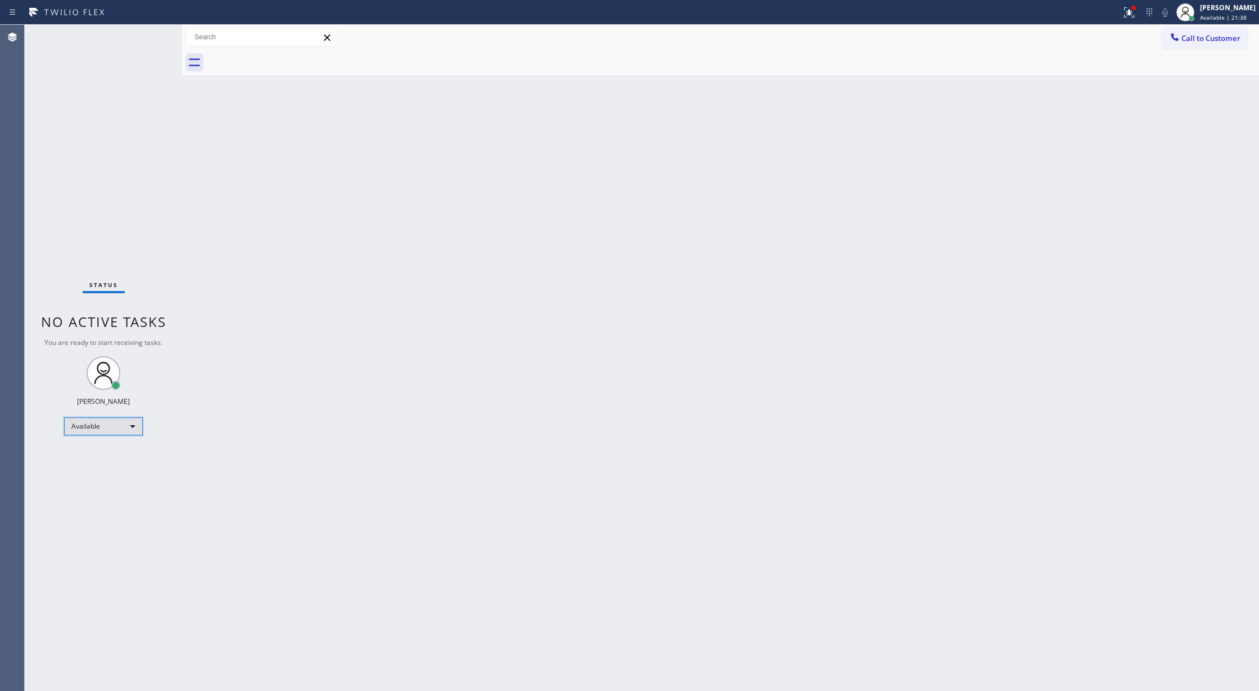
click at [121, 431] on div "Available" at bounding box center [103, 427] width 79 height 18
click at [112, 470] on li "Unavailable" at bounding box center [103, 470] width 76 height 13
drag, startPoint x: 1185, startPoint y: 36, endPoint x: 790, endPoint y: 142, distance: 409.2
click at [1185, 36] on span "Call to Customer" at bounding box center [1211, 38] width 59 height 10
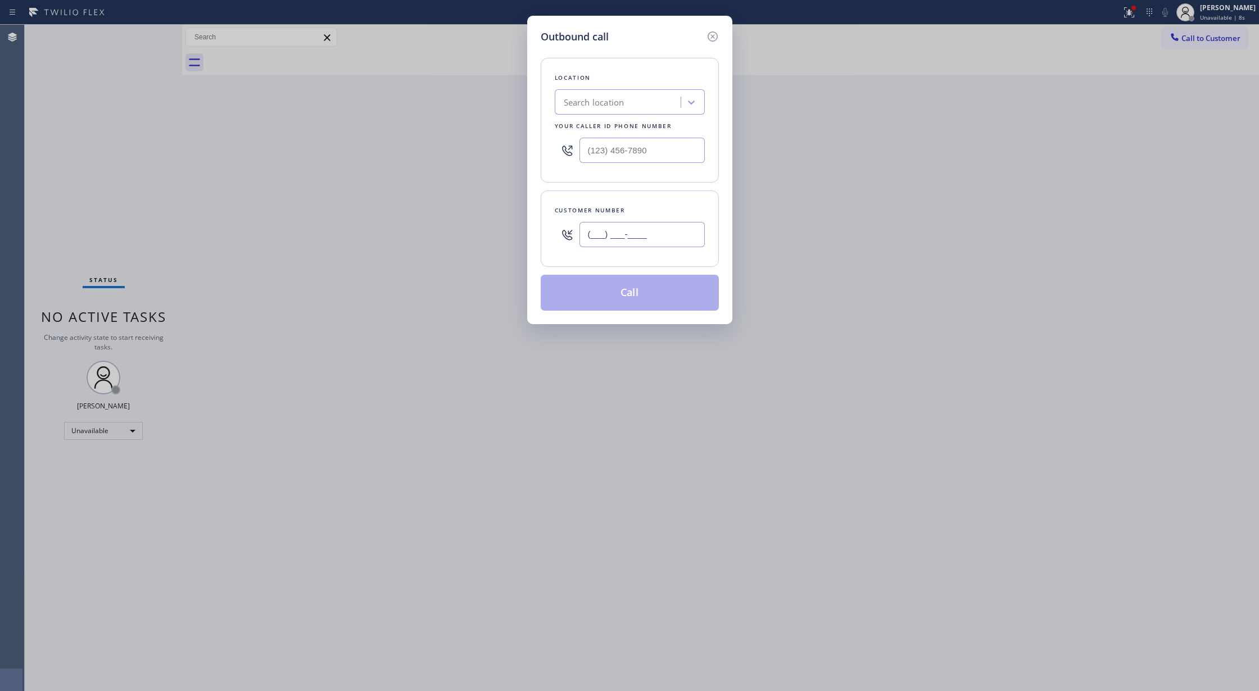
click at [592, 237] on input "(___) ___-____" at bounding box center [642, 234] width 125 height 25
paste input "310) 488-4744"
type input "[PHONE_NUMBER]"
drag, startPoint x: 654, startPoint y: 152, endPoint x: 534, endPoint y: 151, distance: 120.3
click at [534, 151] on div "Outbound call Location Search location Your caller id phone number (___) ___-__…" at bounding box center [629, 170] width 205 height 309
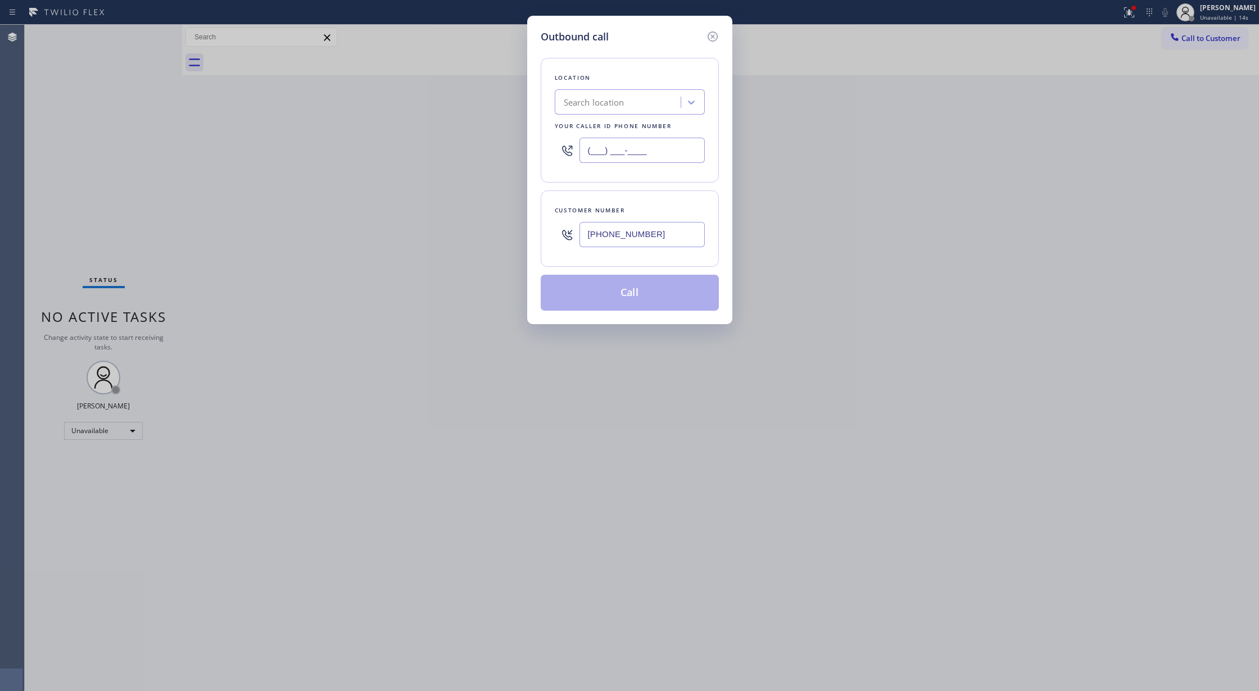
paste input "323) 238-8162"
type input "[PHONE_NUMBER]"
click at [626, 300] on button "Call" at bounding box center [630, 293] width 178 height 36
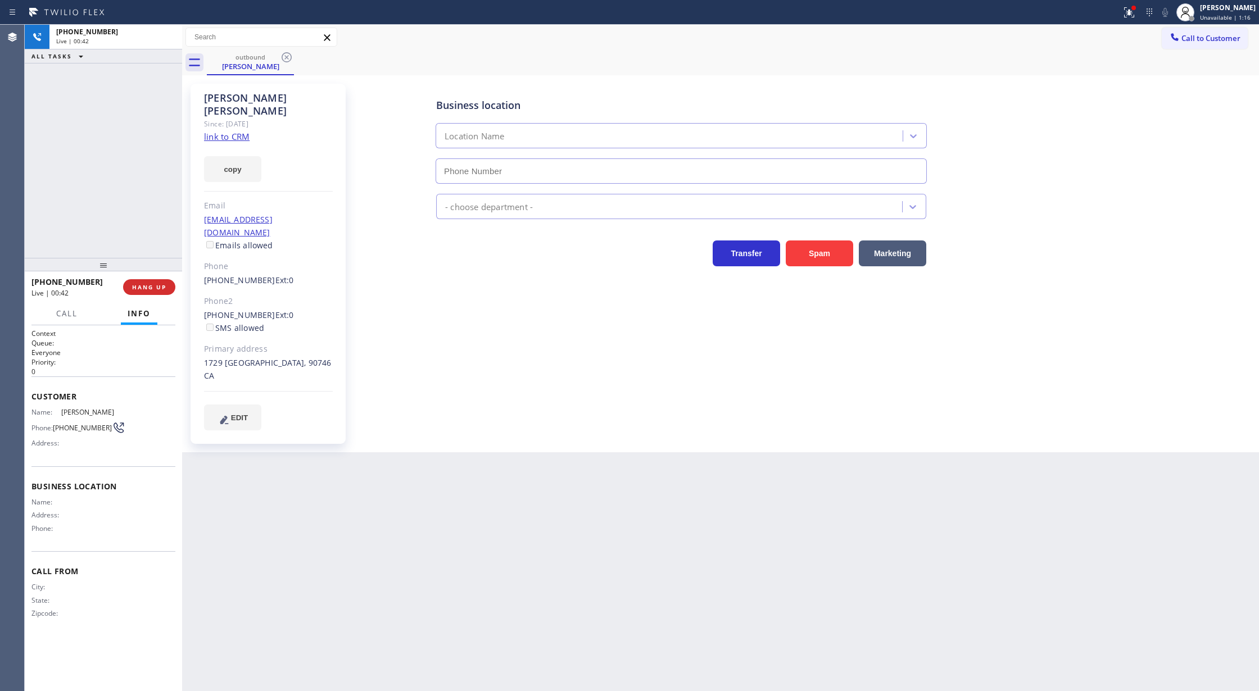
drag, startPoint x: 167, startPoint y: 40, endPoint x: 165, endPoint y: 153, distance: 113.0
click at [167, 40] on div "Live | 00:42" at bounding box center [115, 41] width 119 height 8
click at [138, 286] on span "COMPLETE" at bounding box center [147, 287] width 39 height 8
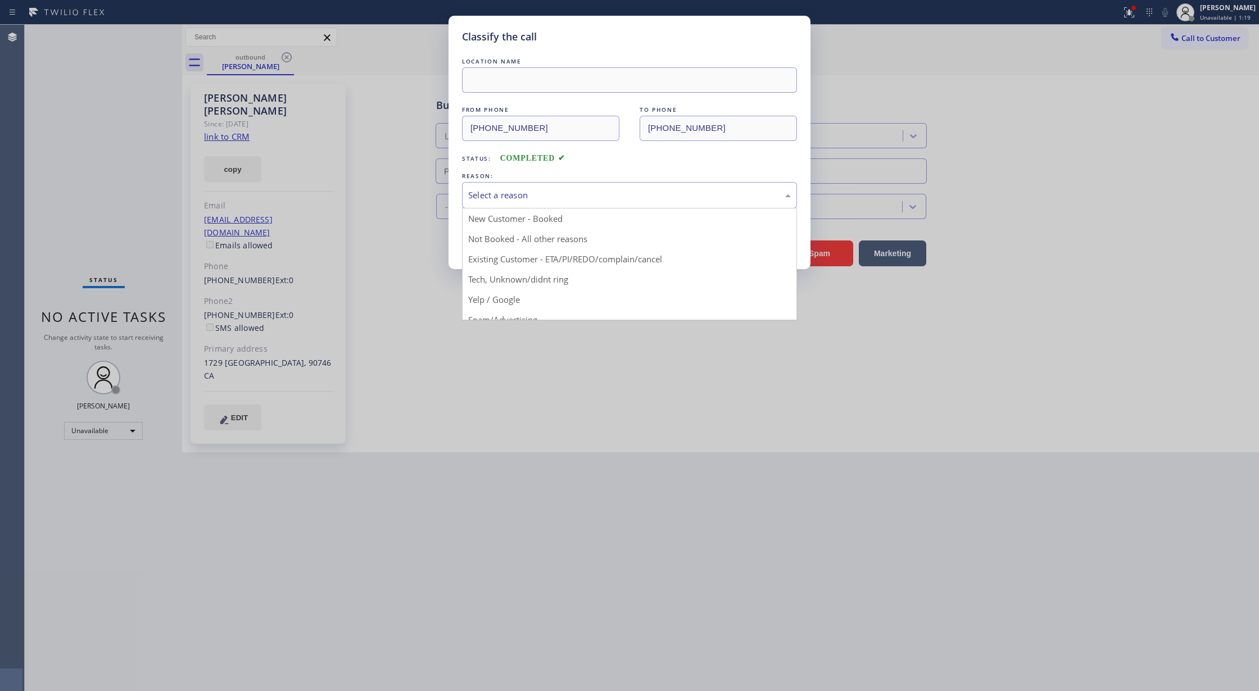
click at [513, 192] on div "Select a reason" at bounding box center [629, 195] width 323 height 13
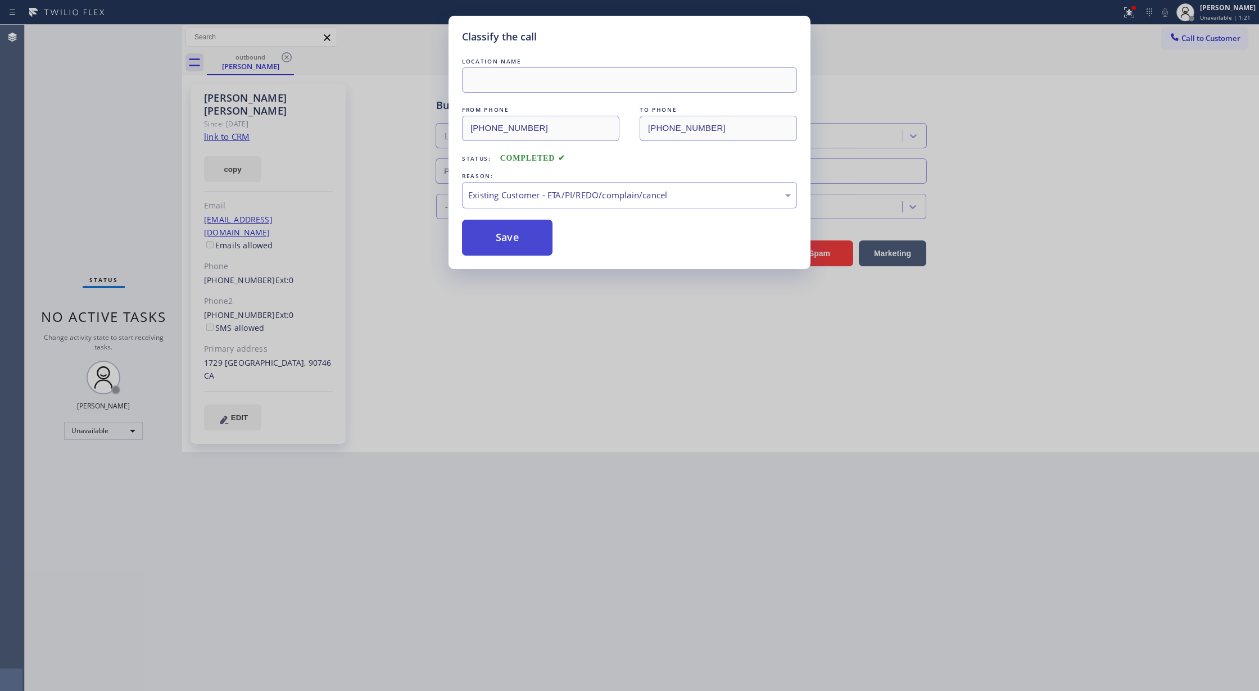
click at [499, 239] on button "Save" at bounding box center [507, 238] width 90 height 36
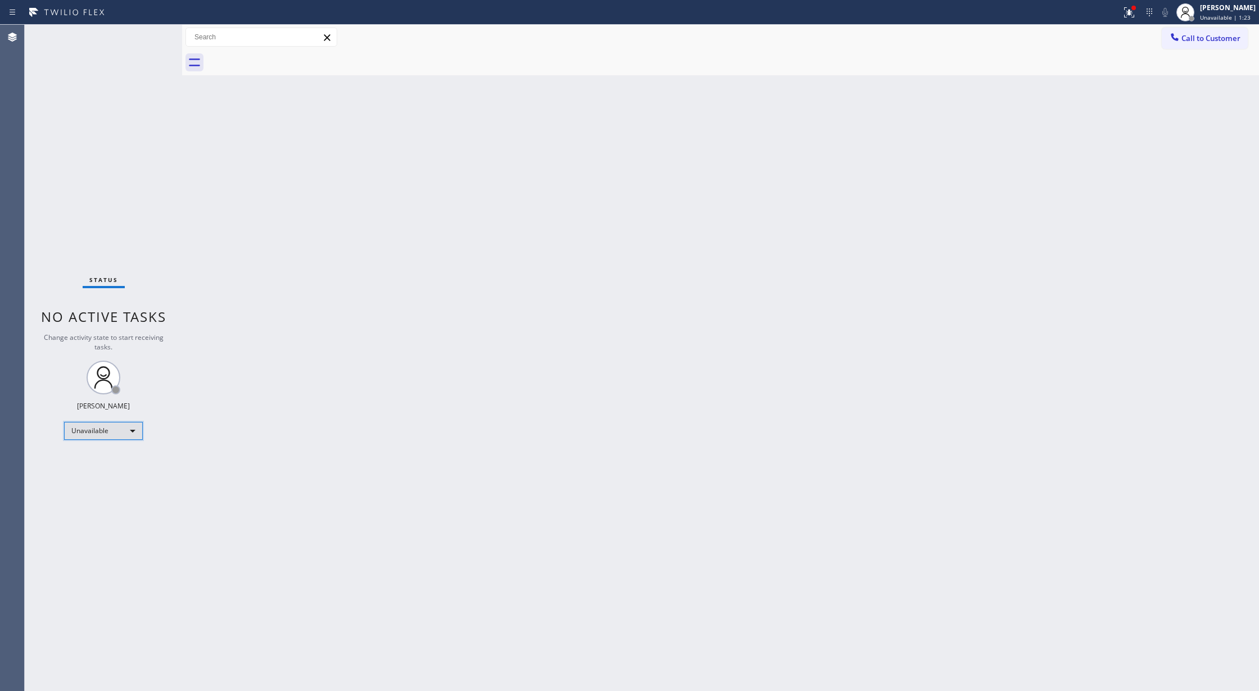
click at [129, 431] on div "Unavailable" at bounding box center [103, 431] width 79 height 18
click at [119, 461] on li "Available" at bounding box center [103, 460] width 76 height 13
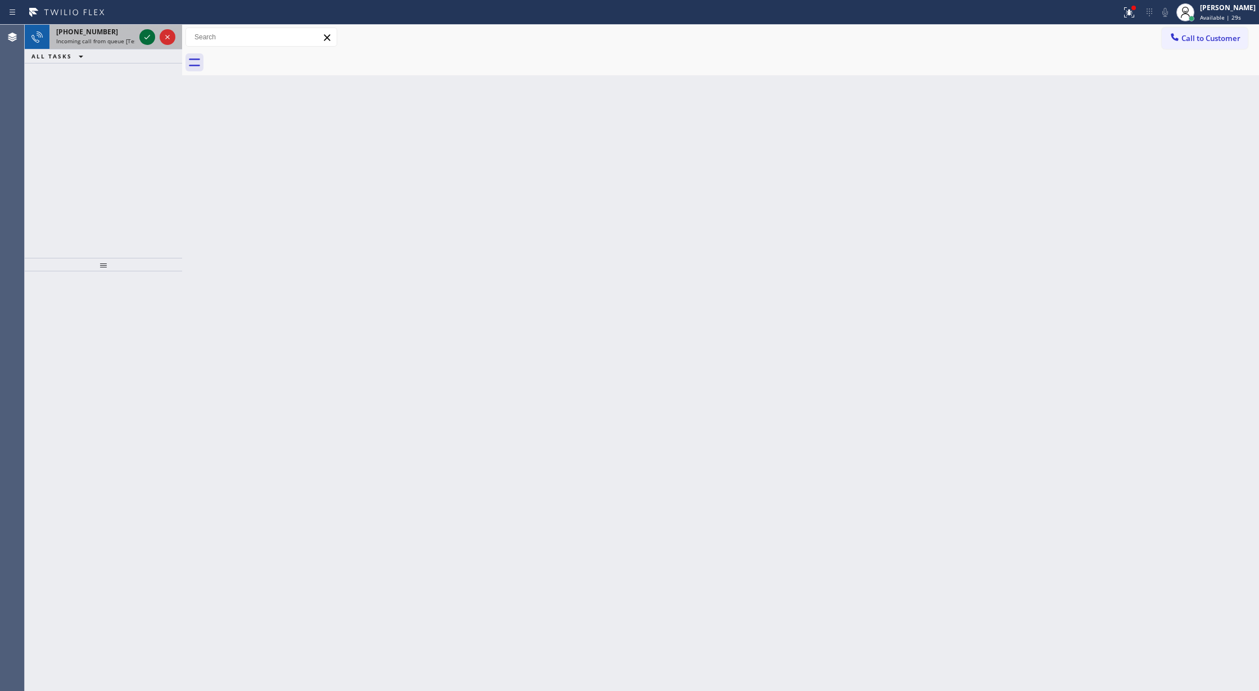
click at [144, 32] on icon at bounding box center [147, 36] width 13 height 13
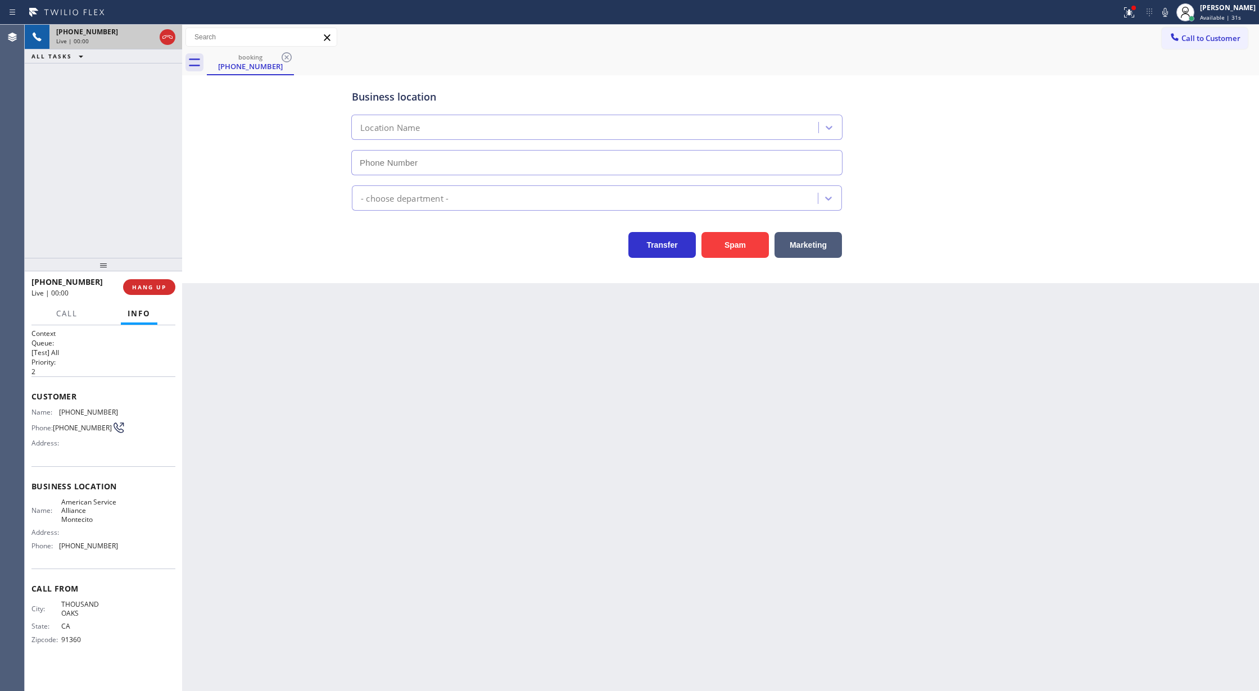
type input "[PHONE_NUMBER]"
click at [731, 252] on button "Spam" at bounding box center [735, 245] width 67 height 26
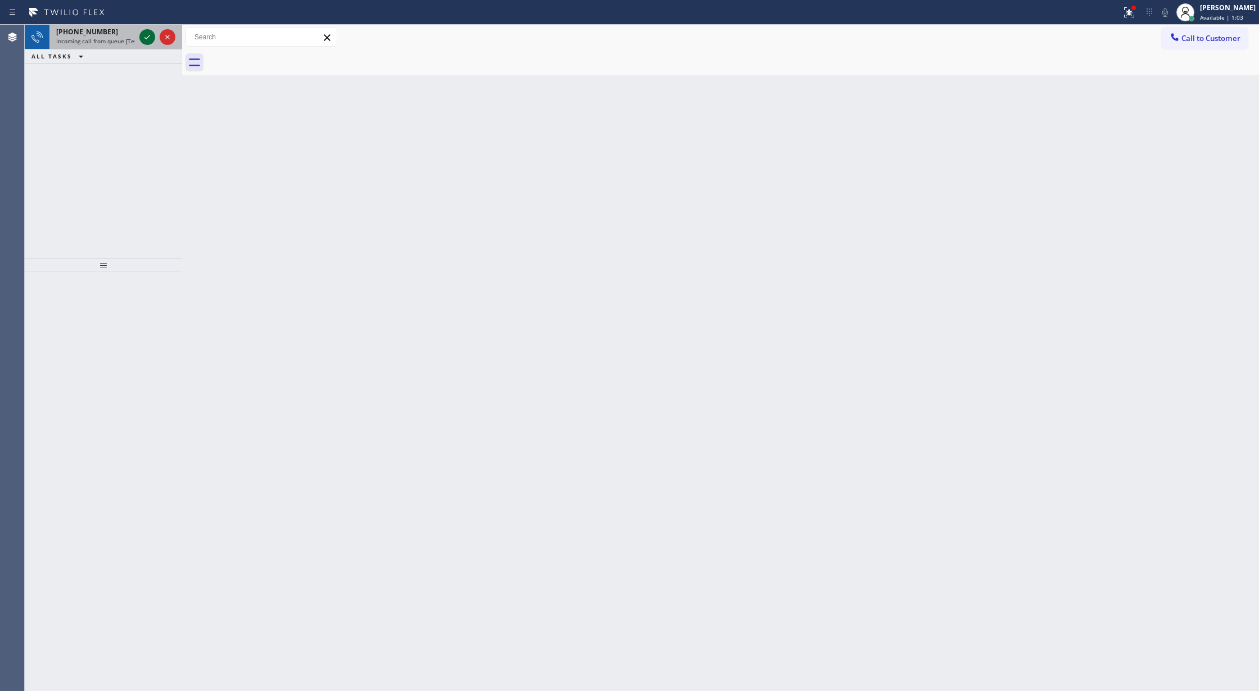
click at [142, 39] on icon at bounding box center [147, 36] width 13 height 13
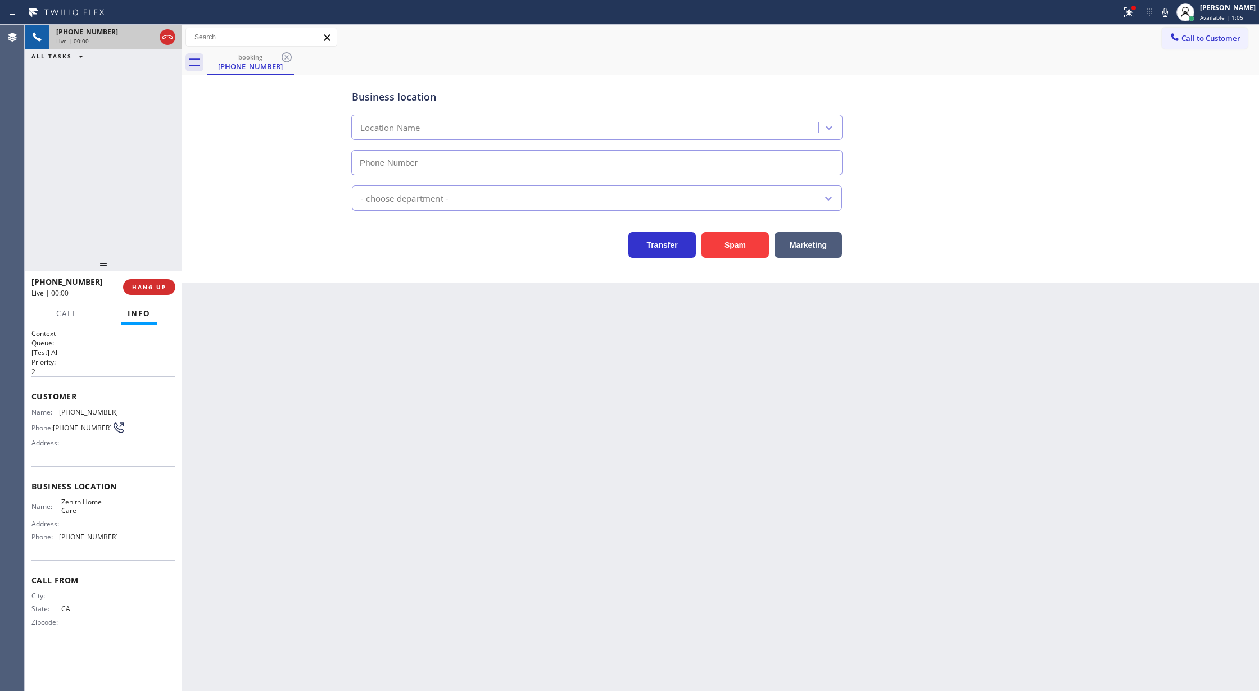
type input "[PHONE_NUMBER]"
click at [734, 255] on button "Spam" at bounding box center [735, 245] width 67 height 26
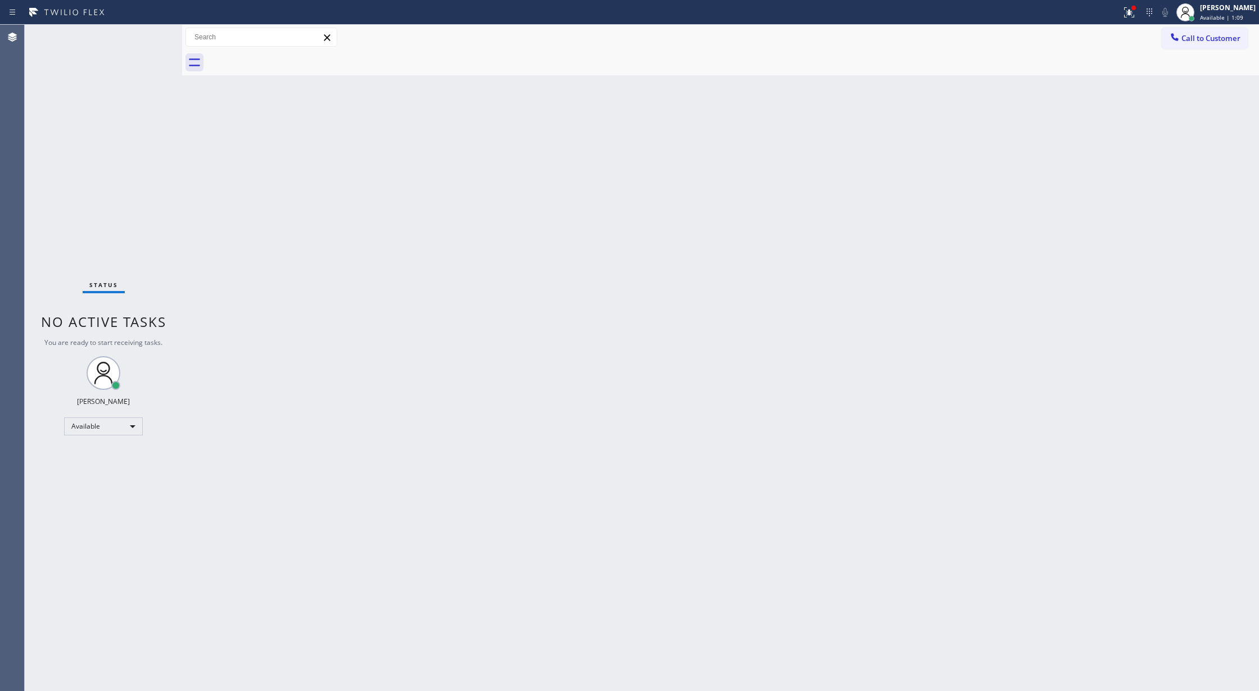
click at [152, 33] on div "Status No active tasks You are ready to start receiving tasks. [PERSON_NAME] Av…" at bounding box center [103, 358] width 157 height 667
click at [147, 33] on div "Status No active tasks You are ready to start receiving tasks. [PERSON_NAME] Av…" at bounding box center [103, 358] width 157 height 667
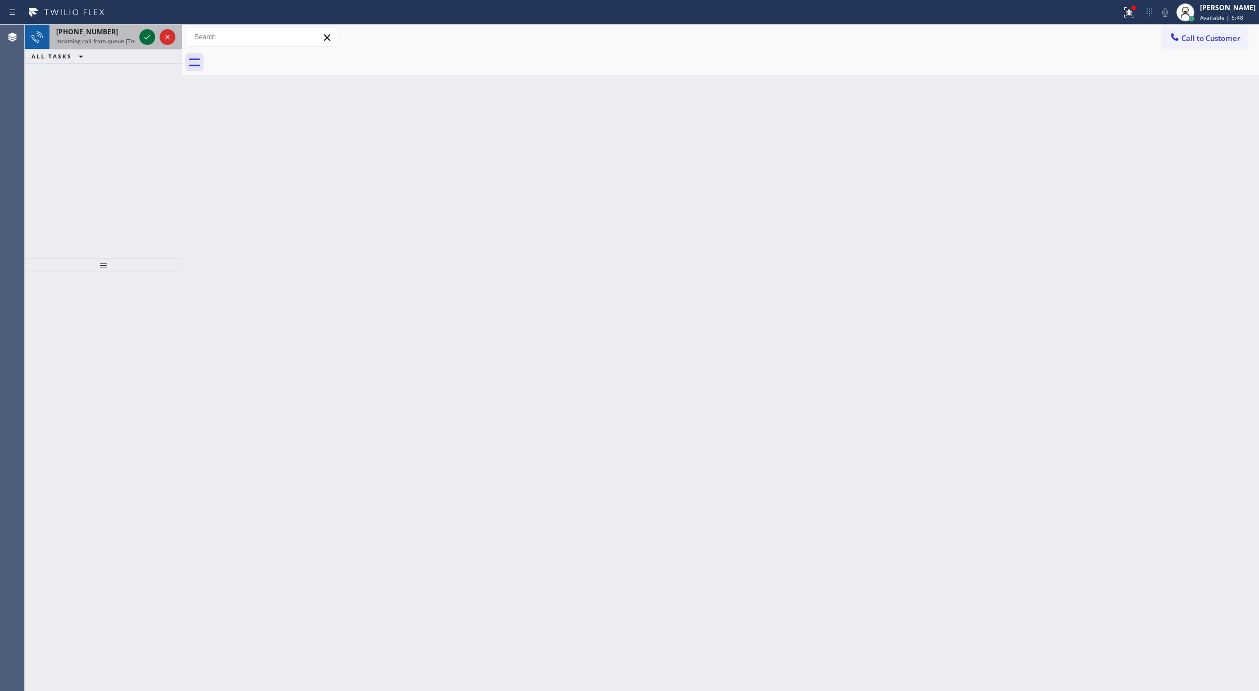
click at [144, 35] on icon at bounding box center [147, 36] width 13 height 13
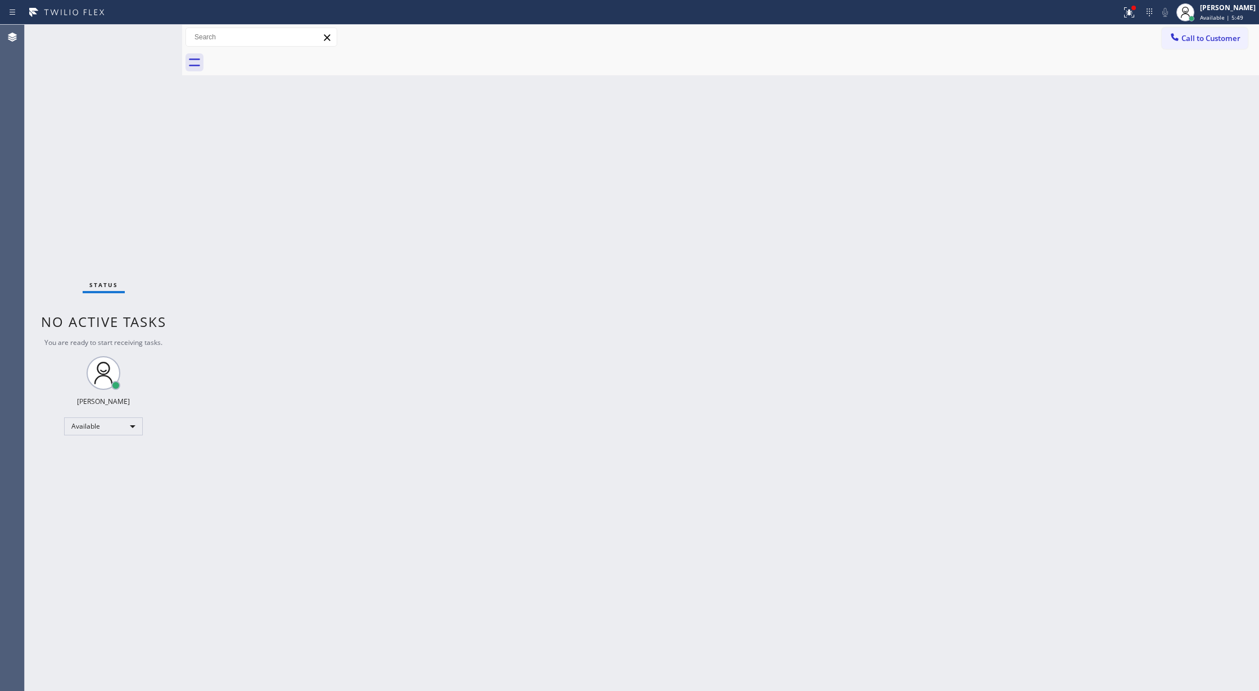
click at [144, 35] on div "Status No active tasks You are ready to start receiving tasks. [PERSON_NAME] Av…" at bounding box center [103, 358] width 157 height 667
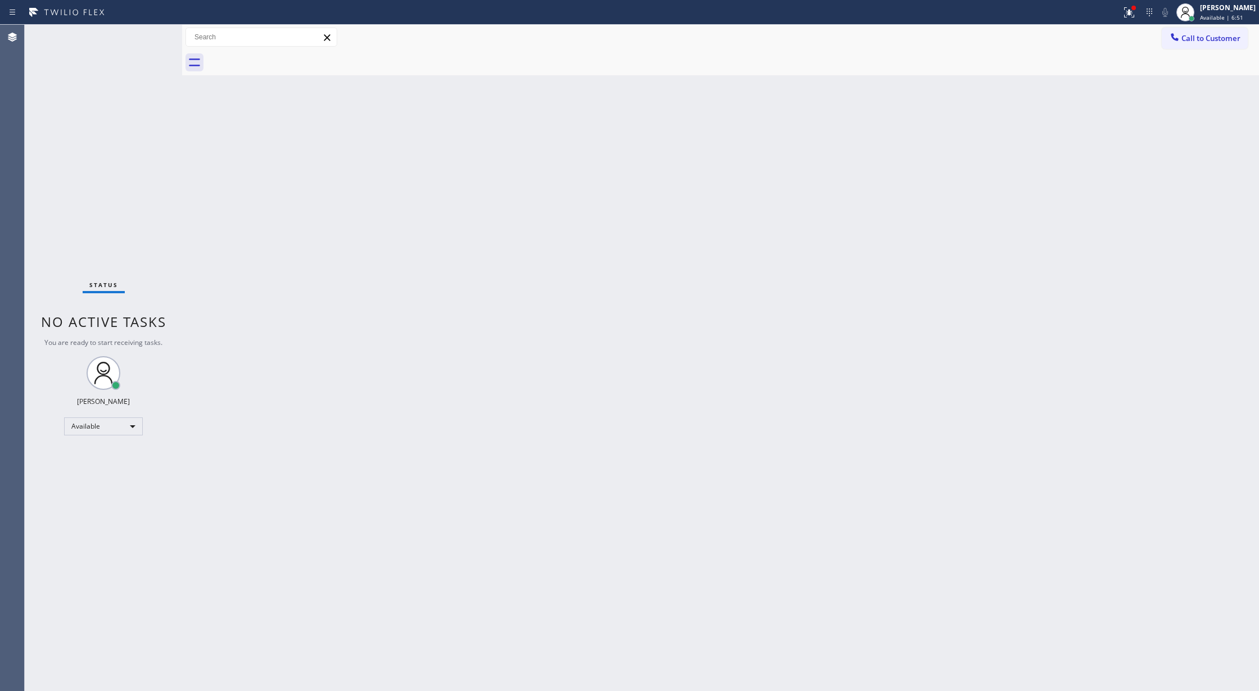
click at [210, 320] on div "Back to Dashboard Change Sender ID Customers Technicians Select a contact Outbo…" at bounding box center [720, 358] width 1077 height 667
click at [144, 47] on div "Status No active tasks You are ready to start receiving tasks. [PERSON_NAME] Av…" at bounding box center [103, 358] width 157 height 667
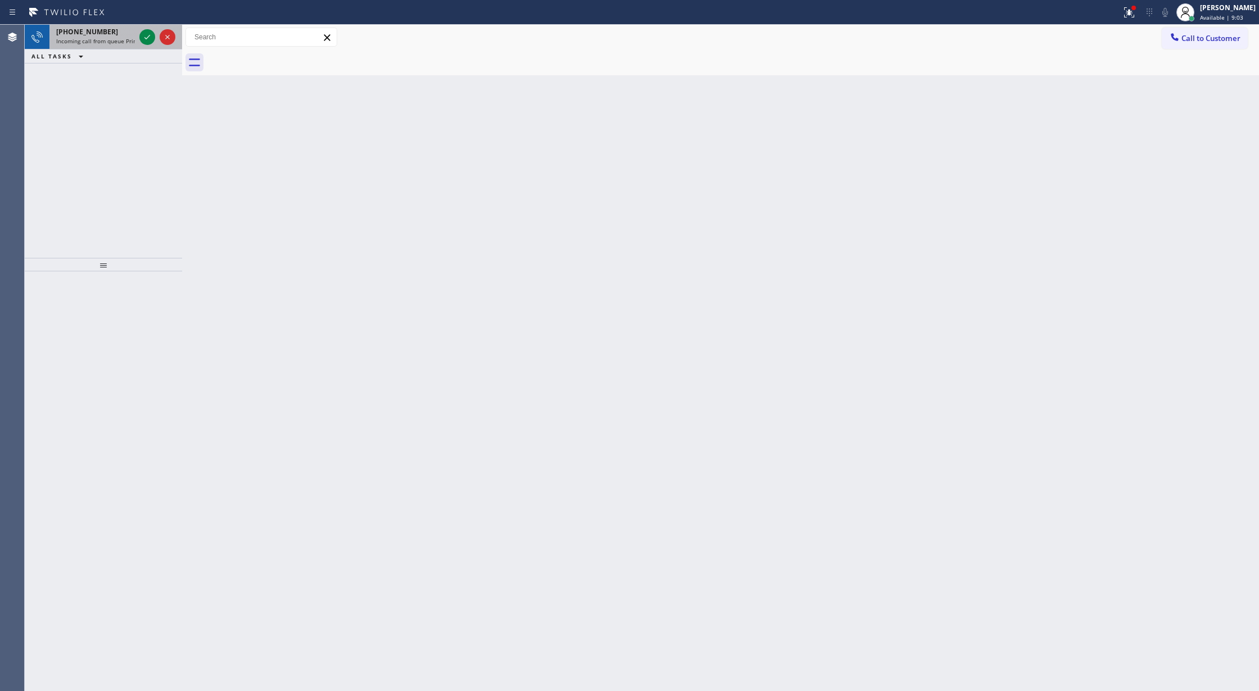
click at [149, 45] on div at bounding box center [157, 37] width 40 height 25
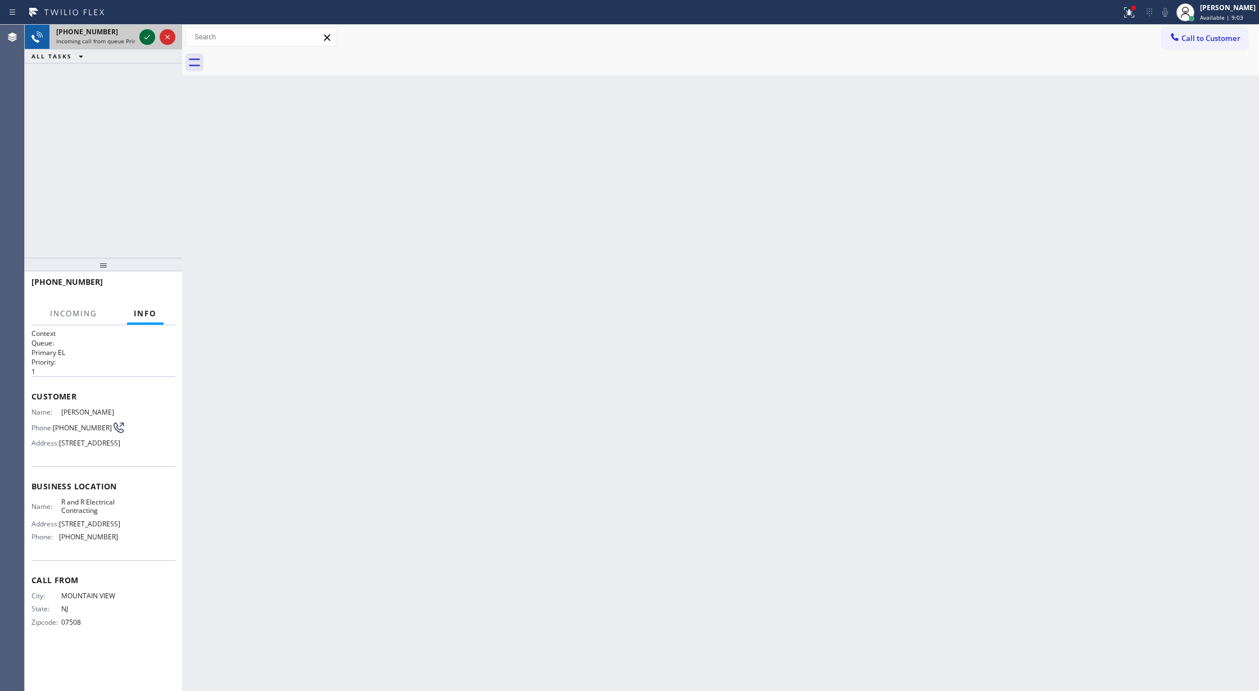
click at [149, 42] on icon at bounding box center [147, 36] width 13 height 13
click at [176, 32] on div at bounding box center [157, 37] width 40 height 25
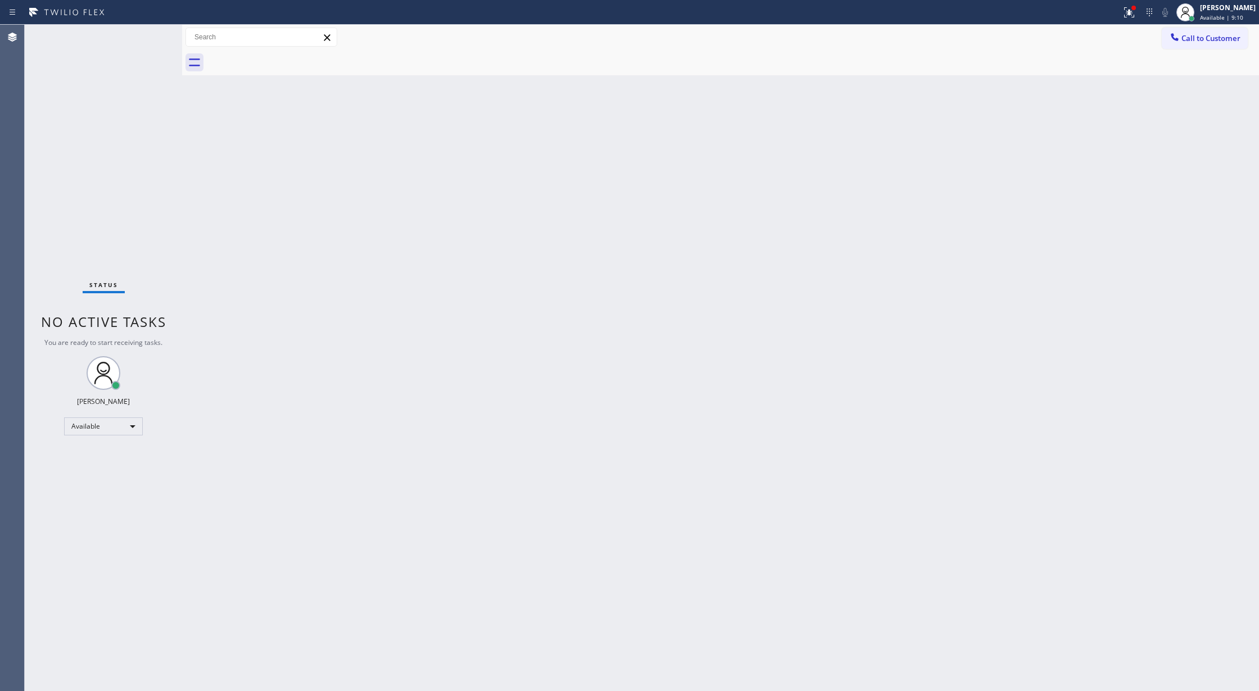
click at [147, 39] on div "Status No active tasks You are ready to start receiving tasks. [PERSON_NAME] Av…" at bounding box center [103, 358] width 157 height 667
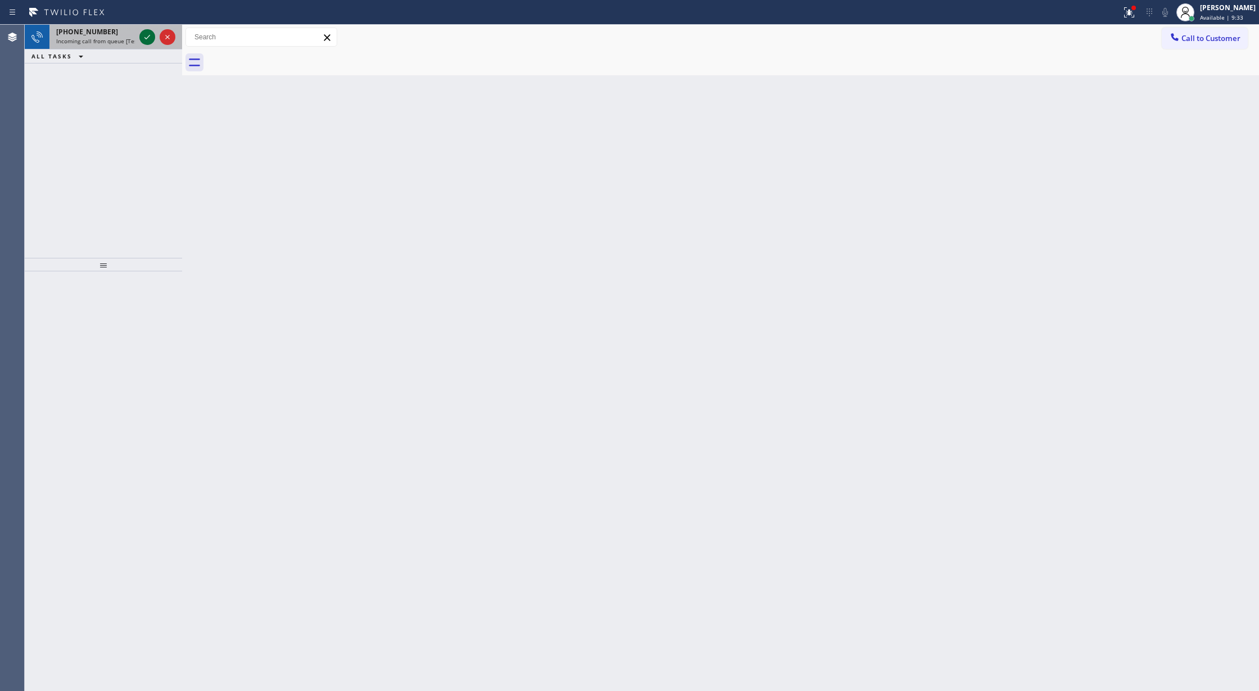
click at [147, 34] on icon at bounding box center [147, 36] width 13 height 13
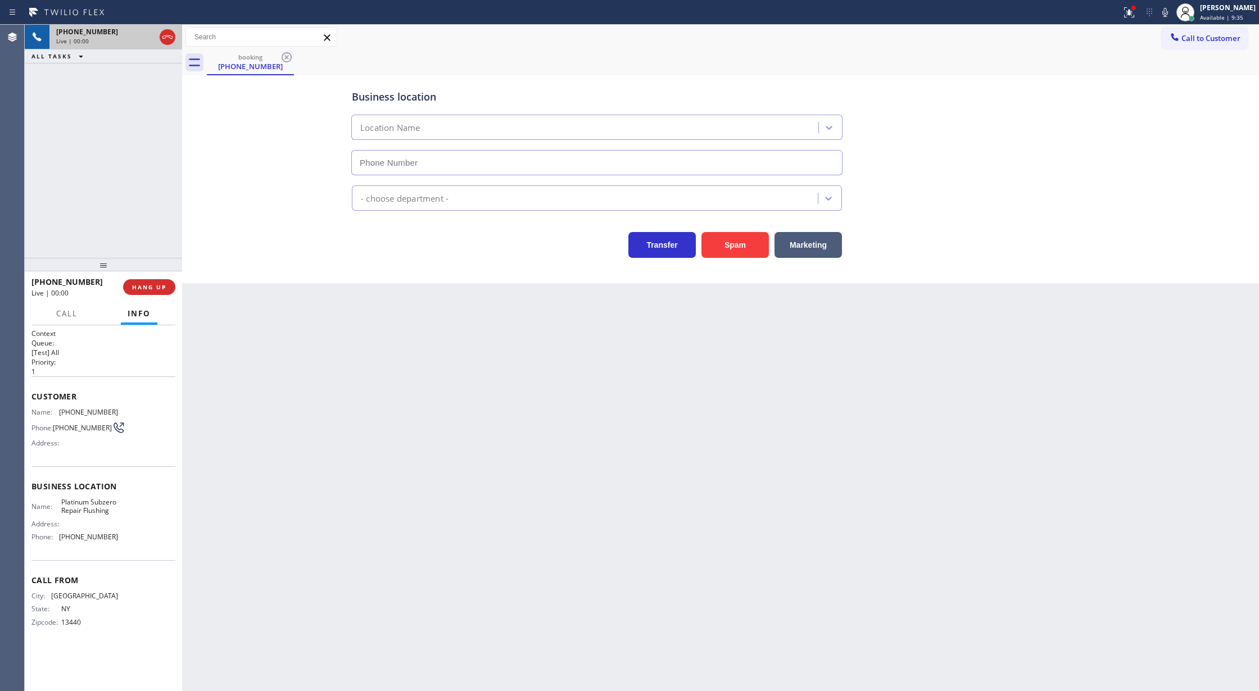
type input "[PHONE_NUMBER]"
click at [732, 239] on button "Spam" at bounding box center [735, 245] width 67 height 26
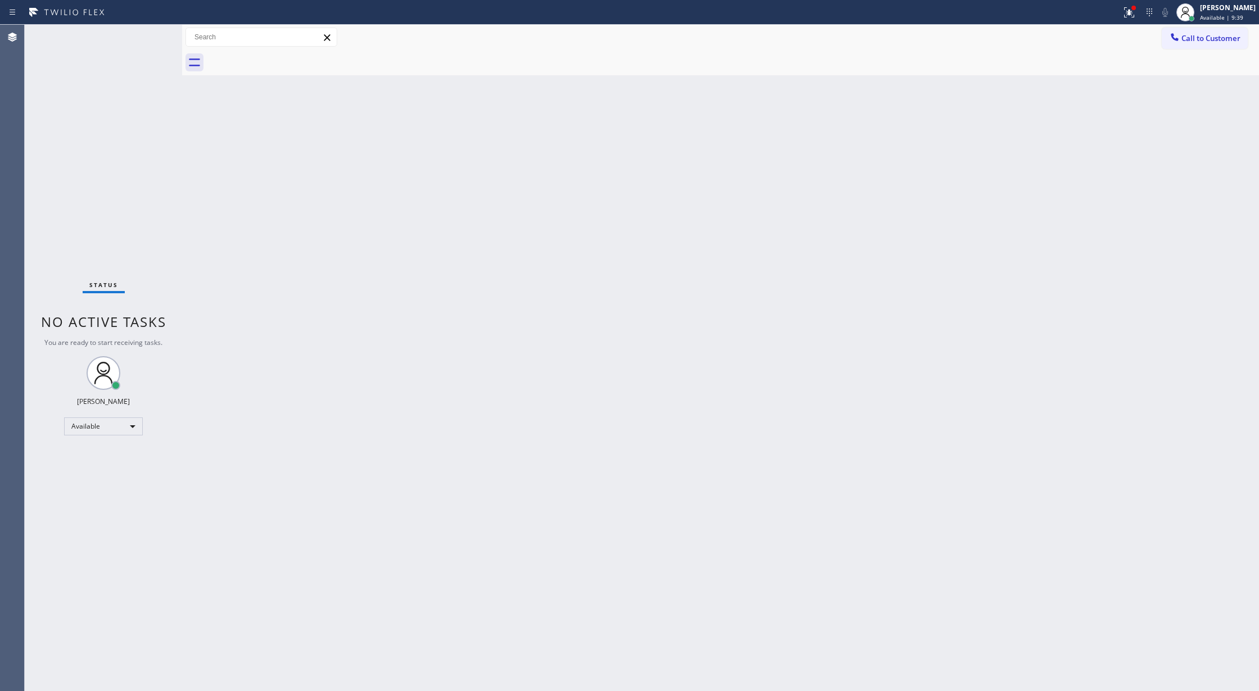
click at [151, 30] on div "Status No active tasks You are ready to start receiving tasks. [PERSON_NAME] Av…" at bounding box center [103, 358] width 157 height 667
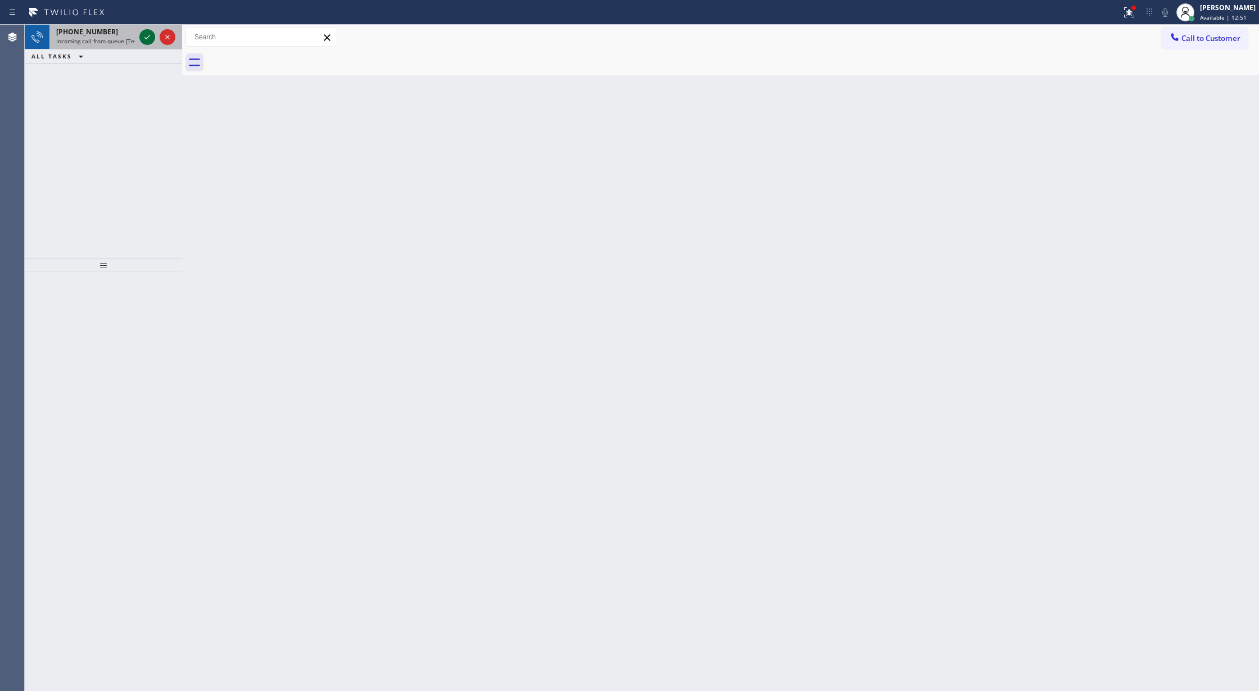
click at [146, 38] on icon at bounding box center [147, 36] width 13 height 13
click at [146, 34] on icon at bounding box center [147, 36] width 13 height 13
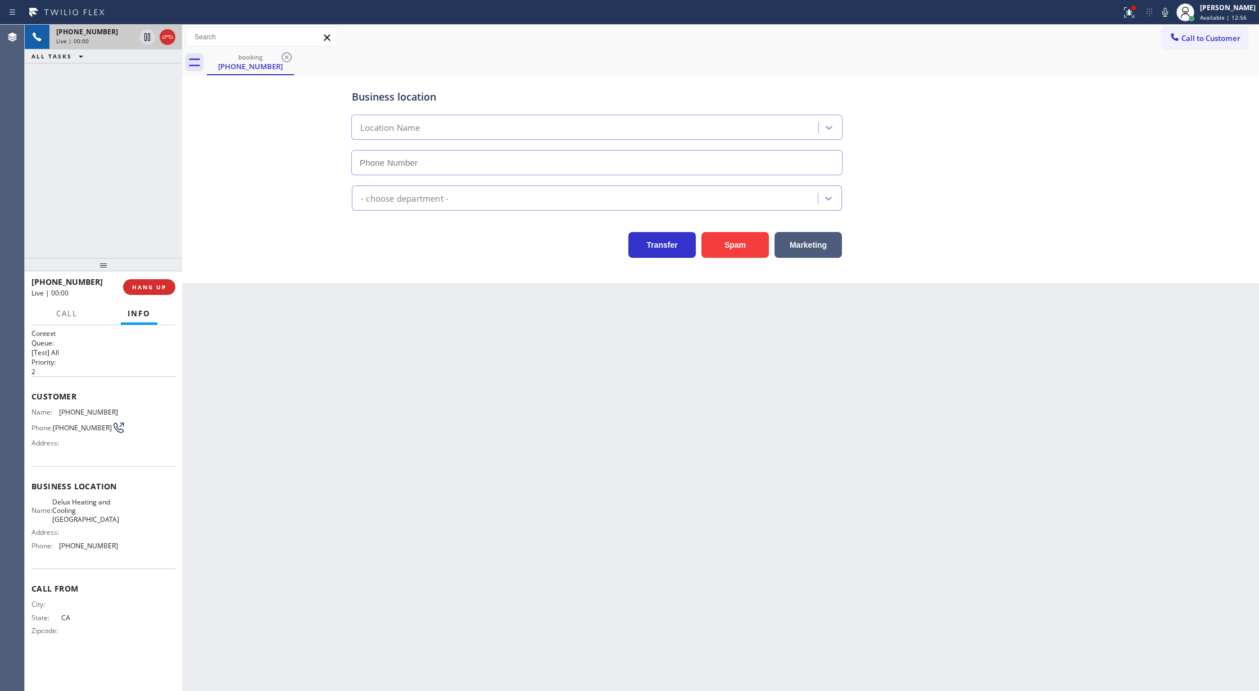
type input "[PHONE_NUMBER]"
click at [734, 248] on button "Spam" at bounding box center [735, 245] width 67 height 26
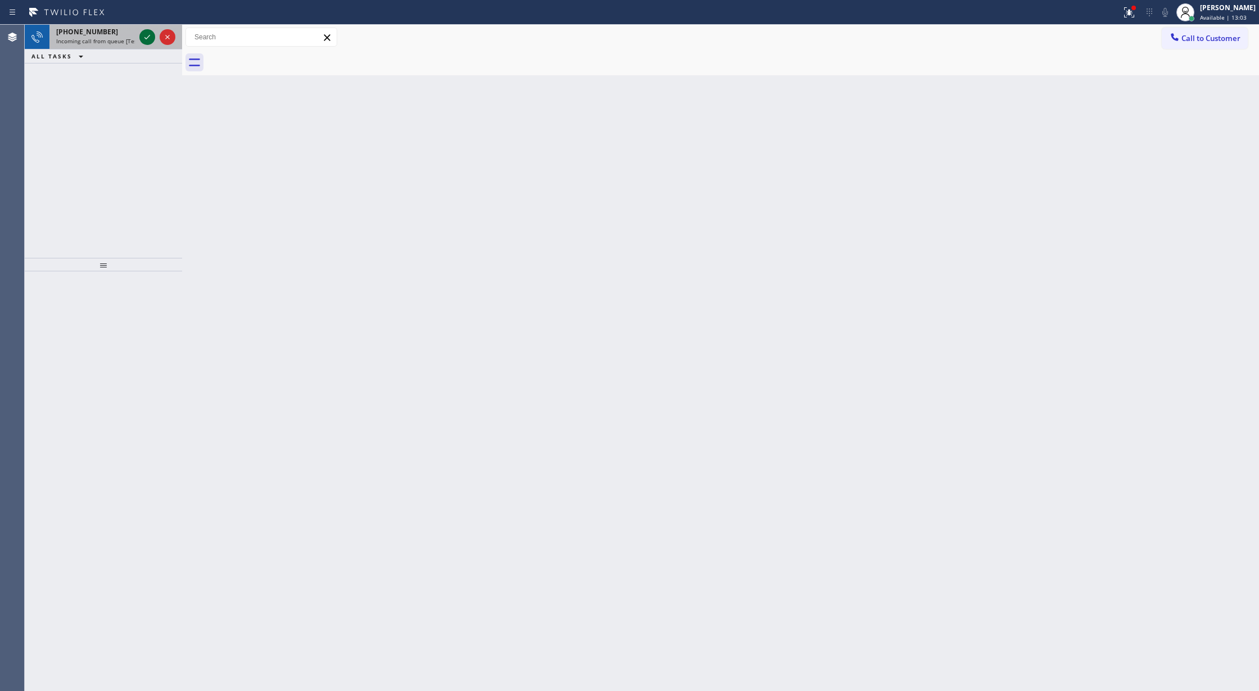
click at [143, 35] on icon at bounding box center [147, 36] width 13 height 13
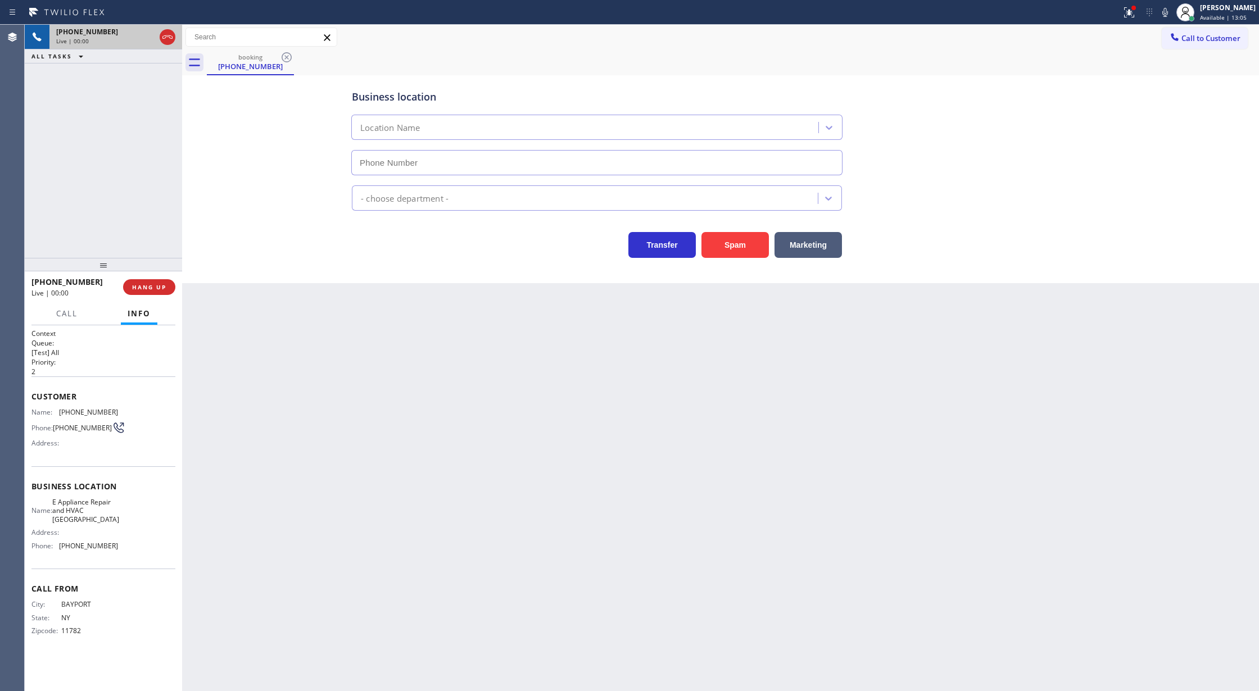
type input "[PHONE_NUMBER]"
click at [735, 245] on button "Spam" at bounding box center [735, 245] width 67 height 26
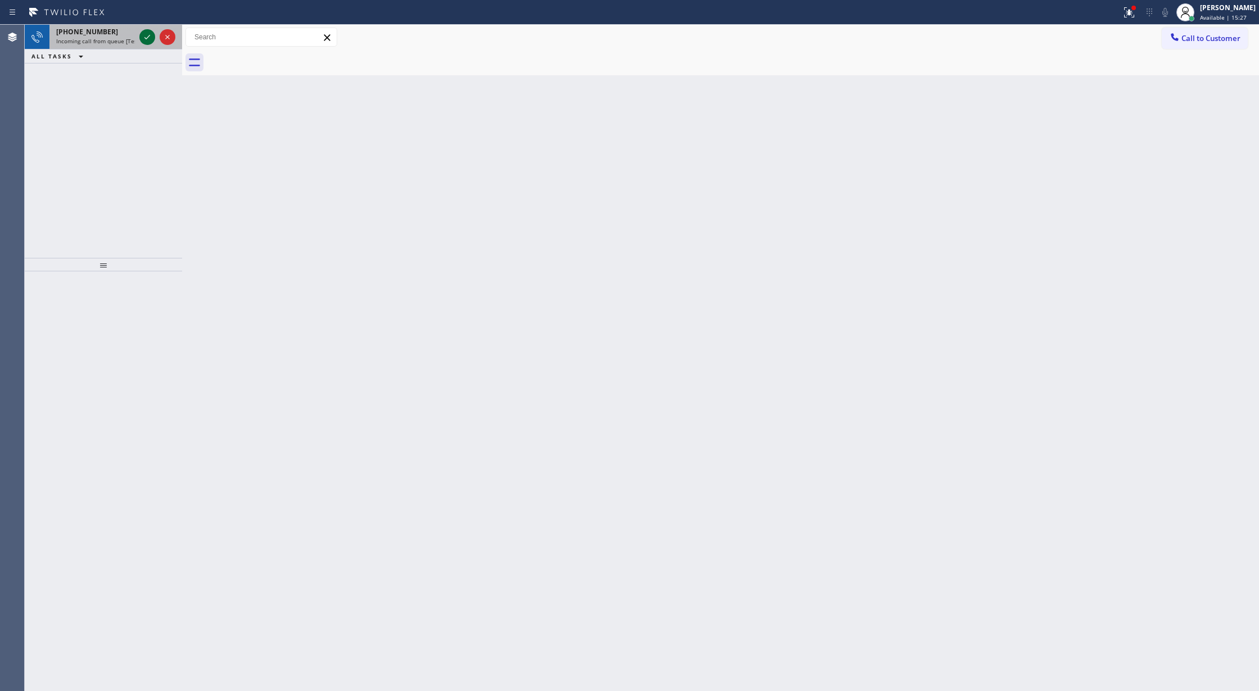
click at [146, 33] on icon at bounding box center [147, 36] width 13 height 13
click at [145, 37] on icon at bounding box center [147, 36] width 13 height 13
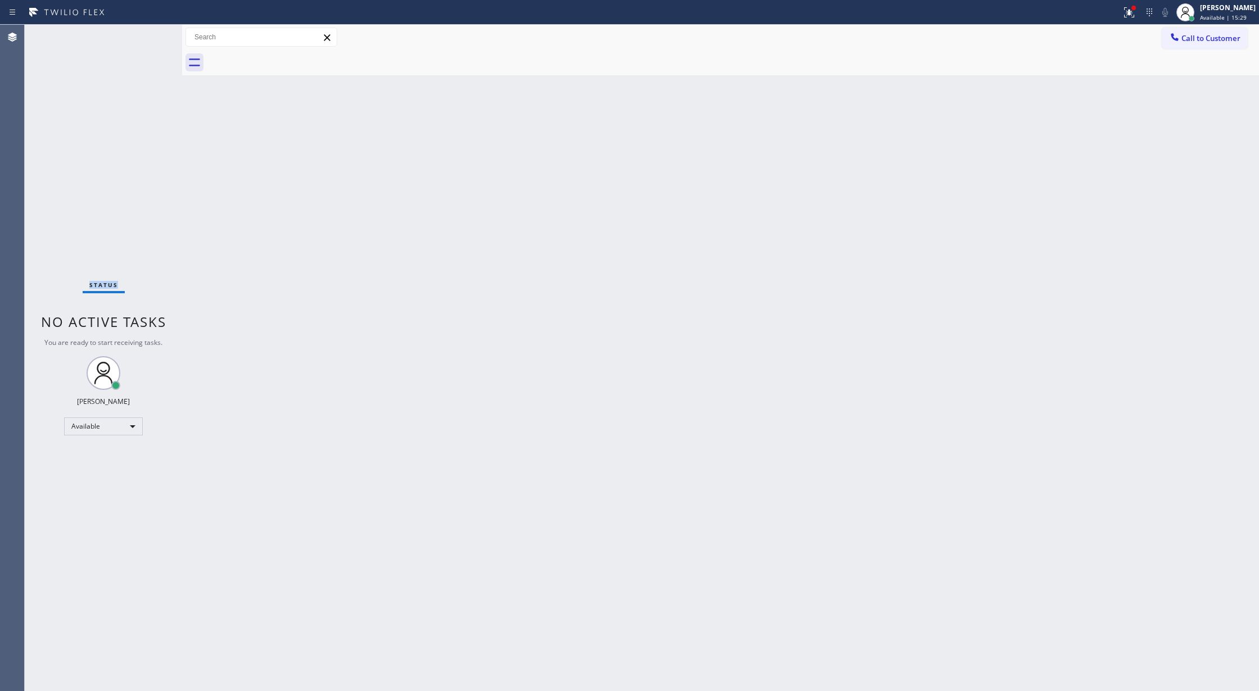
click at [145, 37] on div "Status No active tasks You are ready to start receiving tasks. [PERSON_NAME] Av…" at bounding box center [103, 358] width 157 height 667
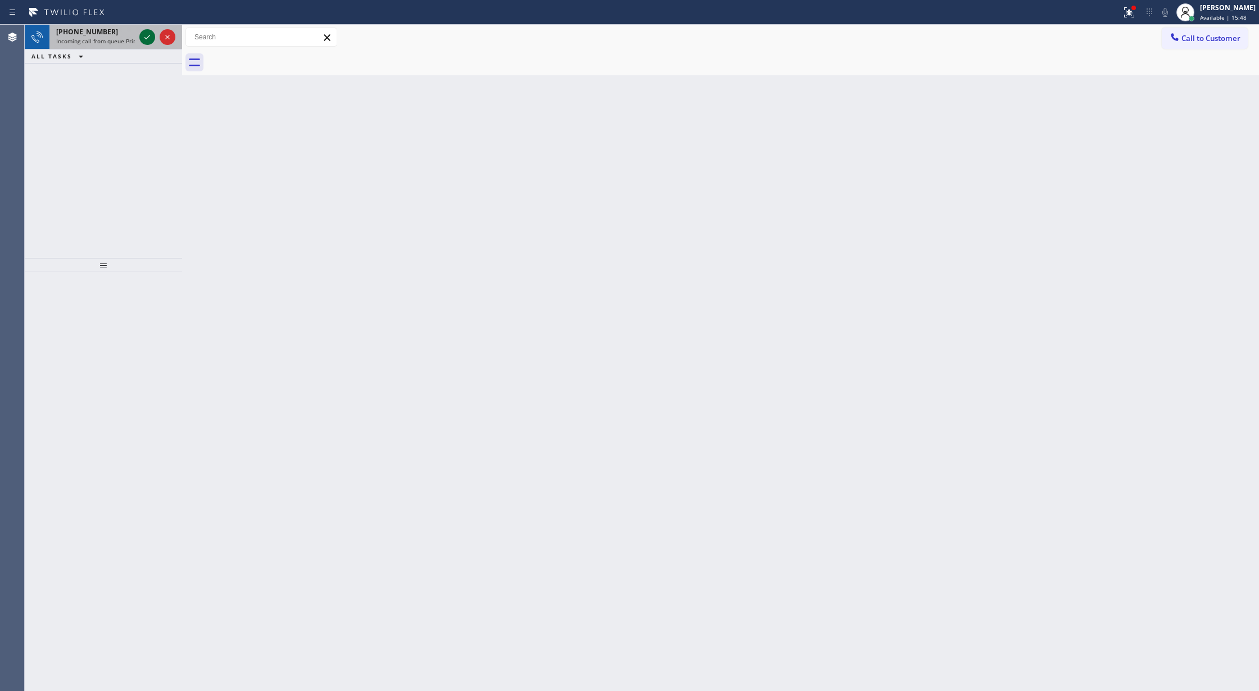
click at [147, 39] on icon at bounding box center [147, 36] width 13 height 13
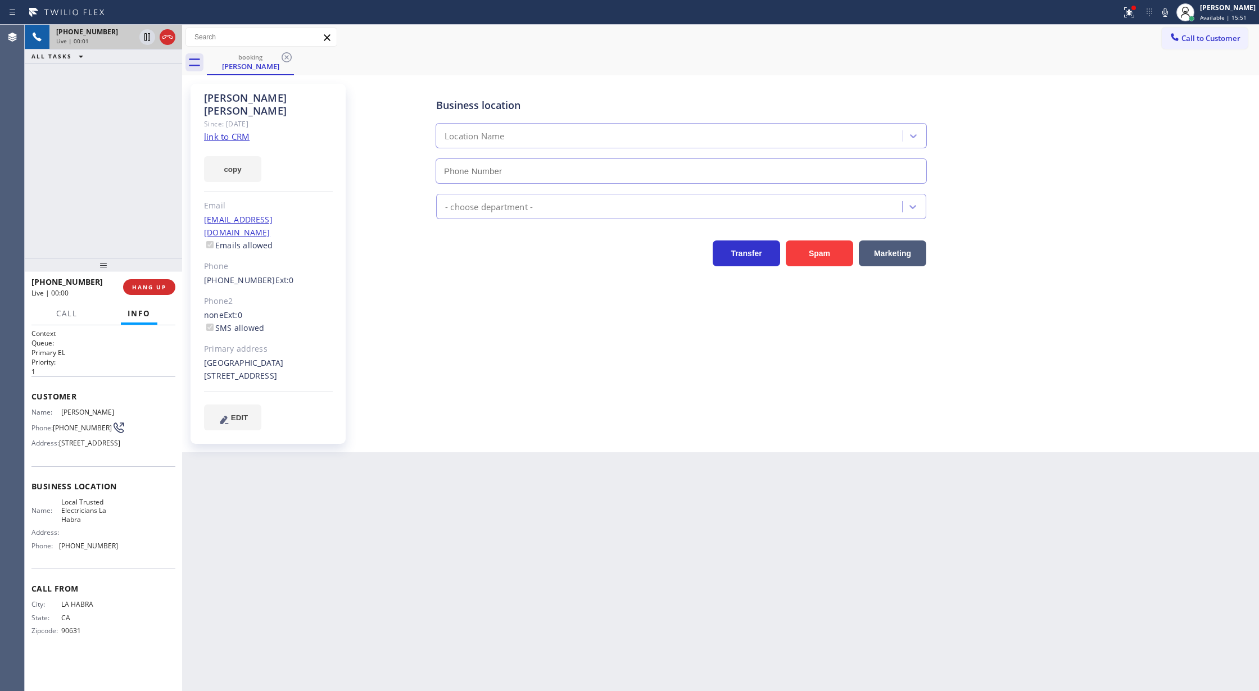
type input "[PHONE_NUMBER]"
click at [212, 131] on link "link to CRM" at bounding box center [227, 136] width 46 height 11
click at [68, 322] on button "Call" at bounding box center [66, 314] width 35 height 22
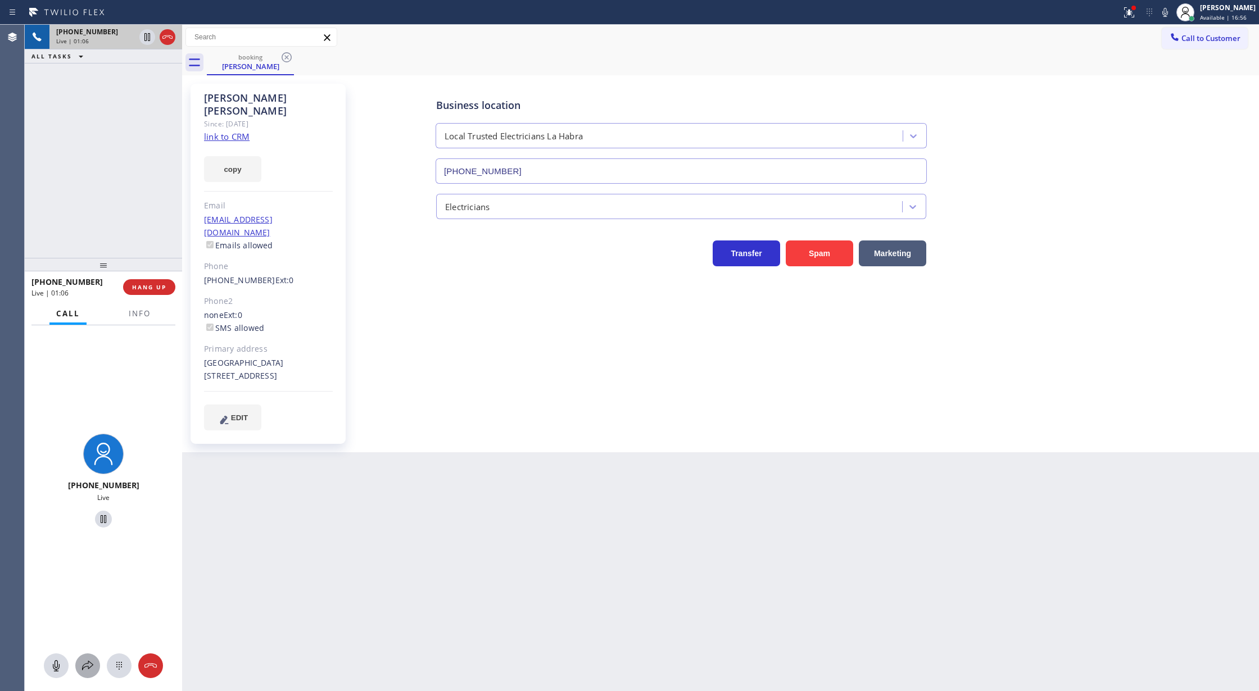
click at [82, 669] on icon at bounding box center [87, 665] width 13 height 13
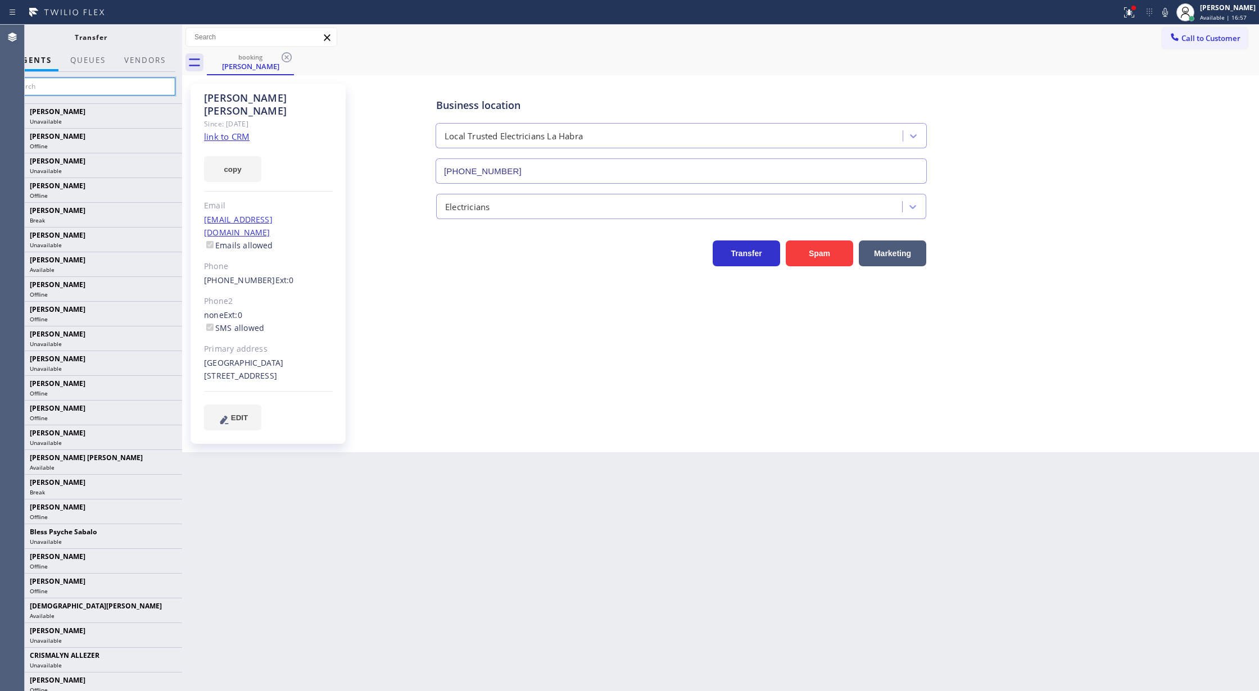
click at [55, 84] on input "text" at bounding box center [90, 87] width 169 height 18
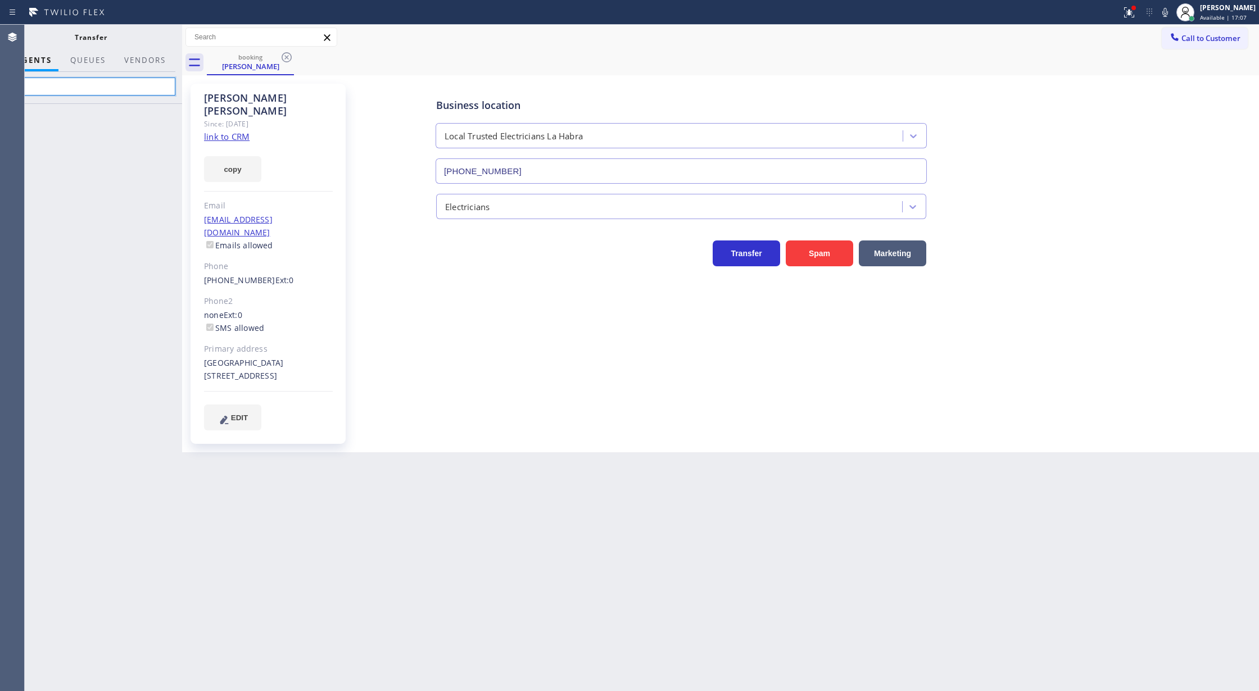
type input "b"
type input "[PERSON_NAME]"
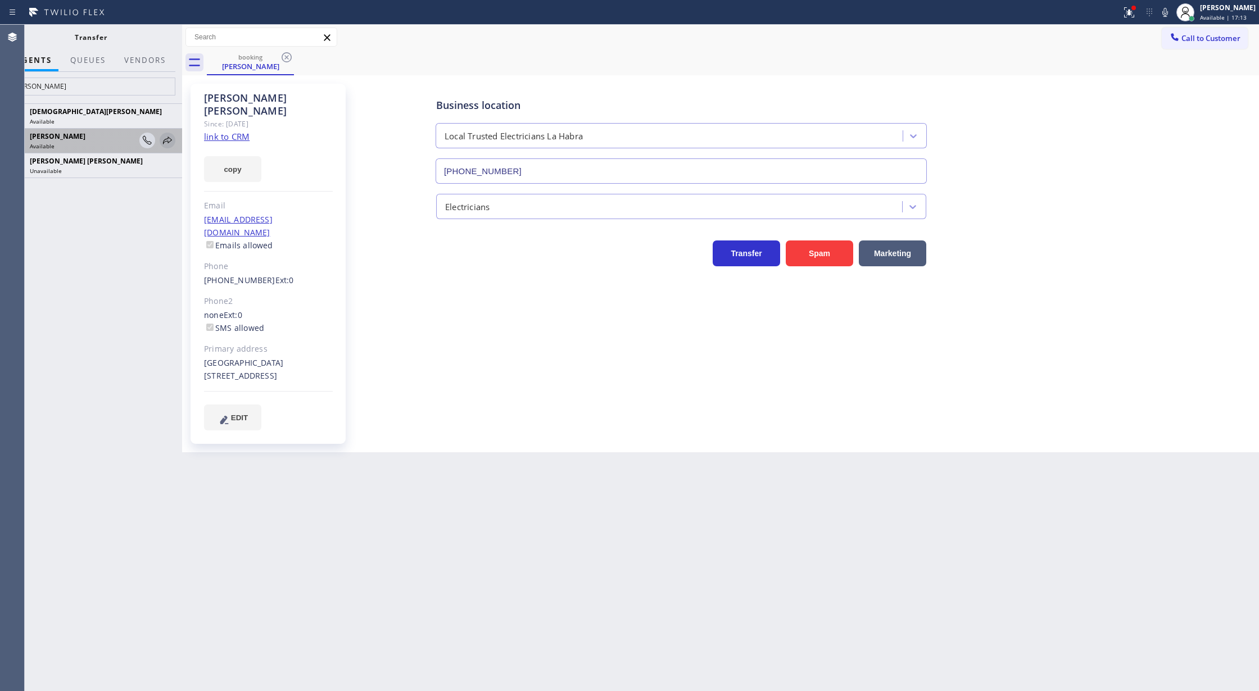
click at [169, 137] on icon at bounding box center [167, 140] width 13 height 13
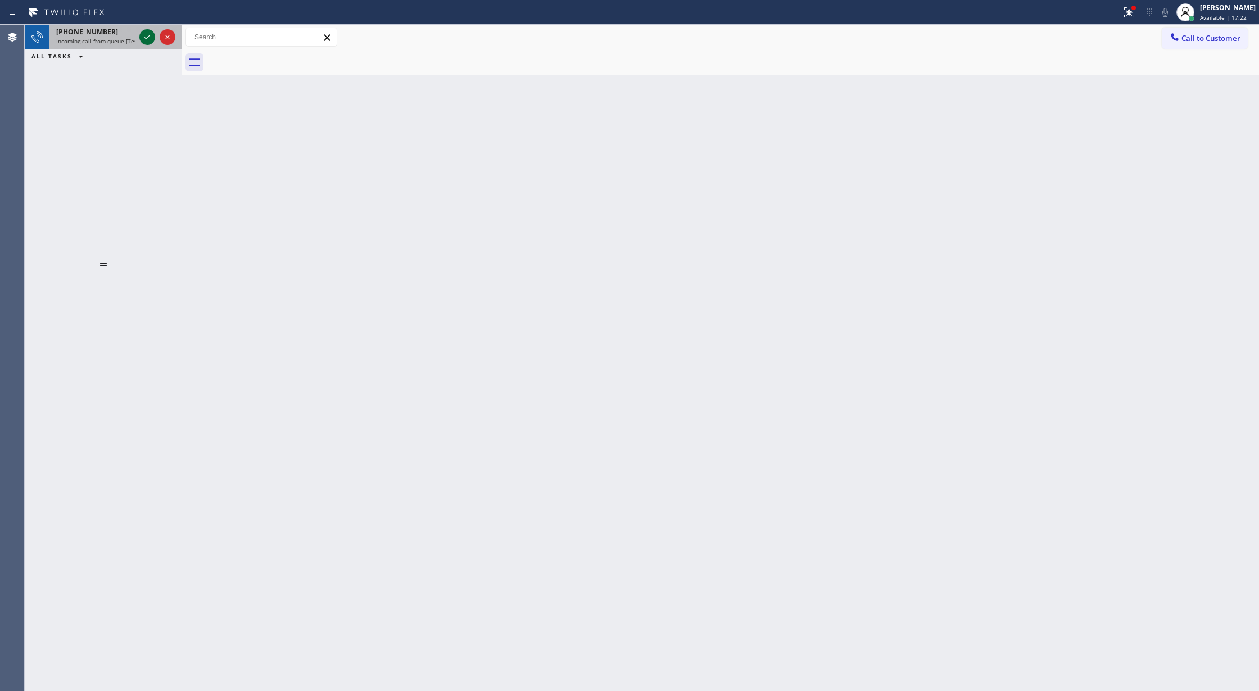
click at [144, 34] on icon at bounding box center [147, 36] width 13 height 13
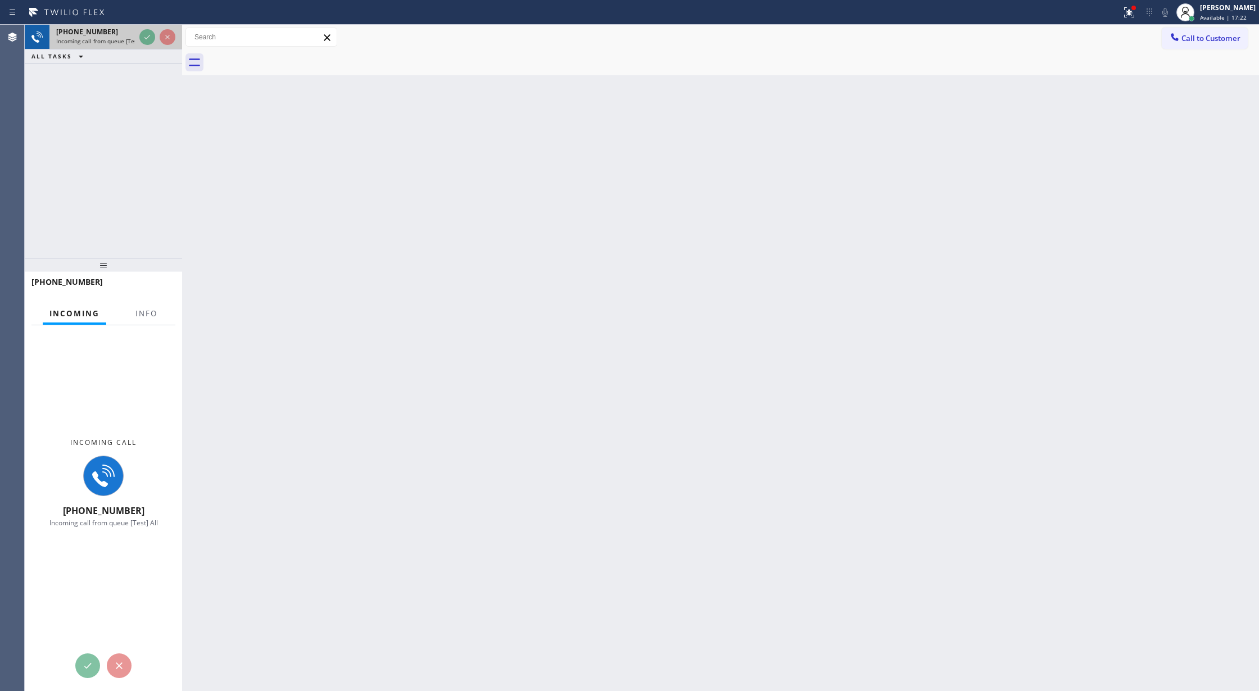
click at [143, 44] on div at bounding box center [157, 37] width 40 height 25
click at [147, 305] on button "Info" at bounding box center [146, 314] width 35 height 22
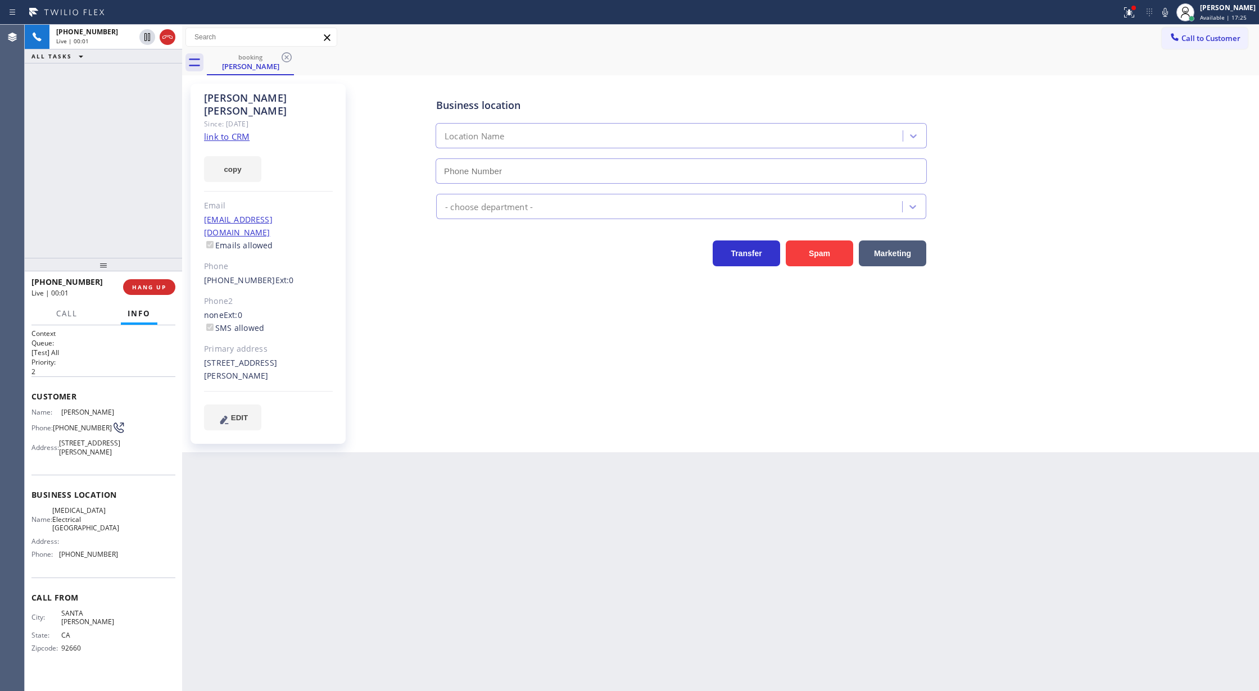
type input "[PHONE_NUMBER]"
click at [217, 131] on link "link to CRM" at bounding box center [227, 136] width 46 height 11
click at [125, 162] on div "[PHONE_NUMBER] Live | 03:05 ALL TASKS ALL TASKS ACTIVE TASKS TASKS IN WRAP UP" at bounding box center [103, 141] width 157 height 233
click at [165, 37] on icon at bounding box center [167, 36] width 13 height 13
click at [138, 287] on span "COMPLETE" at bounding box center [147, 287] width 39 height 8
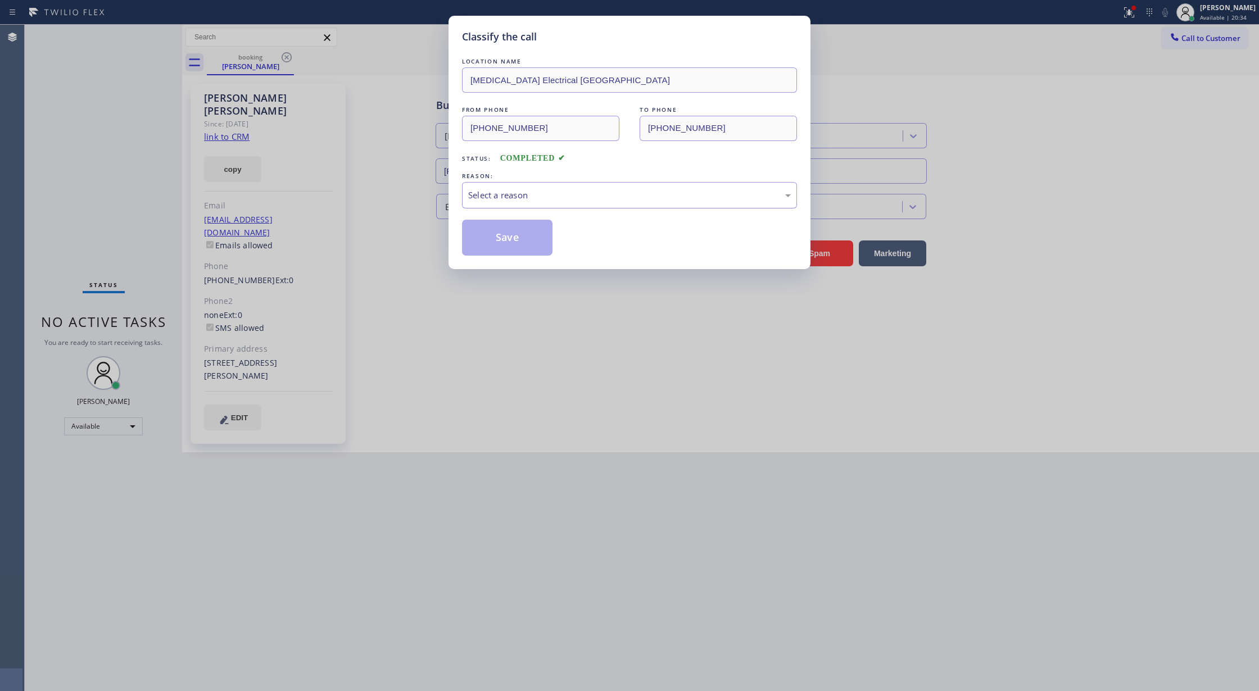
click at [496, 198] on div "Select a reason" at bounding box center [629, 195] width 323 height 13
click at [497, 237] on button "Save" at bounding box center [507, 238] width 90 height 36
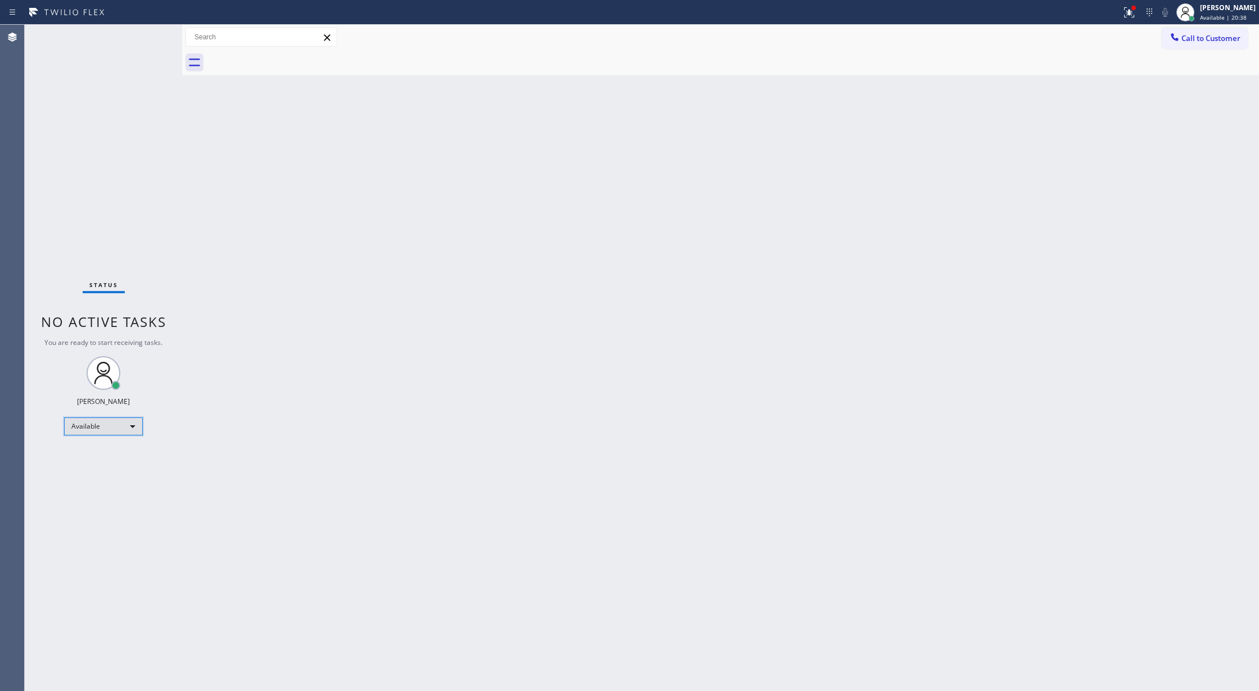
click at [124, 425] on div "Available" at bounding box center [103, 427] width 79 height 18
click at [111, 487] on li "Break" at bounding box center [103, 484] width 76 height 13
click at [108, 430] on div "Break" at bounding box center [103, 431] width 79 height 18
click at [117, 470] on li "Unavailable" at bounding box center [103, 474] width 76 height 13
click at [120, 432] on div "Unavailable" at bounding box center [103, 431] width 79 height 18
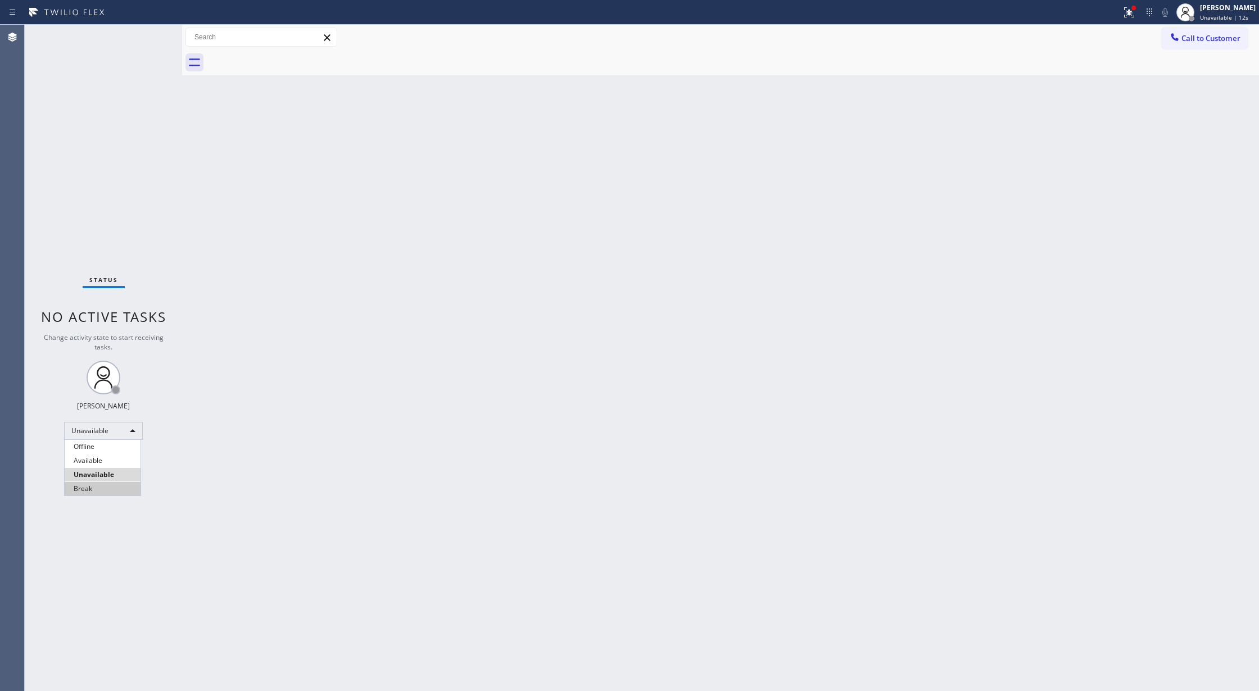
click at [123, 488] on li "Break" at bounding box center [103, 488] width 76 height 13
